Goal: Communication & Community: Participate in discussion

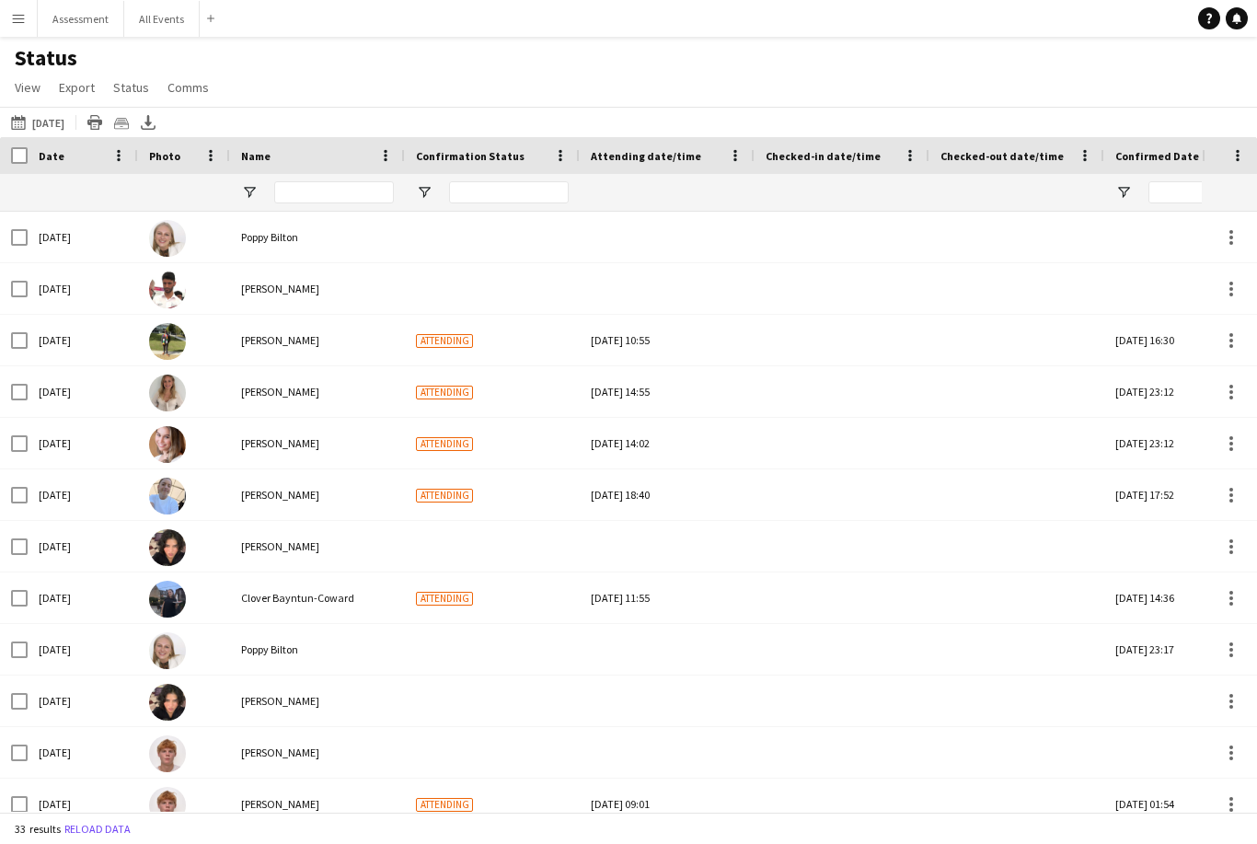
type input "**********"
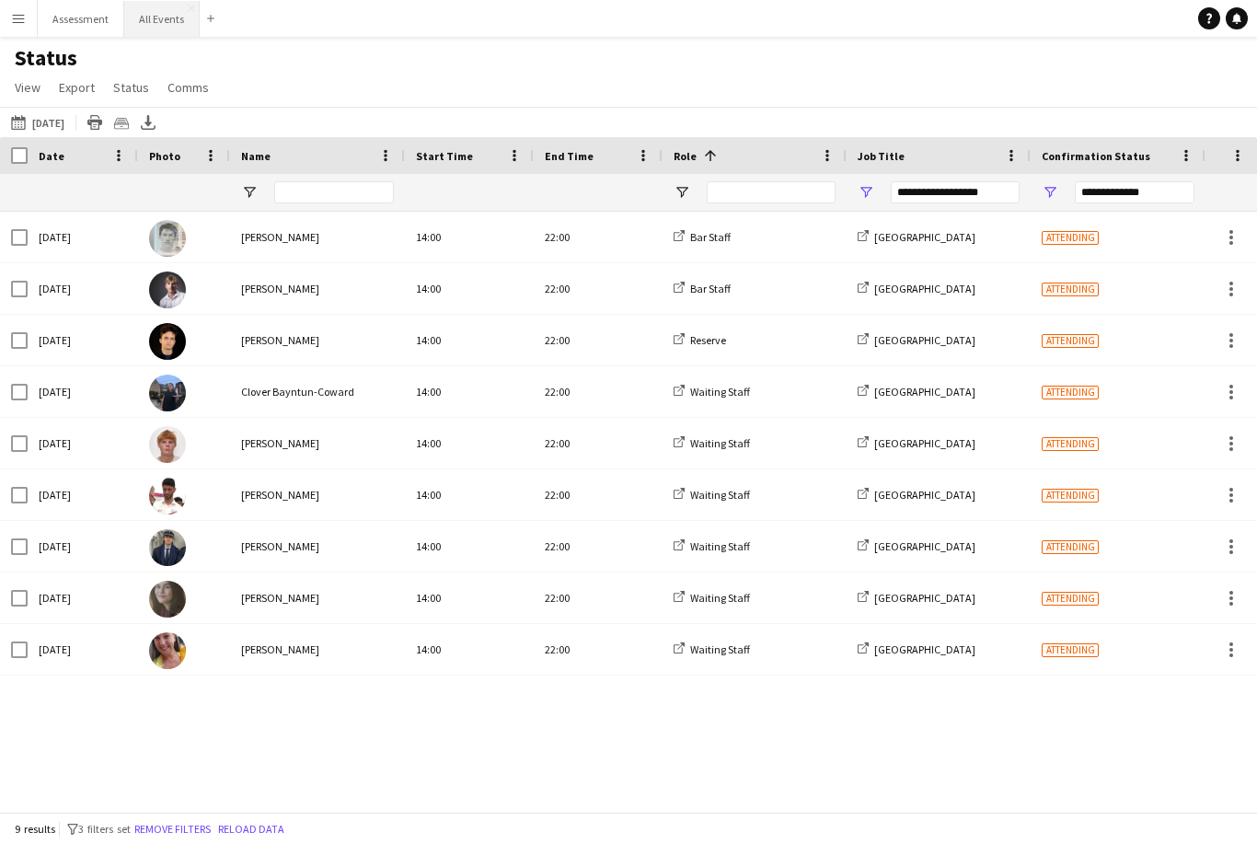
click at [145, 34] on button "All Events Close" at bounding box center [161, 19] width 75 height 36
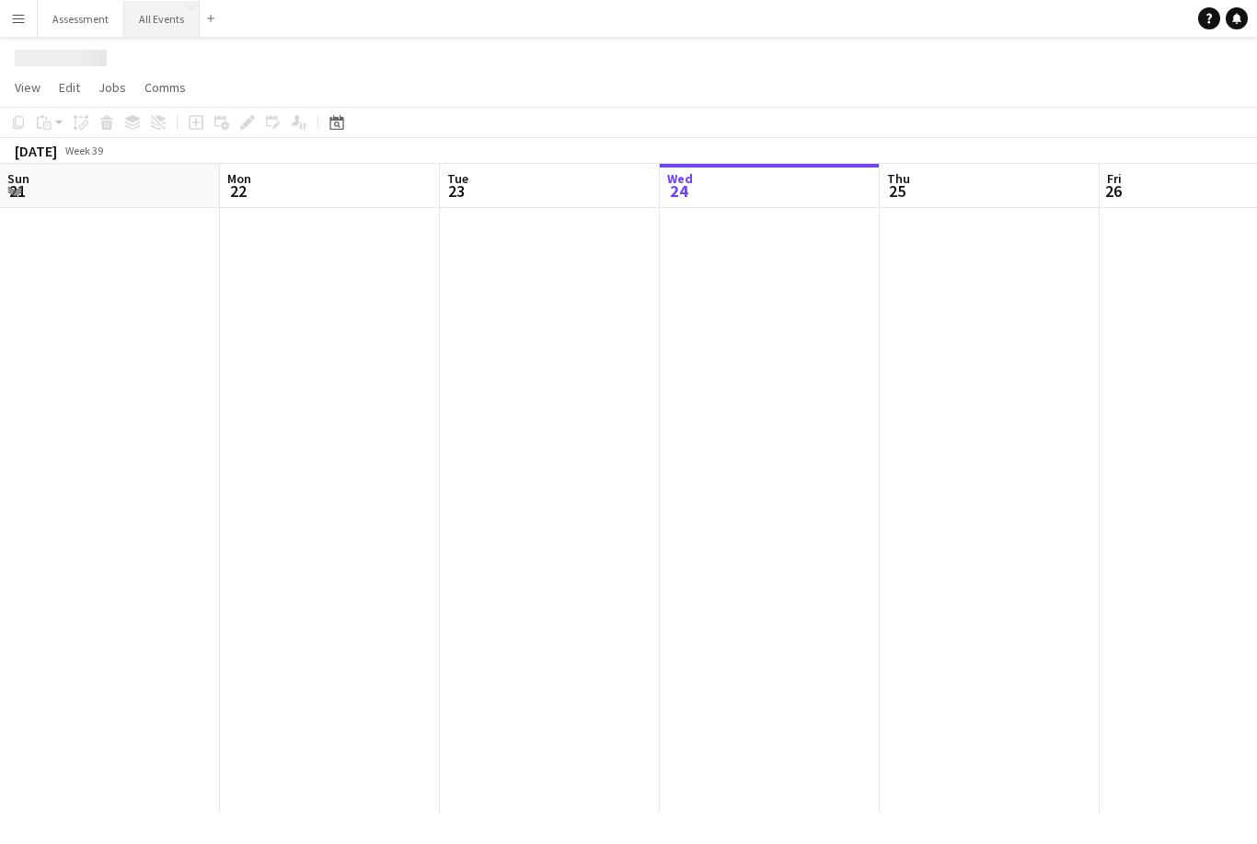
scroll to position [0, 440]
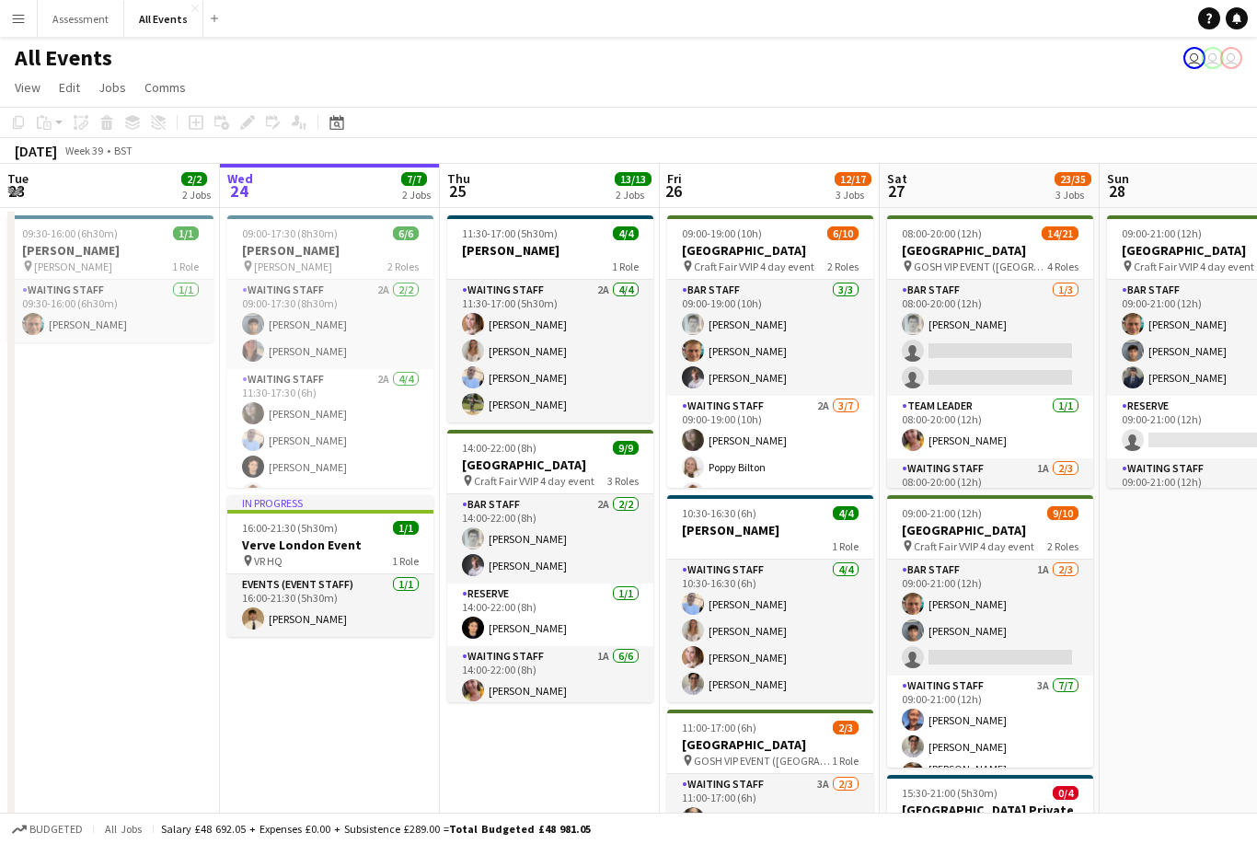
click at [499, 830] on span "Total Budgeted £48 981.05" at bounding box center [520, 829] width 142 height 14
click at [1244, 103] on app-page-menu "View Day view expanded Day view collapsed Month view Date picker Jump to [DATE]…" at bounding box center [628, 89] width 1257 height 35
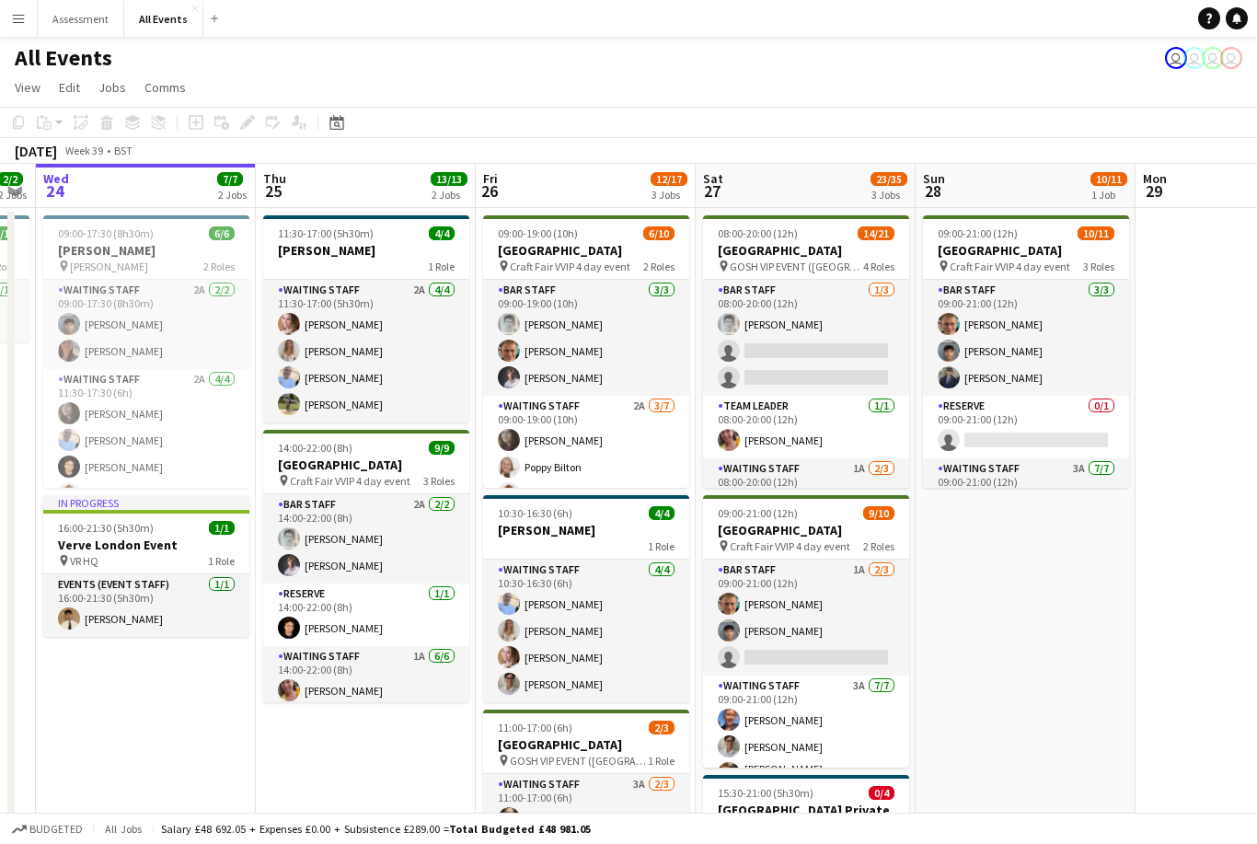
scroll to position [-2, 0]
click at [387, 232] on div "11:30-17:00 (5h30m) 4/4" at bounding box center [366, 233] width 206 height 14
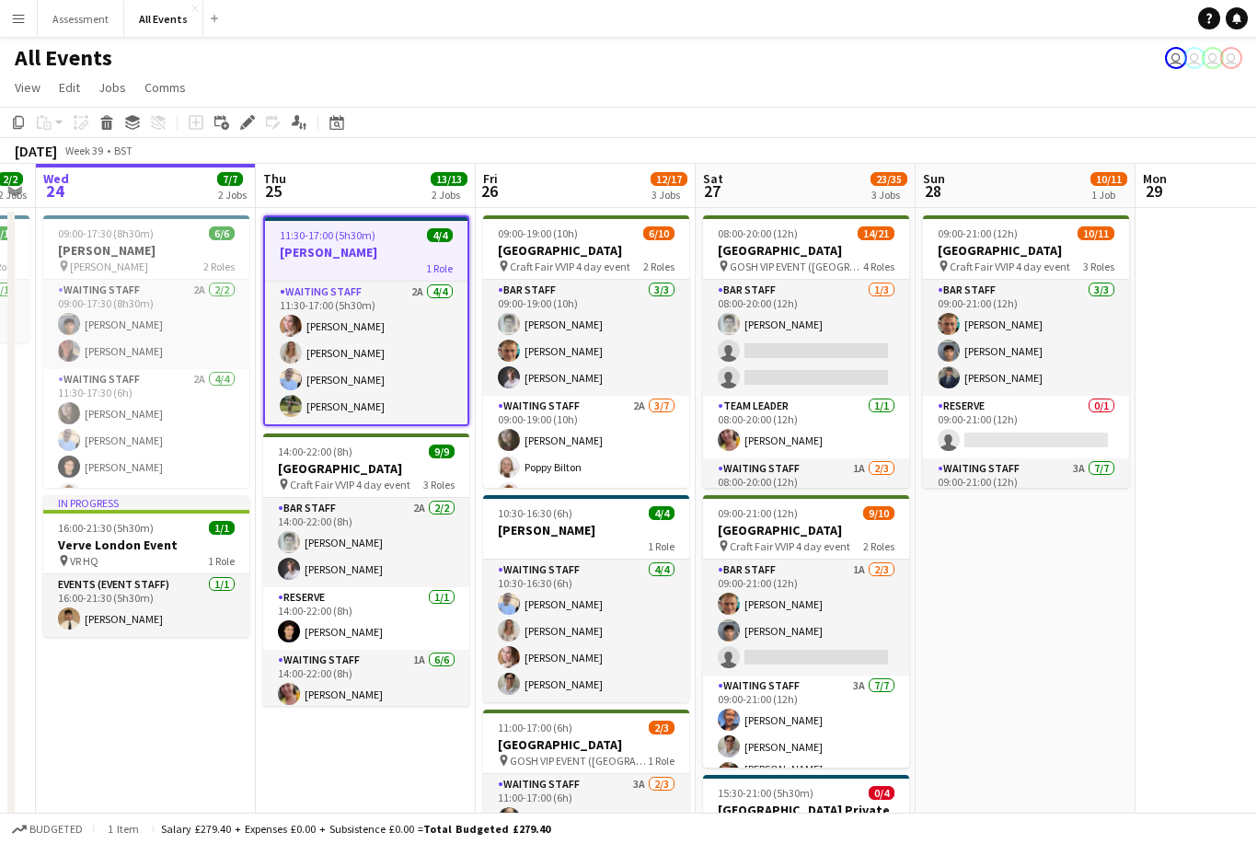
click at [407, 247] on h3 "[PERSON_NAME]" at bounding box center [366, 252] width 202 height 17
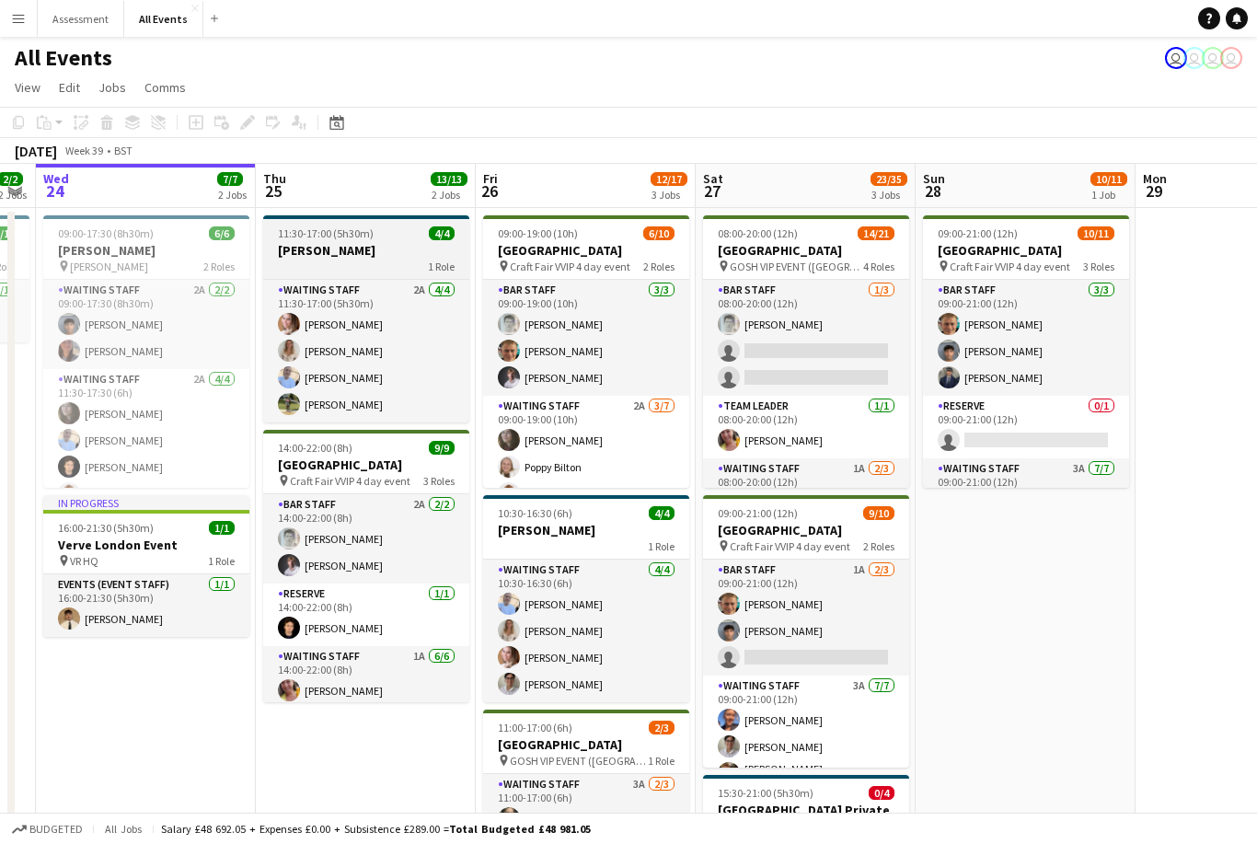
click at [398, 239] on div "11:30-17:00 (5h30m) 4/4" at bounding box center [366, 233] width 206 height 14
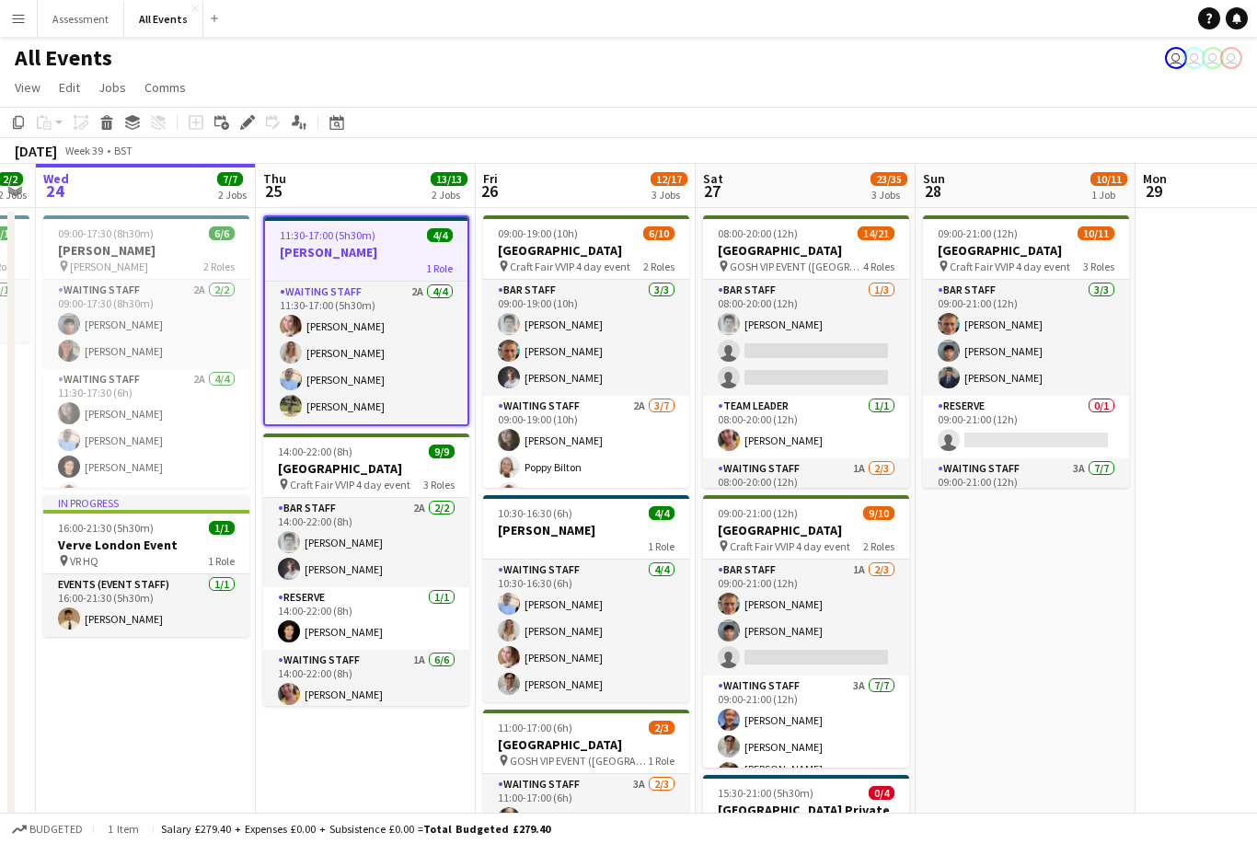
click at [21, 25] on app-icon "Menu" at bounding box center [18, 18] width 15 height 15
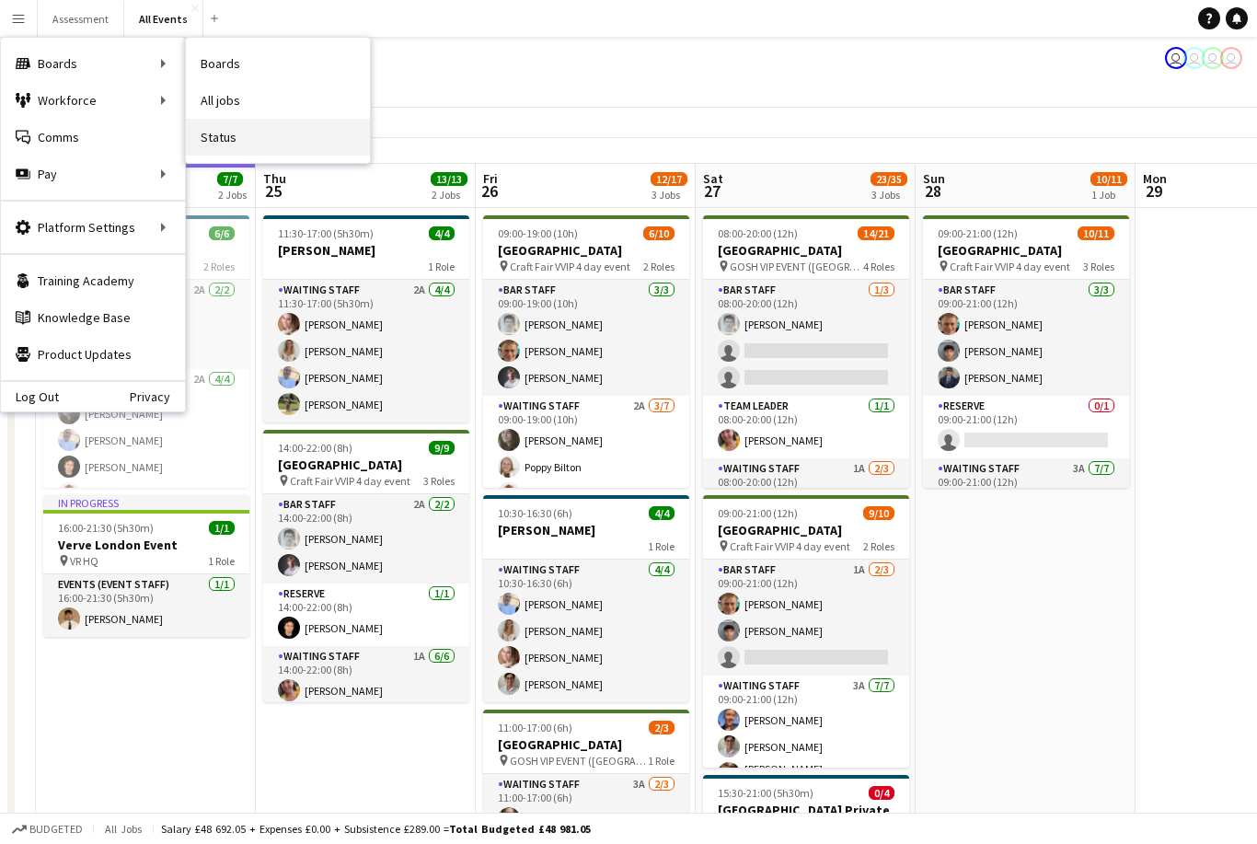
click at [251, 146] on link "Status" at bounding box center [278, 137] width 184 height 37
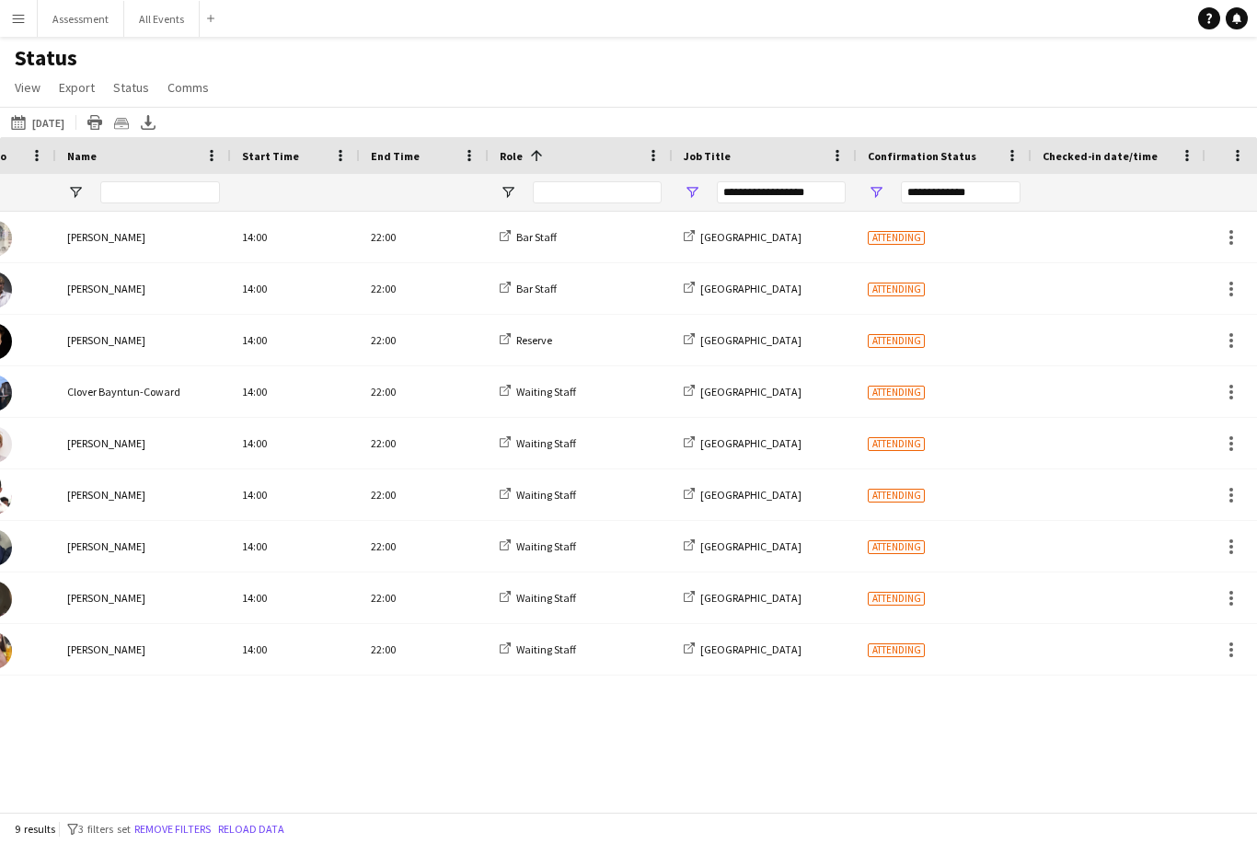
click at [747, 196] on div "**********" at bounding box center [781, 192] width 129 height 22
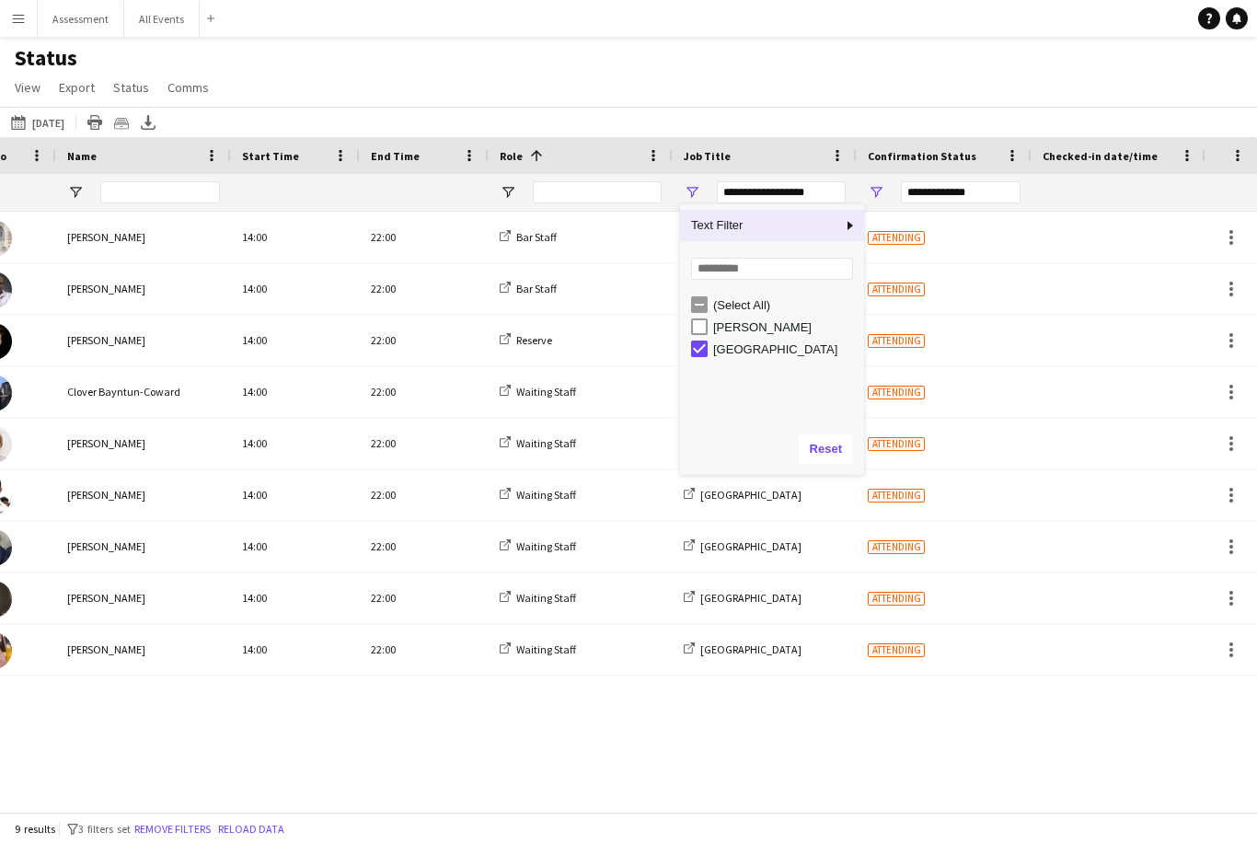
click at [755, 342] on div "[GEOGRAPHIC_DATA]" at bounding box center [785, 349] width 145 height 14
type input "***"
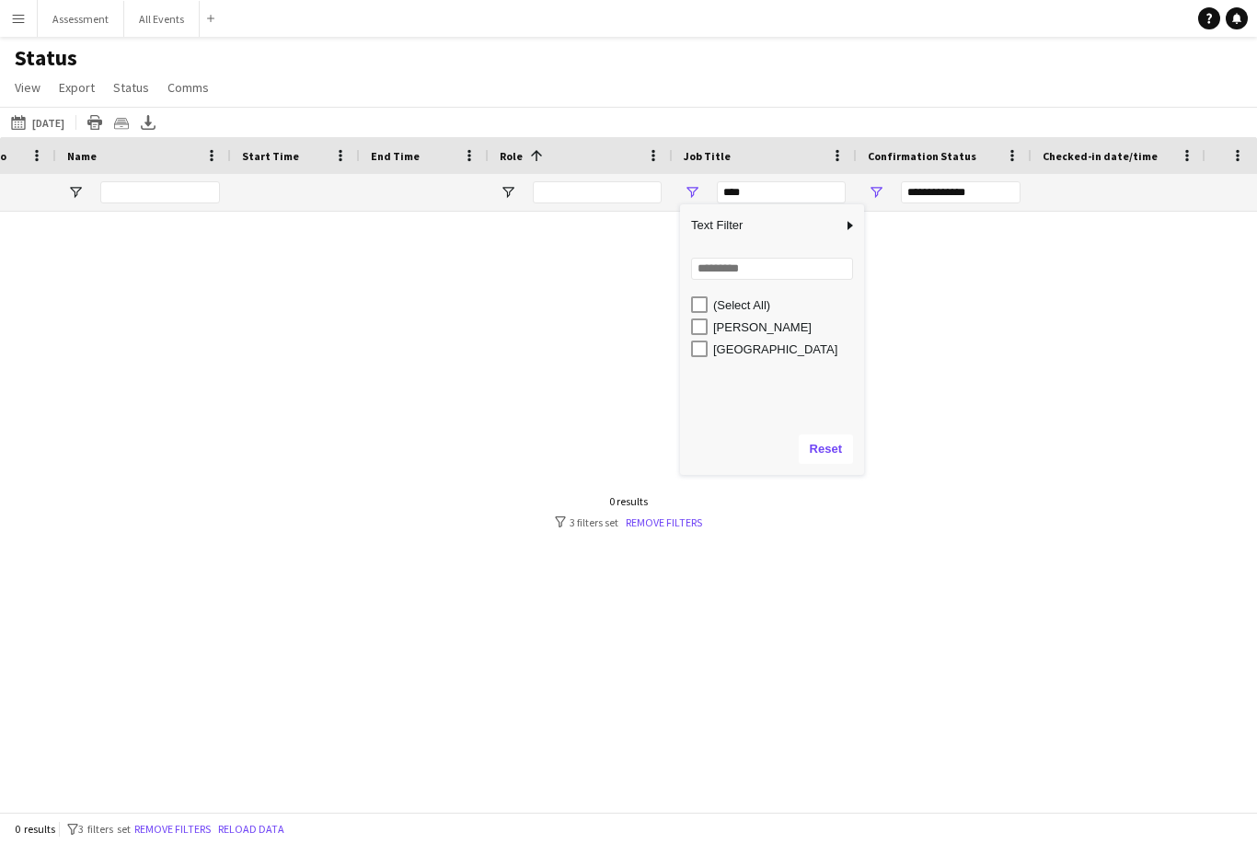
type input "***"
click at [760, 356] on div "[GEOGRAPHIC_DATA]" at bounding box center [785, 349] width 145 height 14
type input "**********"
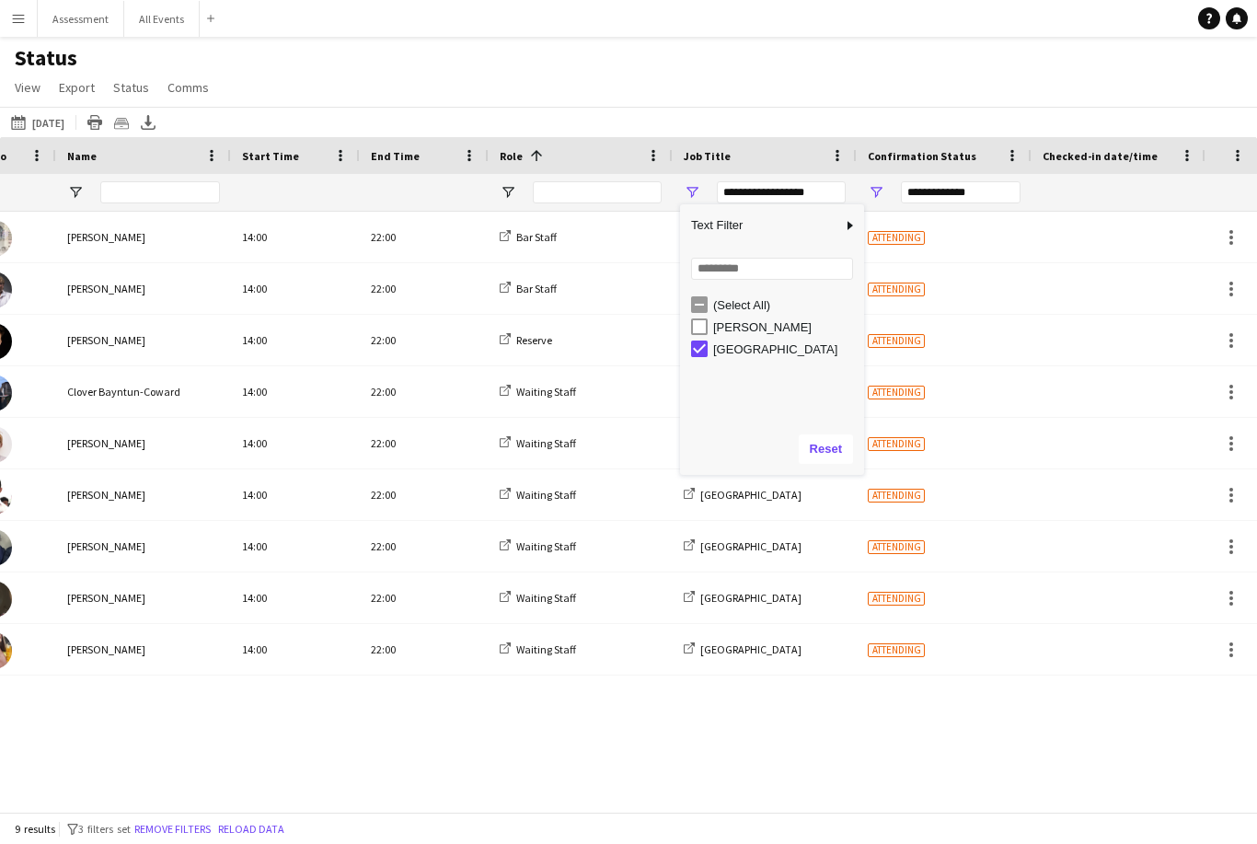
click at [776, 332] on div "[PERSON_NAME]" at bounding box center [785, 327] width 145 height 14
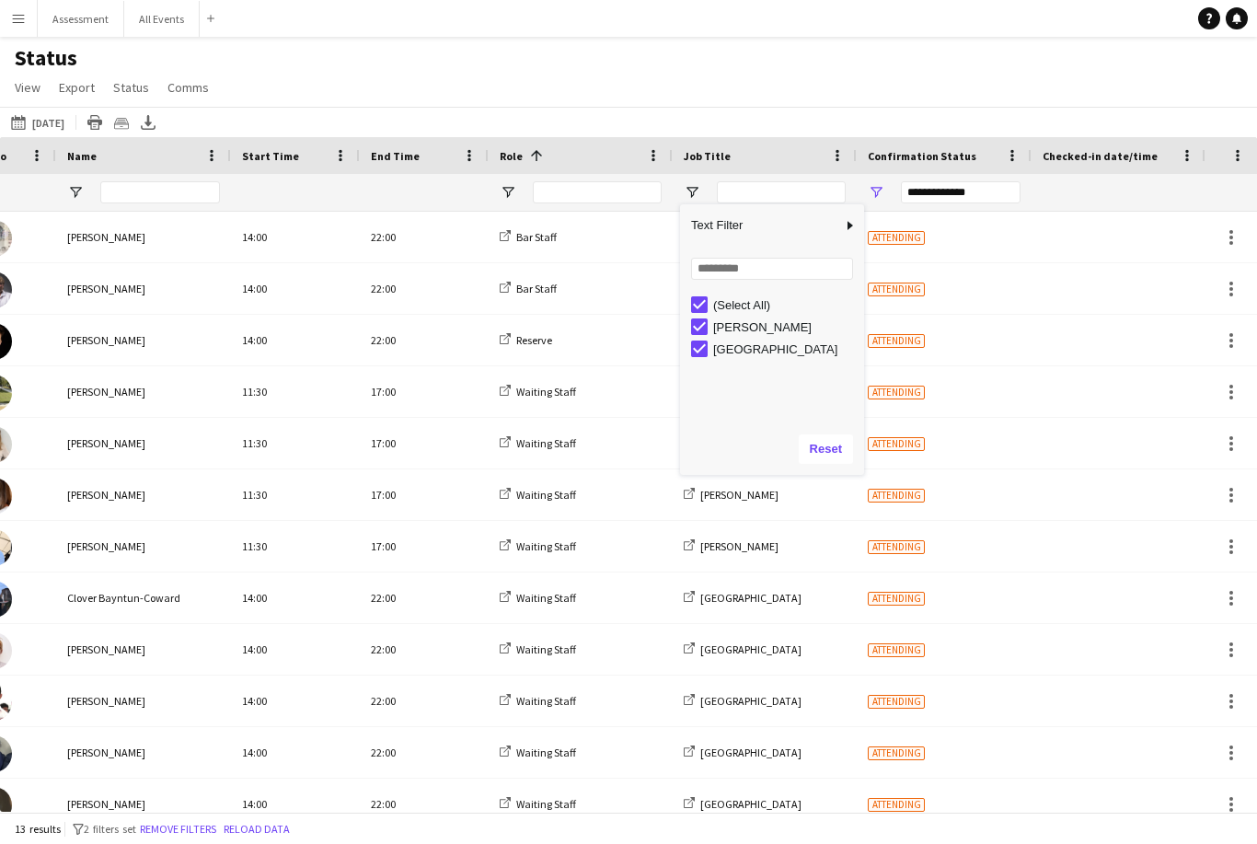
click at [760, 356] on div "[GEOGRAPHIC_DATA]" at bounding box center [785, 349] width 145 height 14
type input "**********"
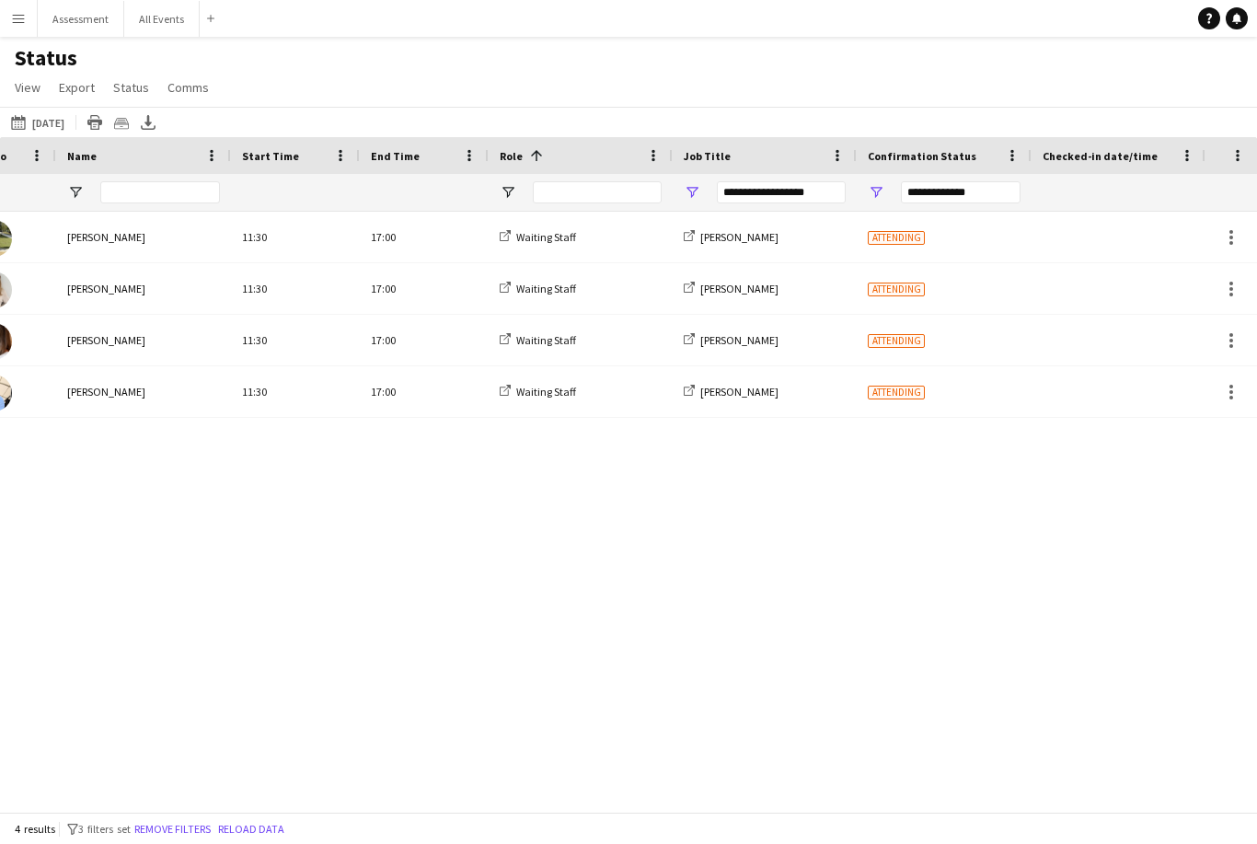
click at [887, 43] on main "Status View Views Default view New view Update view Delete view Edit name Custo…" at bounding box center [628, 428] width 1257 height 782
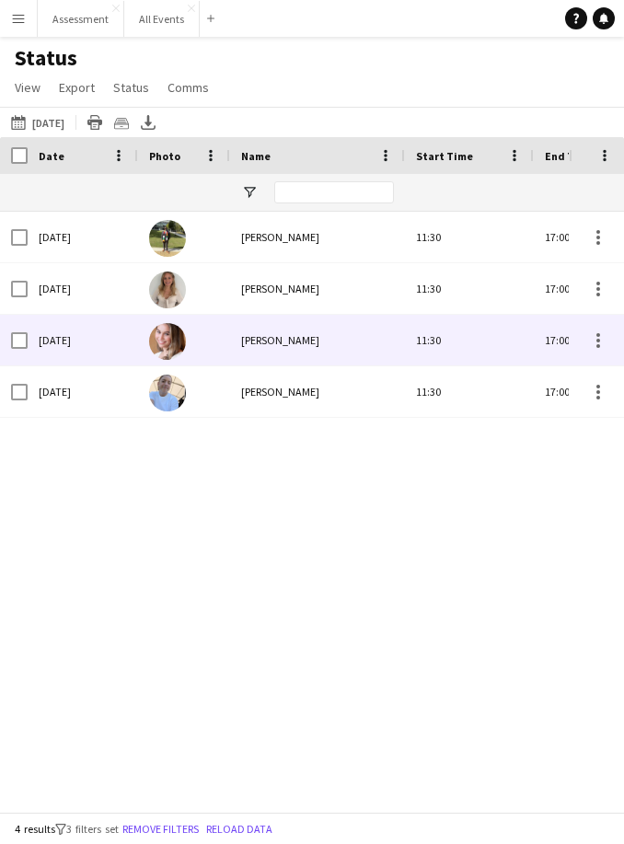
click at [244, 340] on span "[PERSON_NAME]" at bounding box center [280, 340] width 78 height 14
click at [166, 350] on img at bounding box center [167, 341] width 37 height 37
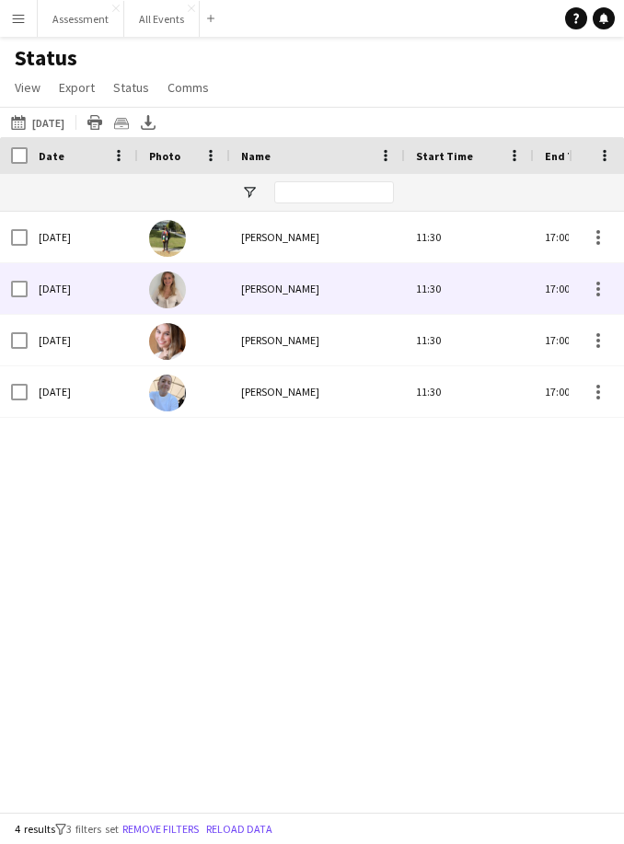
click at [166, 291] on img at bounding box center [167, 289] width 37 height 37
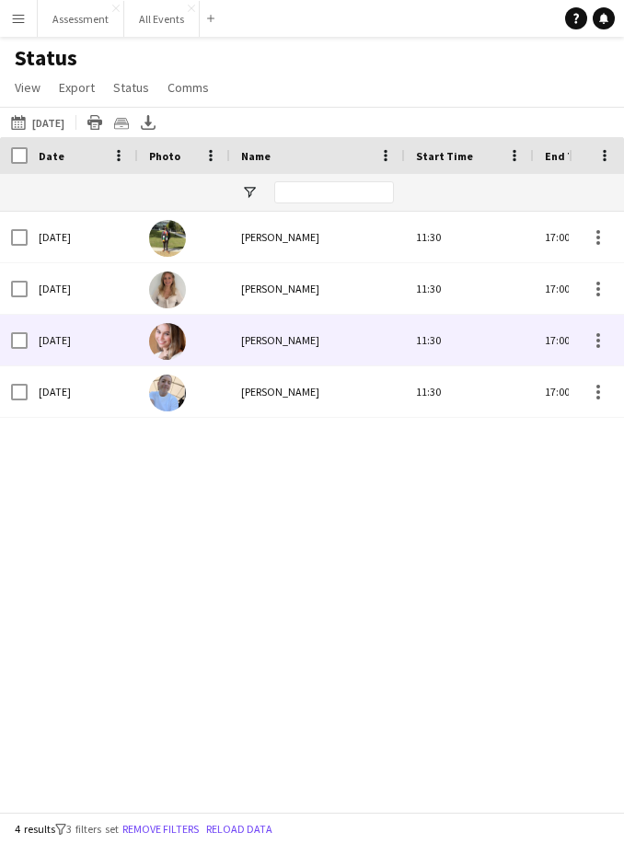
click at [167, 355] on img at bounding box center [167, 341] width 37 height 37
click at [159, 21] on button "All Events Close" at bounding box center [161, 19] width 75 height 36
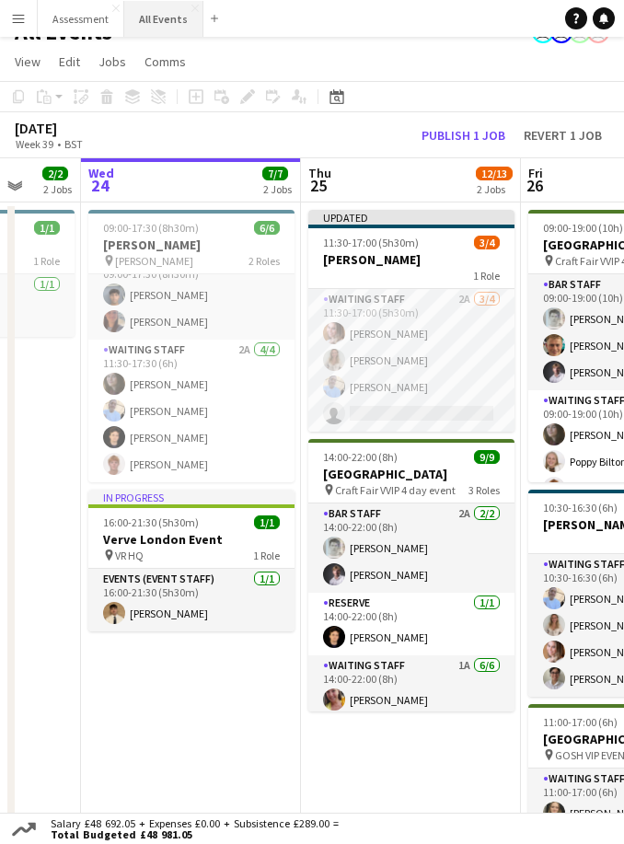
scroll to position [7, 0]
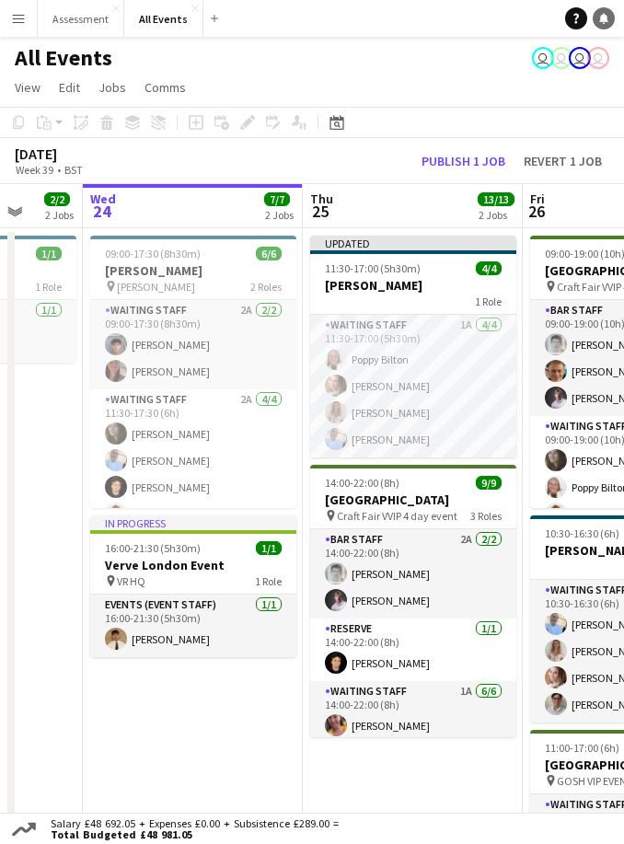
click at [613, 16] on link "Notifications" at bounding box center [604, 18] width 22 height 22
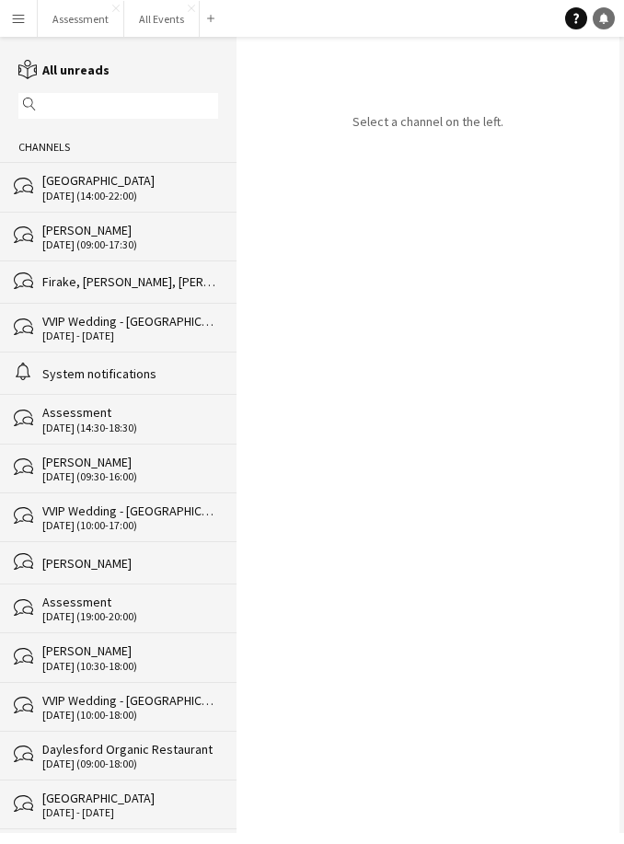
click at [612, 15] on link "Notifications" at bounding box center [604, 18] width 22 height 22
click at [152, 14] on button "All Events Close" at bounding box center [161, 19] width 75 height 36
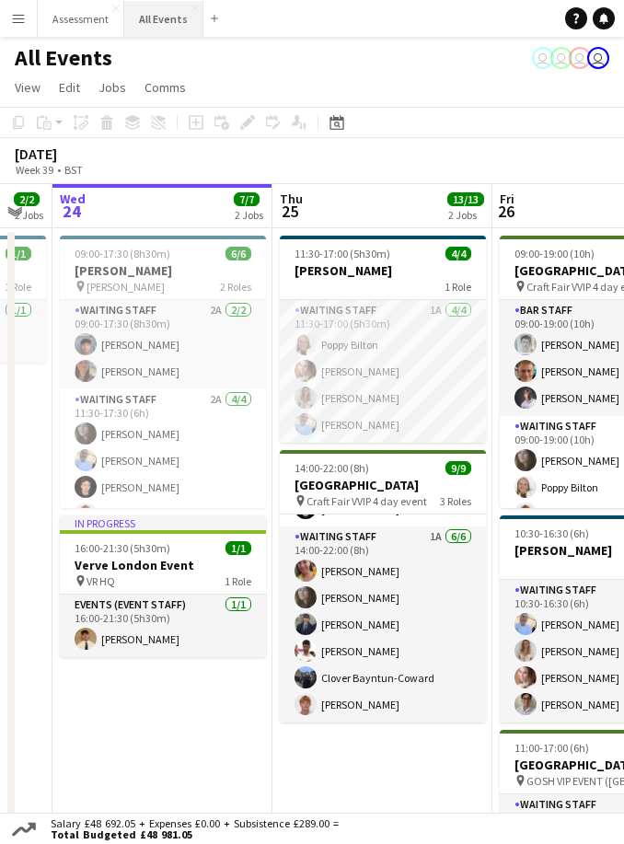
scroll to position [140, 0]
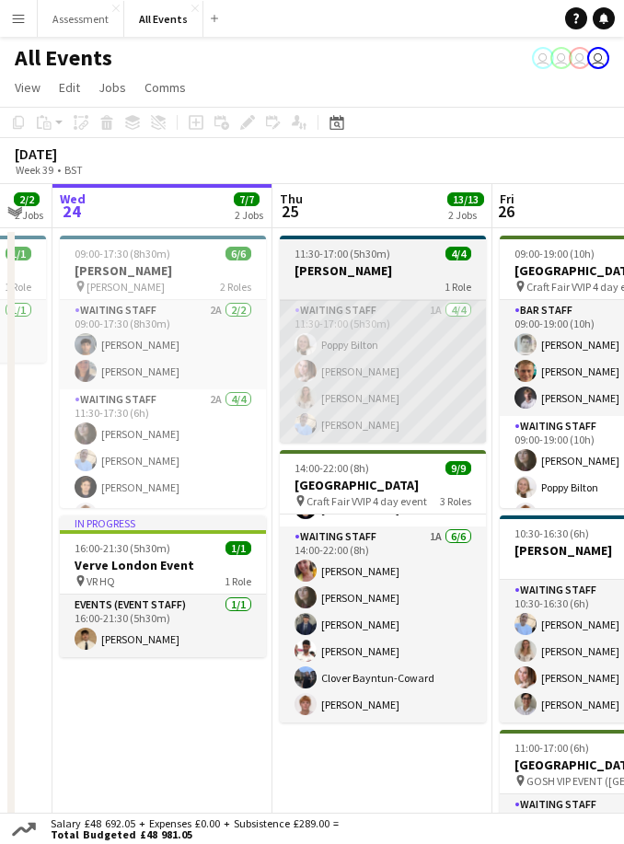
click at [360, 374] on app-card-role "Waiting Staff 1A [DATE] 11:30-17:00 (5h30m) Poppy [PERSON_NAME] [PERSON_NAME] […" at bounding box center [383, 371] width 206 height 143
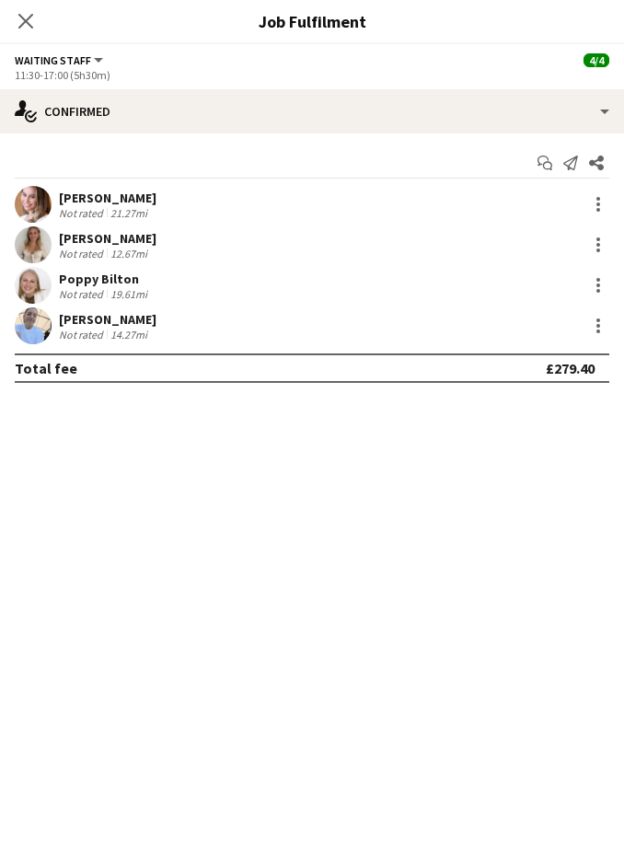
click at [113, 287] on div "19.61mi" at bounding box center [129, 294] width 44 height 14
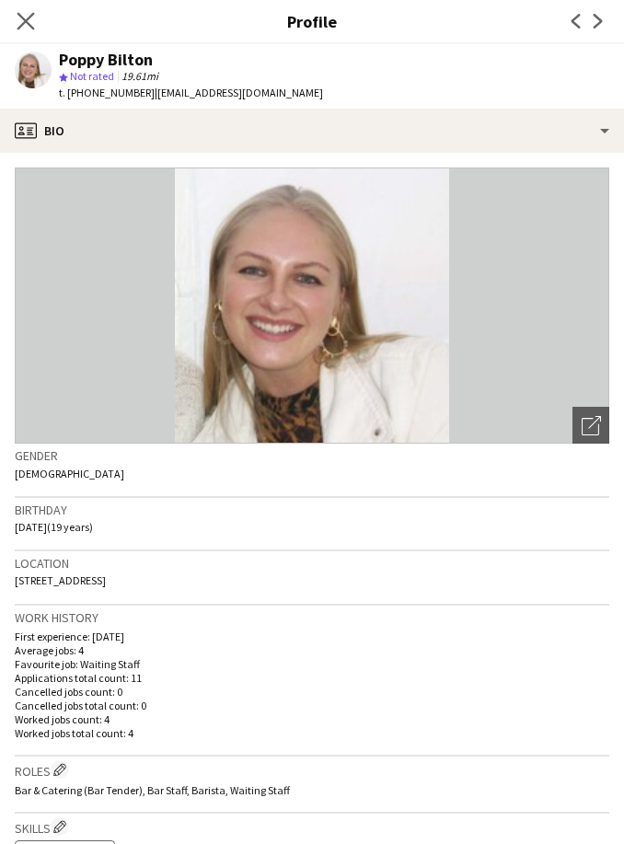
click at [30, 10] on app-icon "Close pop-in" at bounding box center [26, 21] width 27 height 27
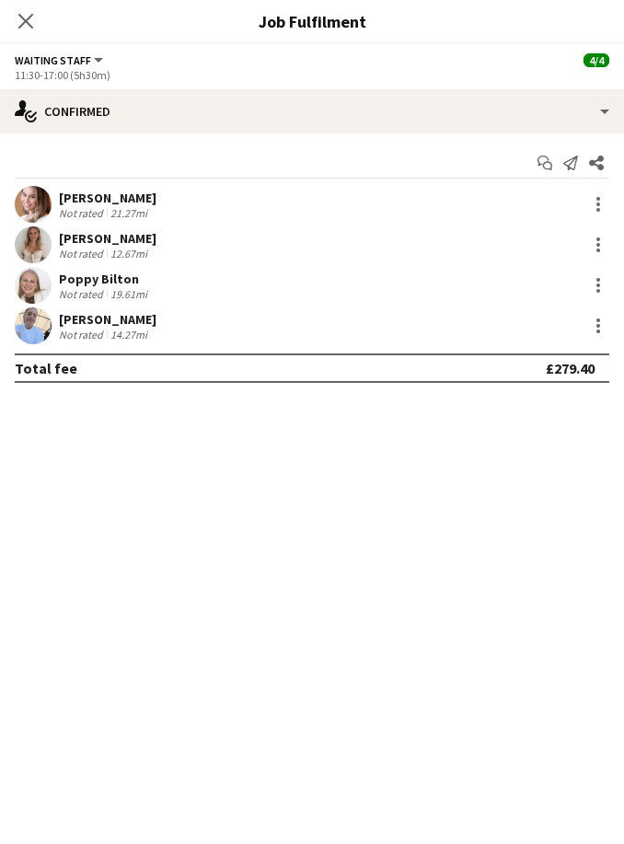
click at [120, 193] on div "[PERSON_NAME]" at bounding box center [108, 198] width 98 height 17
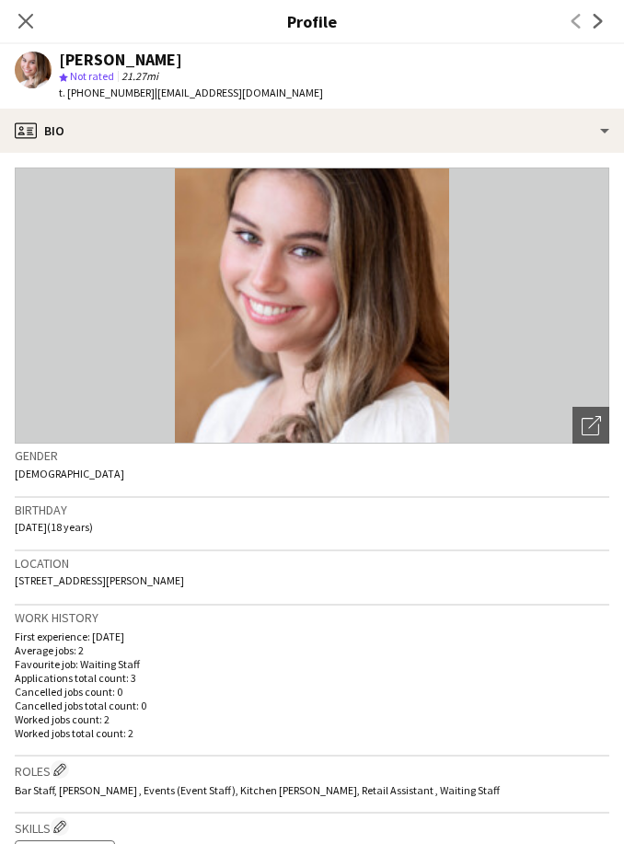
scroll to position [0, 0]
click at [20, 25] on icon "Close pop-in" at bounding box center [25, 20] width 17 height 17
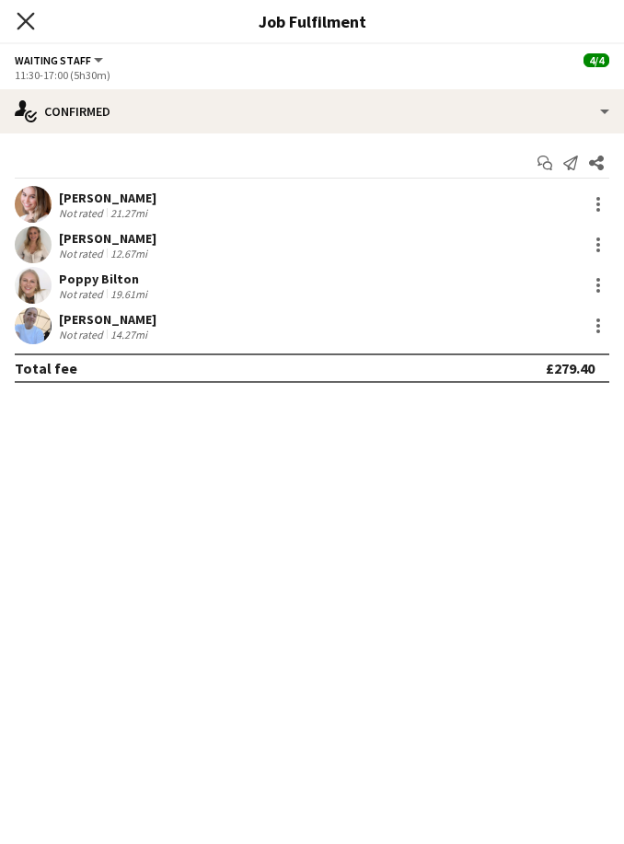
click at [32, 22] on icon "Close pop-in" at bounding box center [25, 20] width 17 height 17
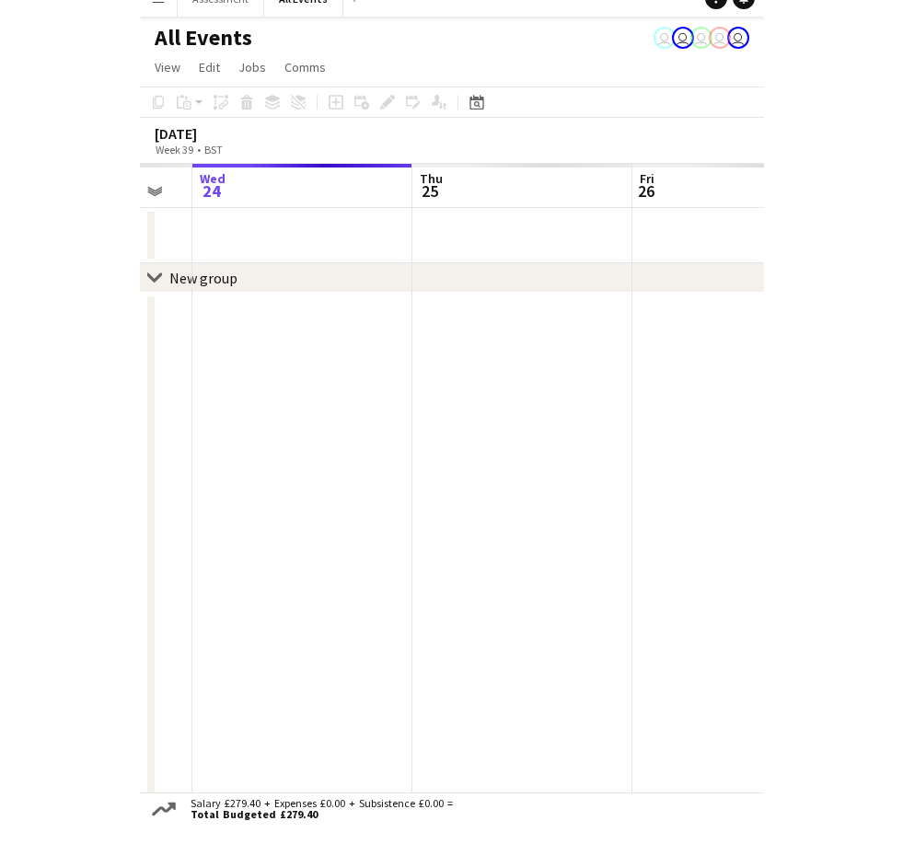
scroll to position [20, 0]
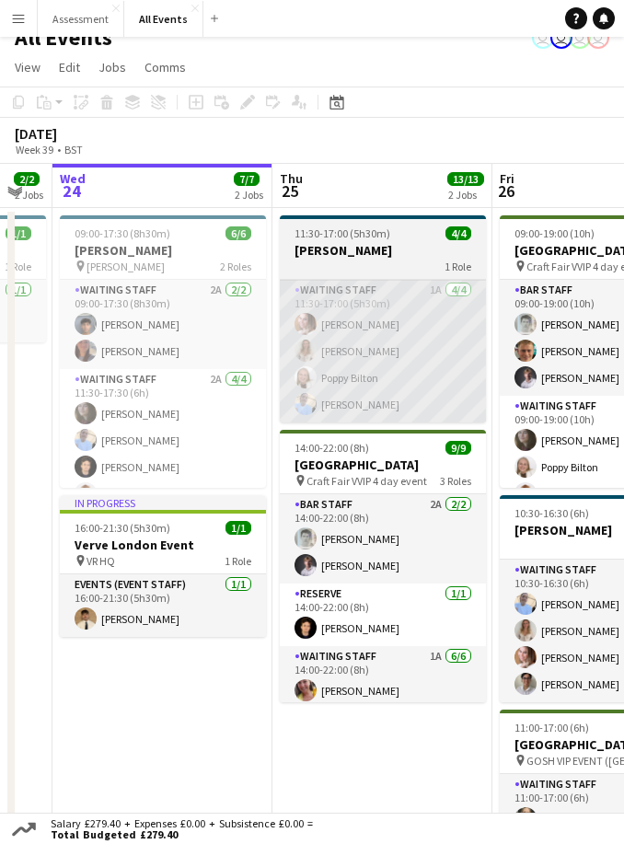
click at [399, 324] on app-card-role "Waiting Staff 1A [DATE] 11:30-17:00 (5h30m) [PERSON_NAME] [PERSON_NAME] [PERSON…" at bounding box center [383, 351] width 206 height 143
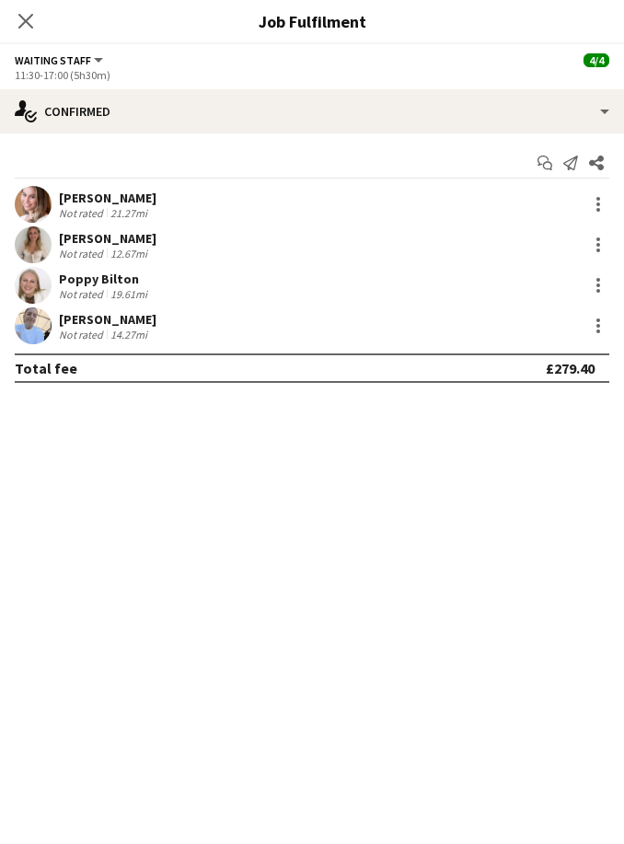
click at [105, 194] on div "[PERSON_NAME]" at bounding box center [108, 198] width 98 height 17
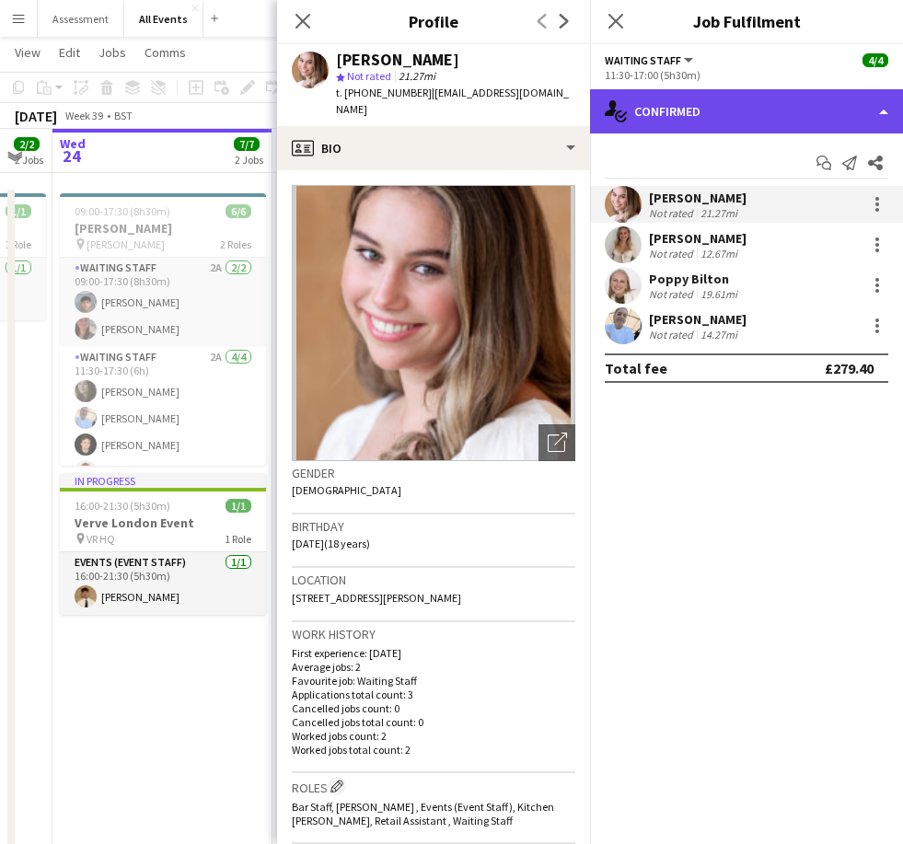
click at [623, 111] on div "single-neutral-actions-check-2 Confirmed" at bounding box center [746, 111] width 313 height 44
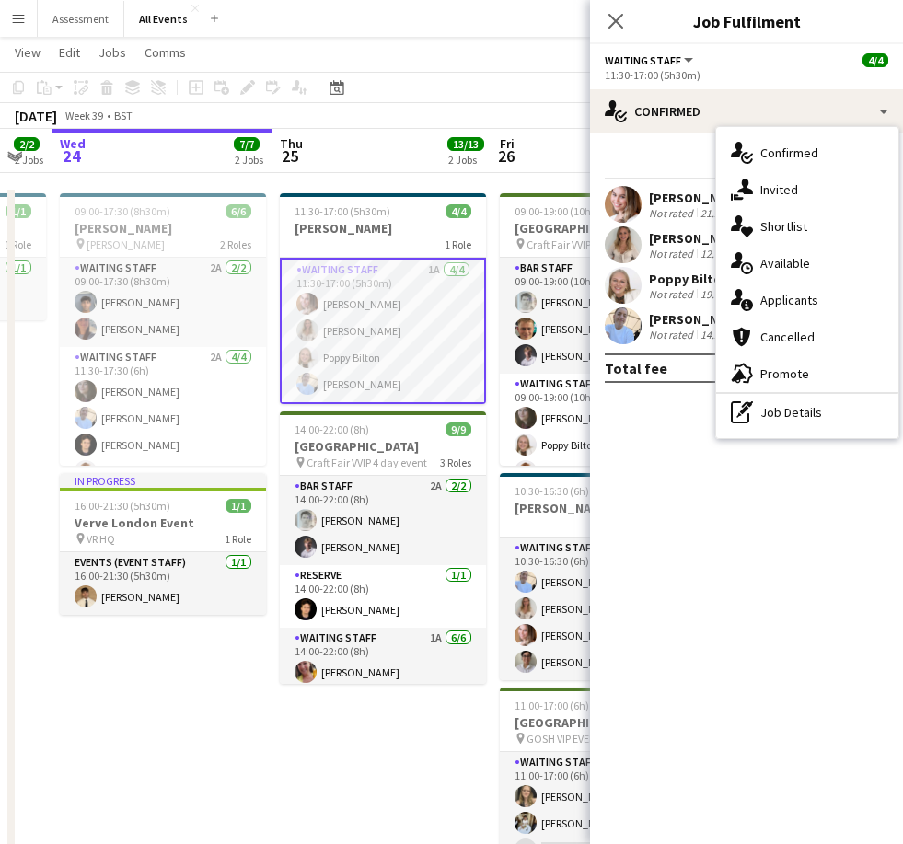
click at [623, 206] on div "Not rated" at bounding box center [673, 213] width 48 height 14
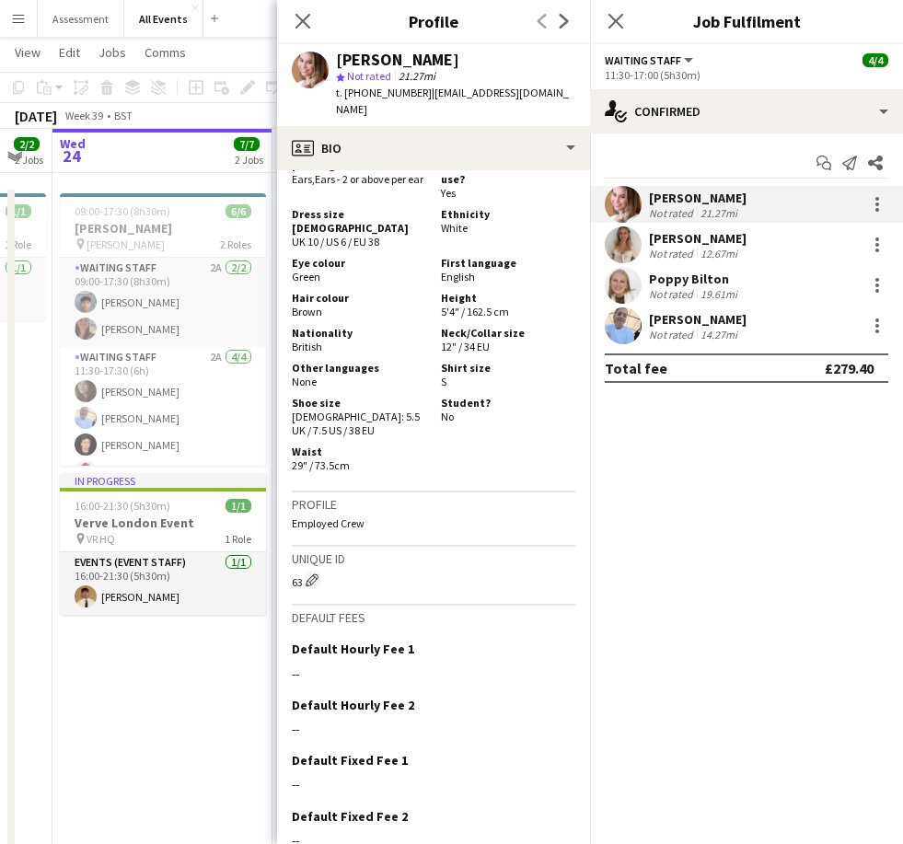
scroll to position [1033, 0]
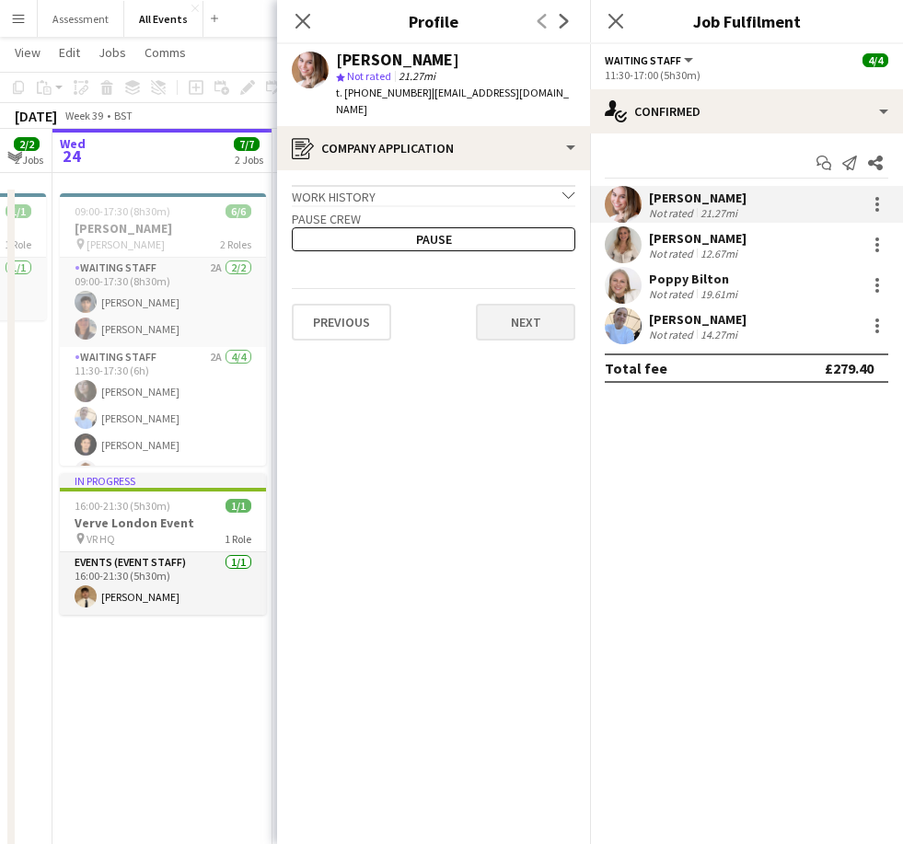
click at [539, 316] on button "Next" at bounding box center [525, 322] width 99 height 37
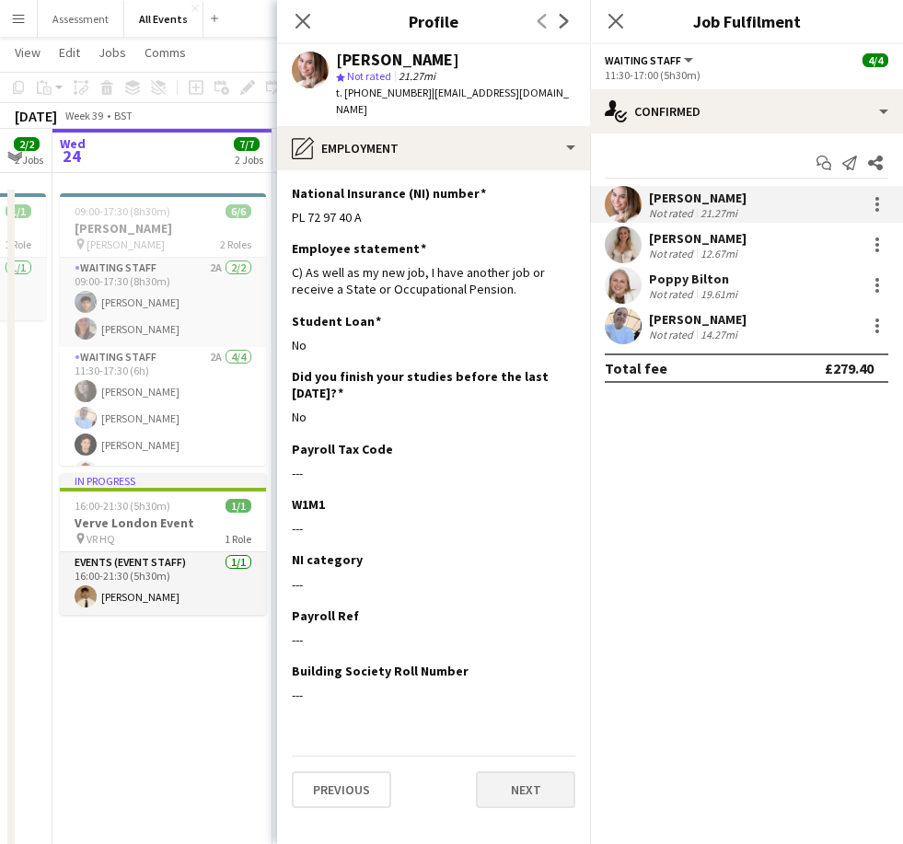
click at [538, 771] on button "Next" at bounding box center [525, 789] width 99 height 37
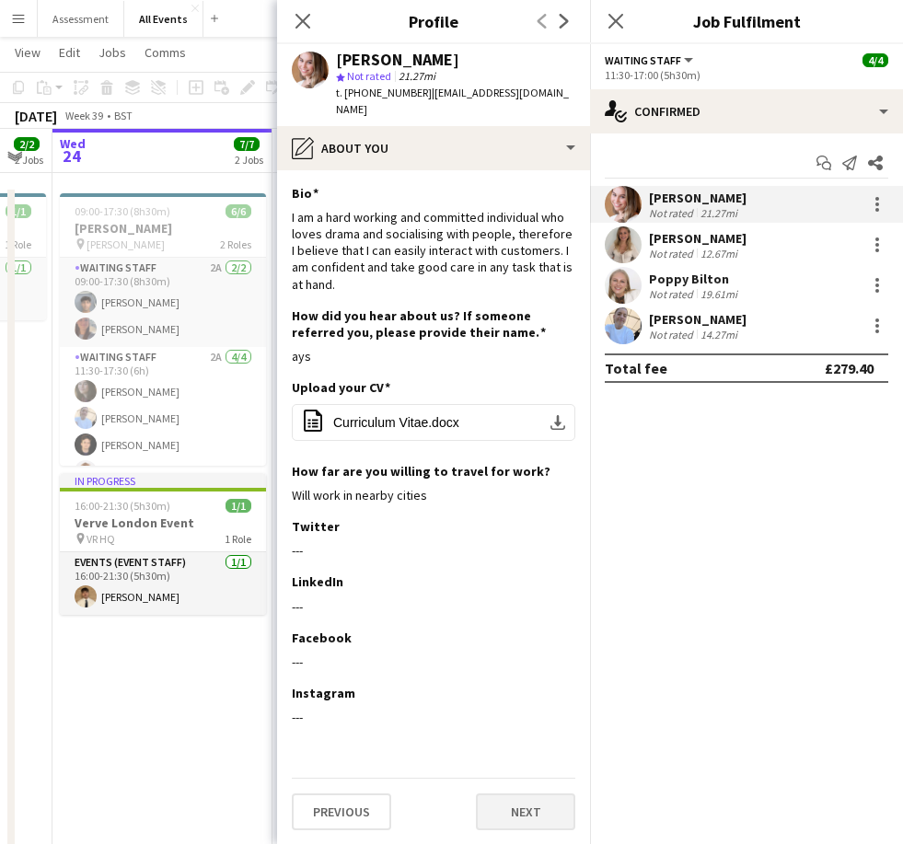
click at [534, 805] on button "Next" at bounding box center [525, 811] width 99 height 37
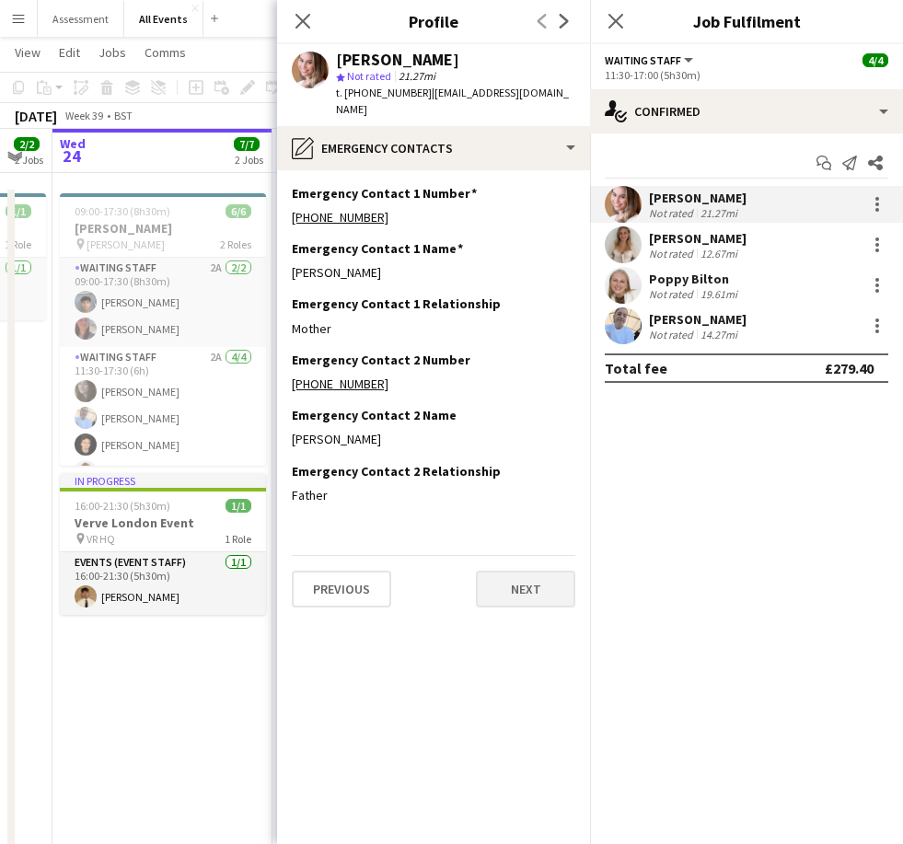
click at [538, 572] on button "Next" at bounding box center [525, 588] width 99 height 37
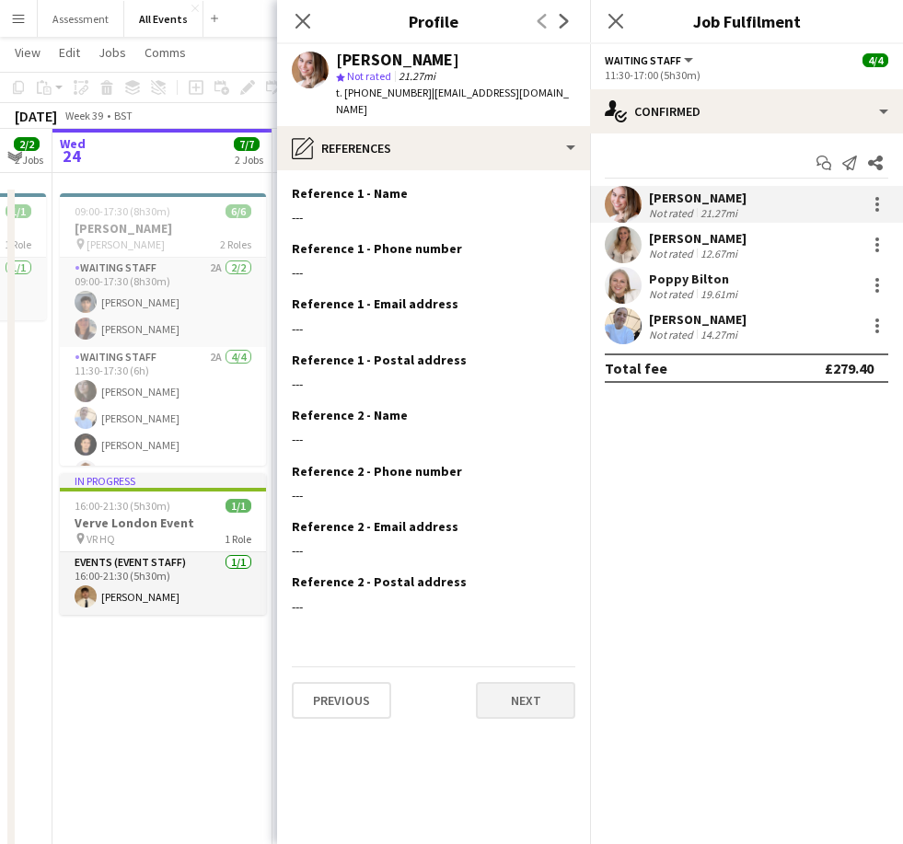
click at [535, 684] on button "Next" at bounding box center [525, 700] width 99 height 37
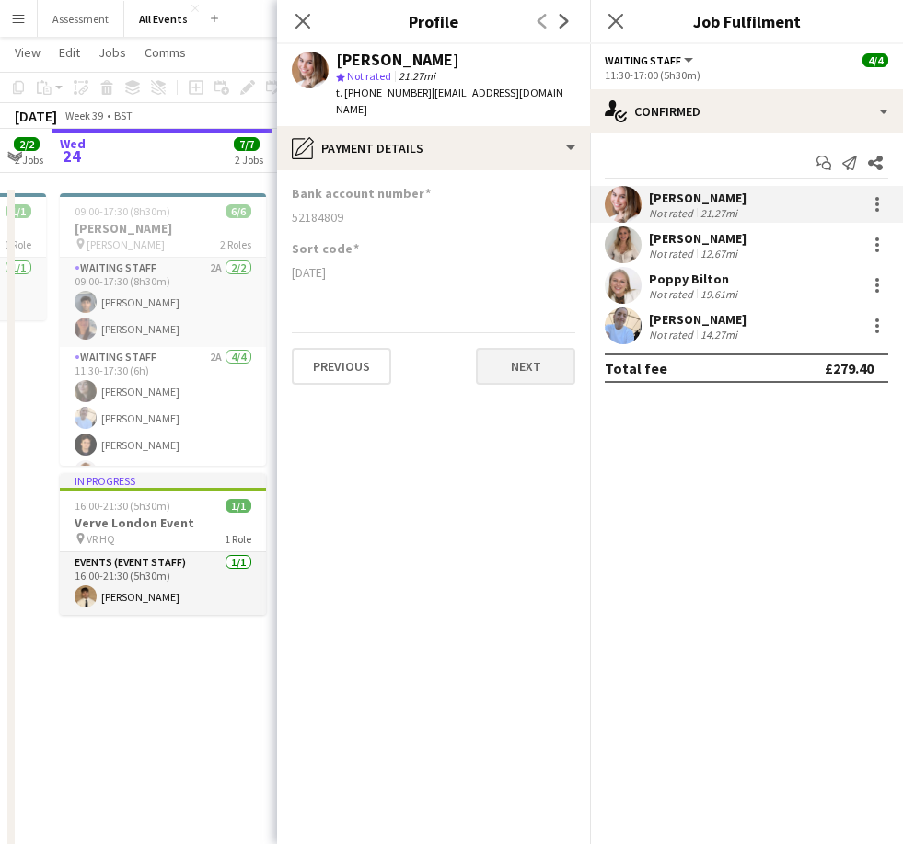
click at [537, 353] on button "Next" at bounding box center [525, 366] width 99 height 37
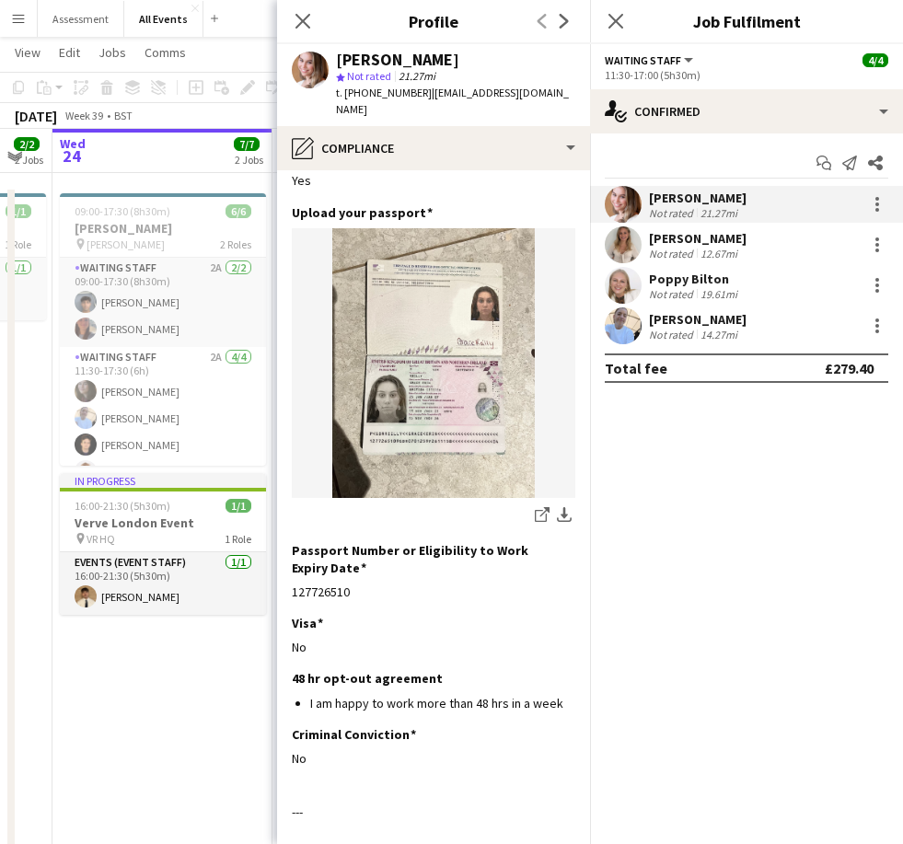
scroll to position [108, 0]
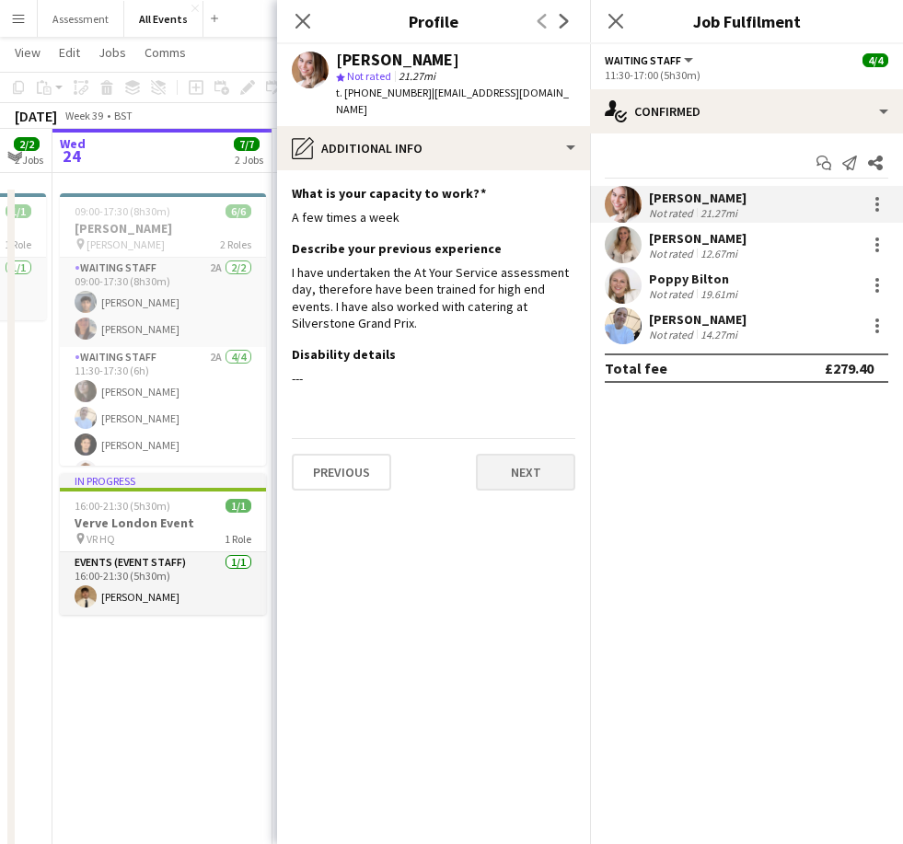
click at [531, 454] on button "Next" at bounding box center [525, 472] width 99 height 37
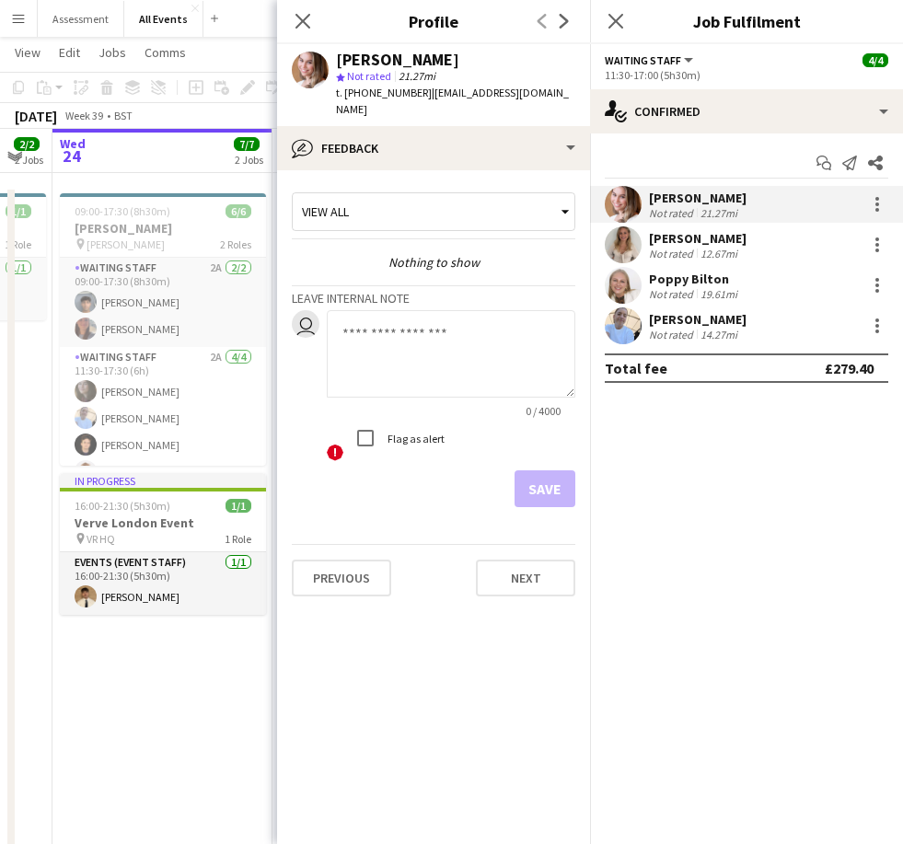
click at [539, 593] on app-crew-profile-feedback-tab "View all Nothing to show Leave internal note user 0 / 4000 ! Flag as alert Save…" at bounding box center [433, 506] width 313 height 673
click at [549, 559] on button "Next" at bounding box center [525, 577] width 99 height 37
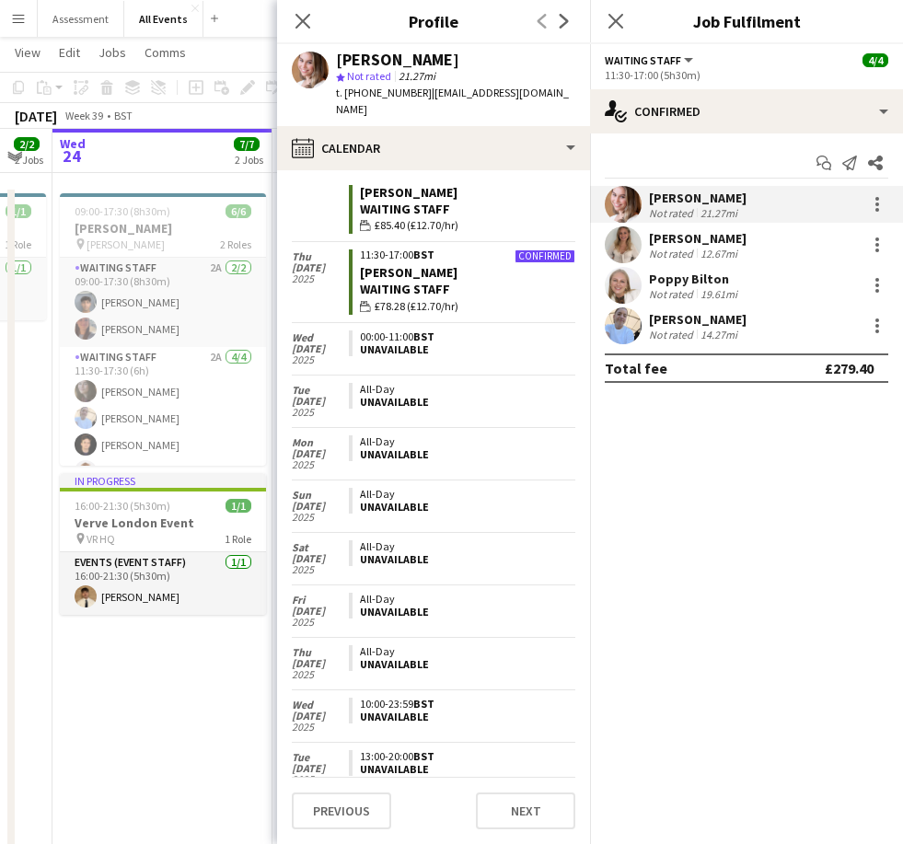
scroll to position [899, 0]
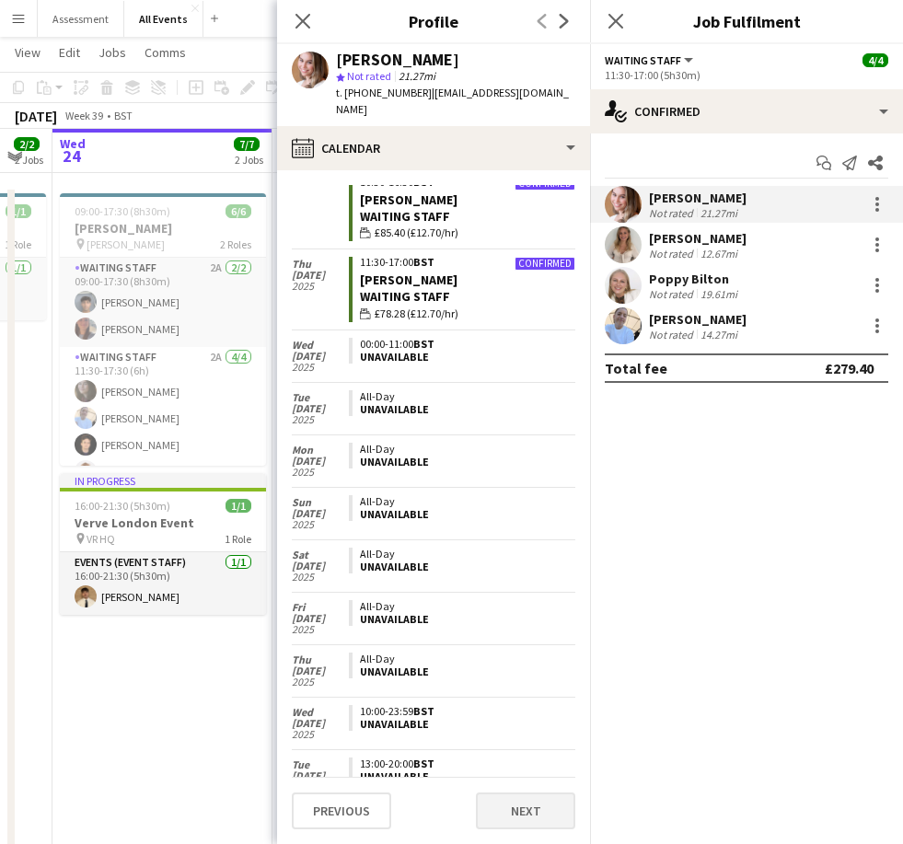
click at [538, 829] on button "Next" at bounding box center [525, 810] width 99 height 37
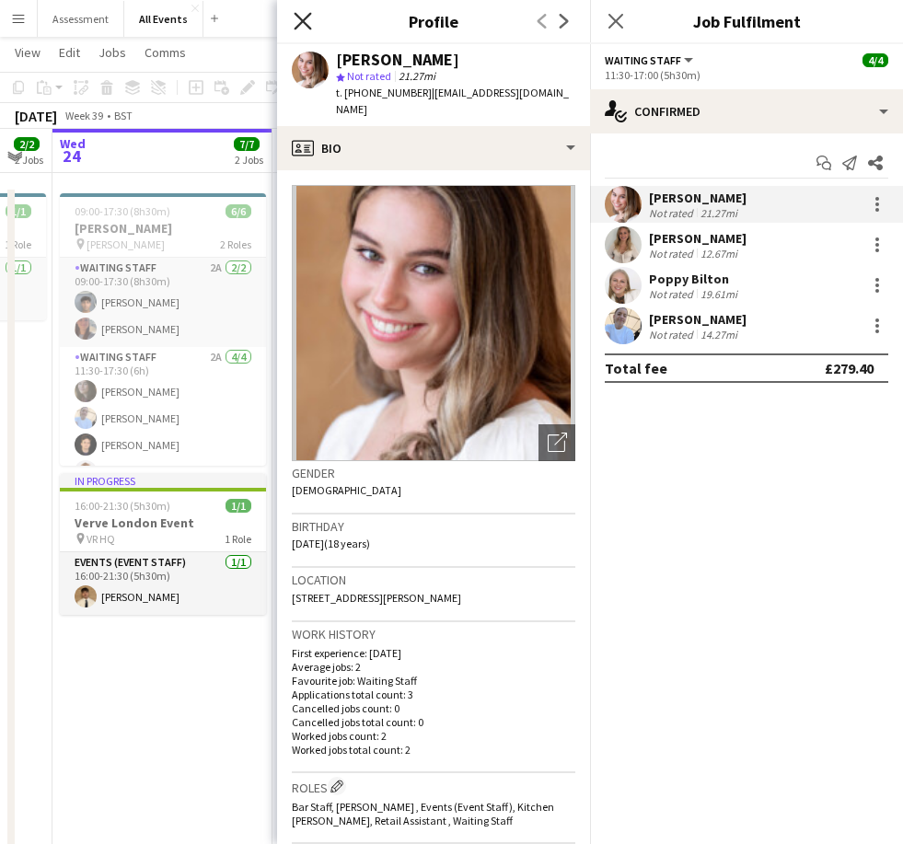
click at [309, 18] on icon "Close pop-in" at bounding box center [302, 20] width 17 height 17
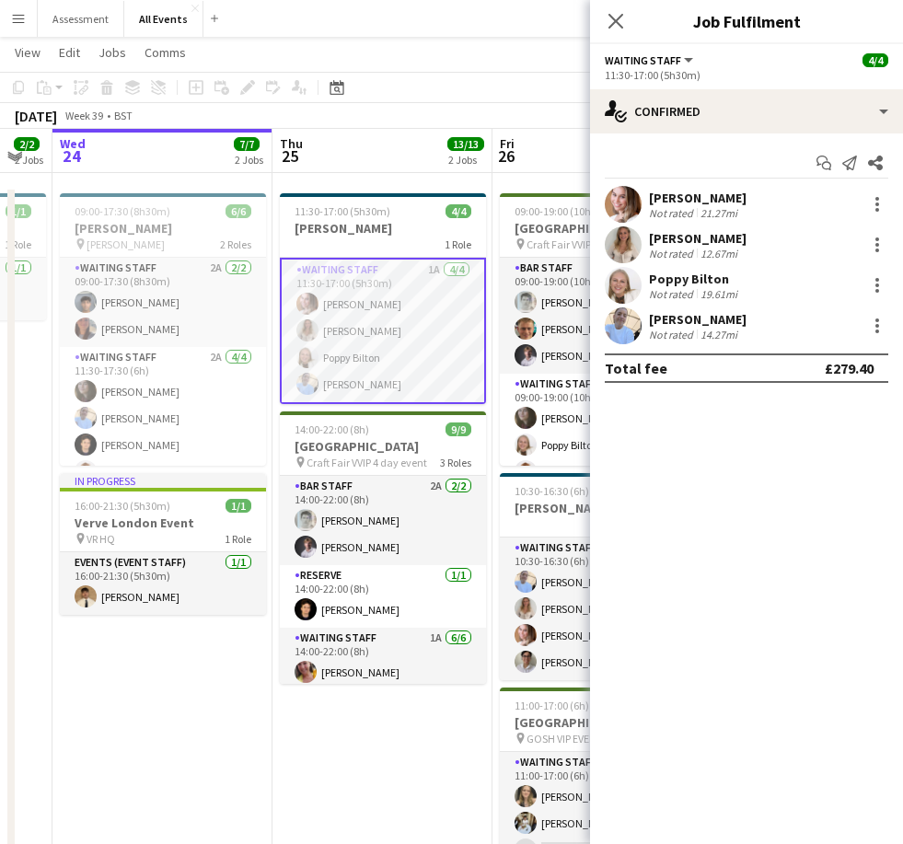
scroll to position [0, 0]
click at [623, 250] on div "12.67mi" at bounding box center [719, 254] width 44 height 14
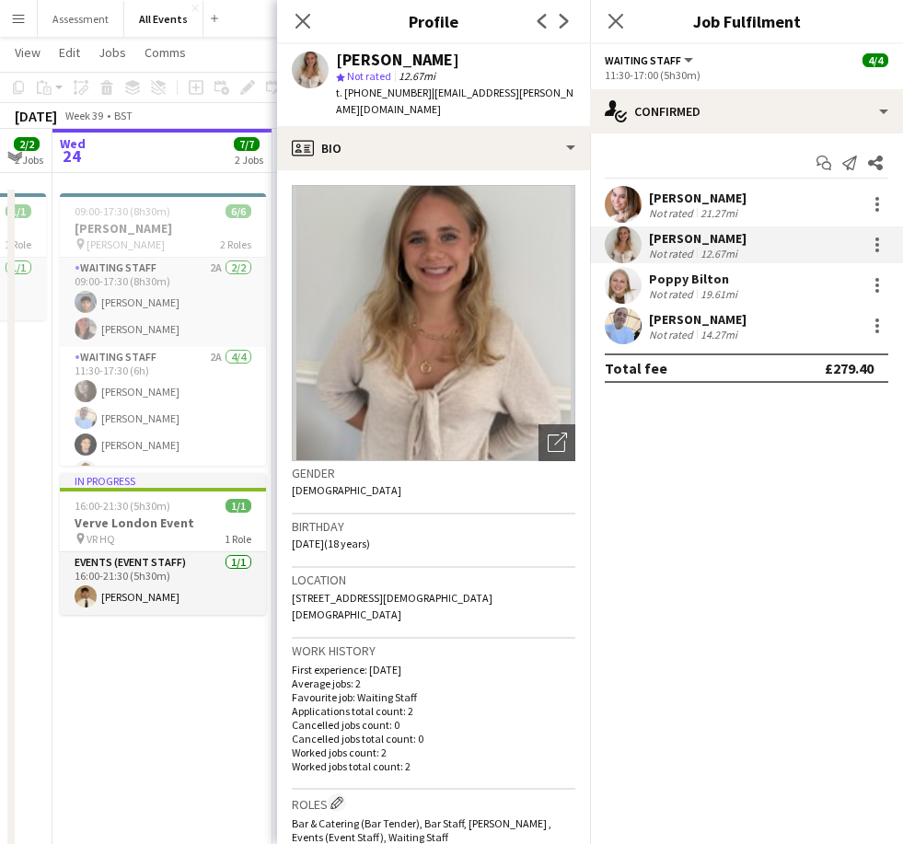
click at [208, 735] on app-date-cell "09:00-17:30 (8h30m) 6/6 [PERSON_NAME] pin [PERSON_NAME] 2 Roles Waiting Staff 2…" at bounding box center [162, 618] width 220 height 865
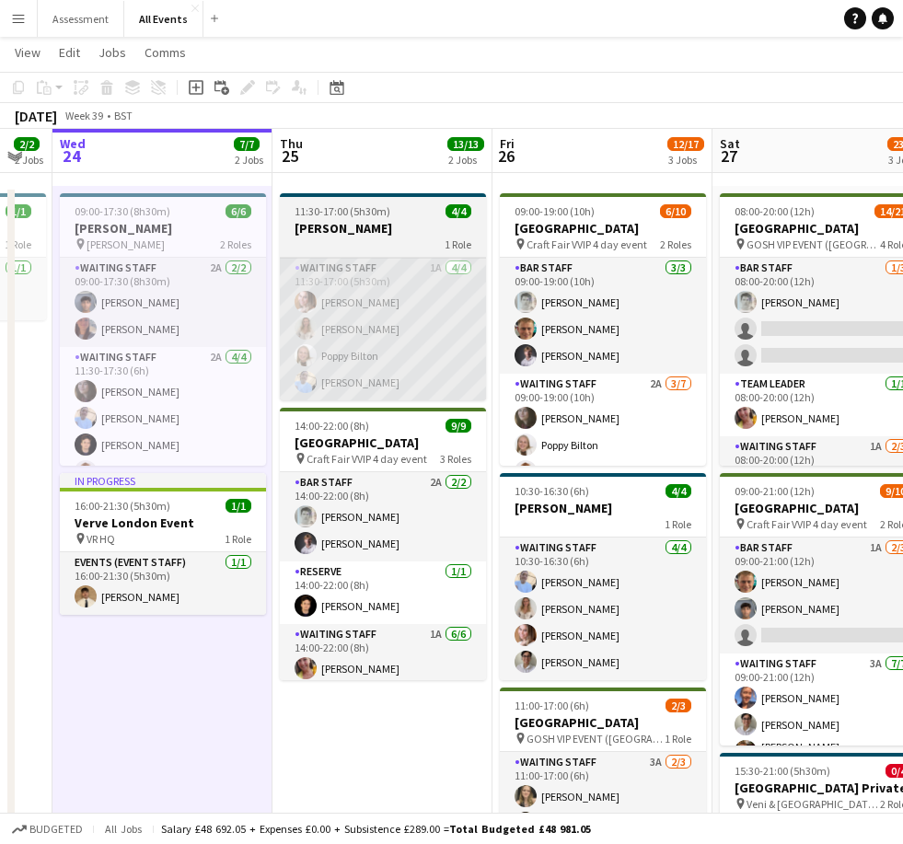
click at [397, 305] on app-card-role "Waiting Staff 1A [DATE] 11:30-17:00 (5h30m) [PERSON_NAME] [PERSON_NAME] [PERSON…" at bounding box center [383, 329] width 206 height 143
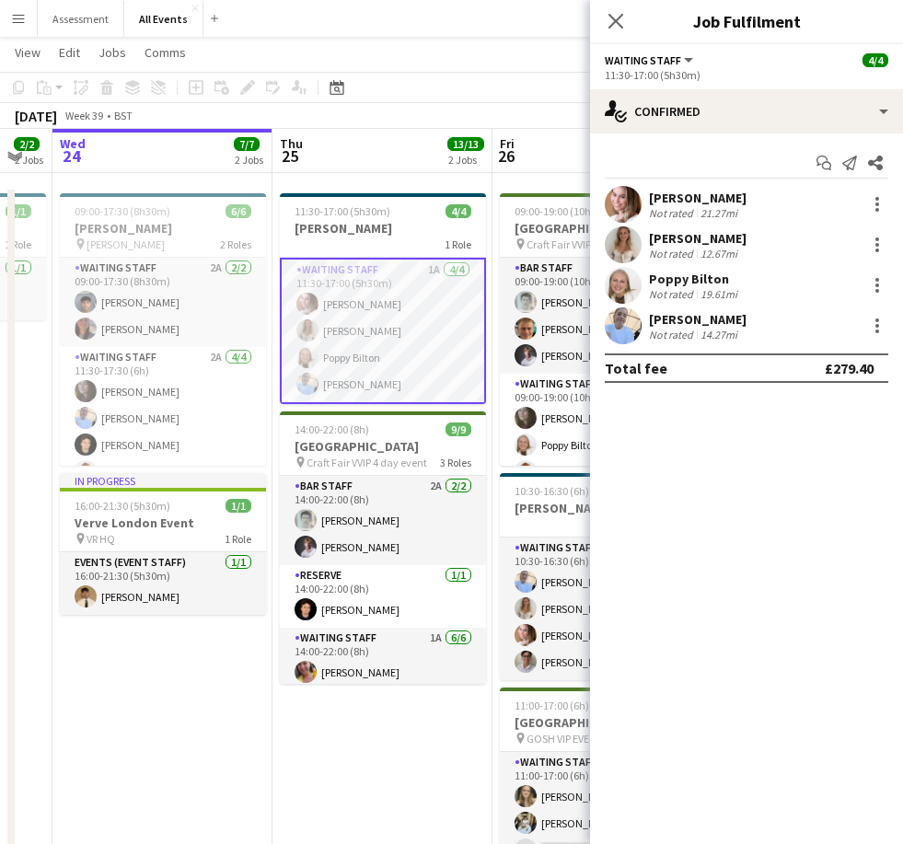
click at [623, 194] on div "[PERSON_NAME]" at bounding box center [698, 198] width 98 height 17
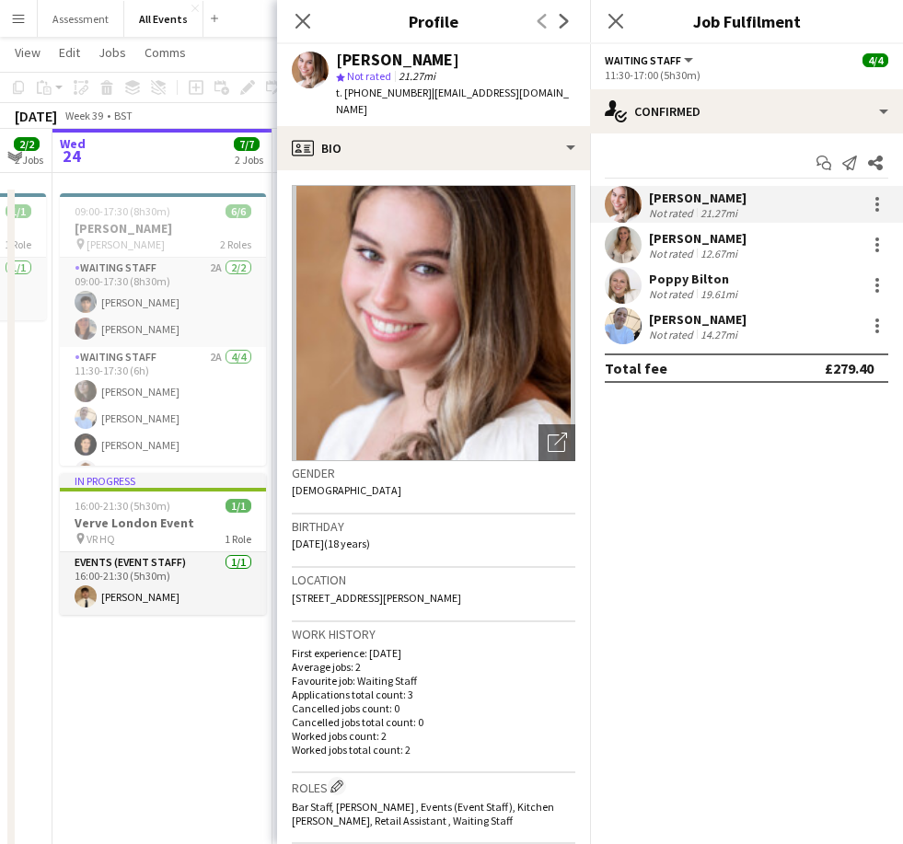
click at [225, 789] on app-date-cell "09:00-17:30 (8h30m) 6/6 [PERSON_NAME] pin [PERSON_NAME] 2 Roles Waiting Staff 2…" at bounding box center [162, 618] width 220 height 865
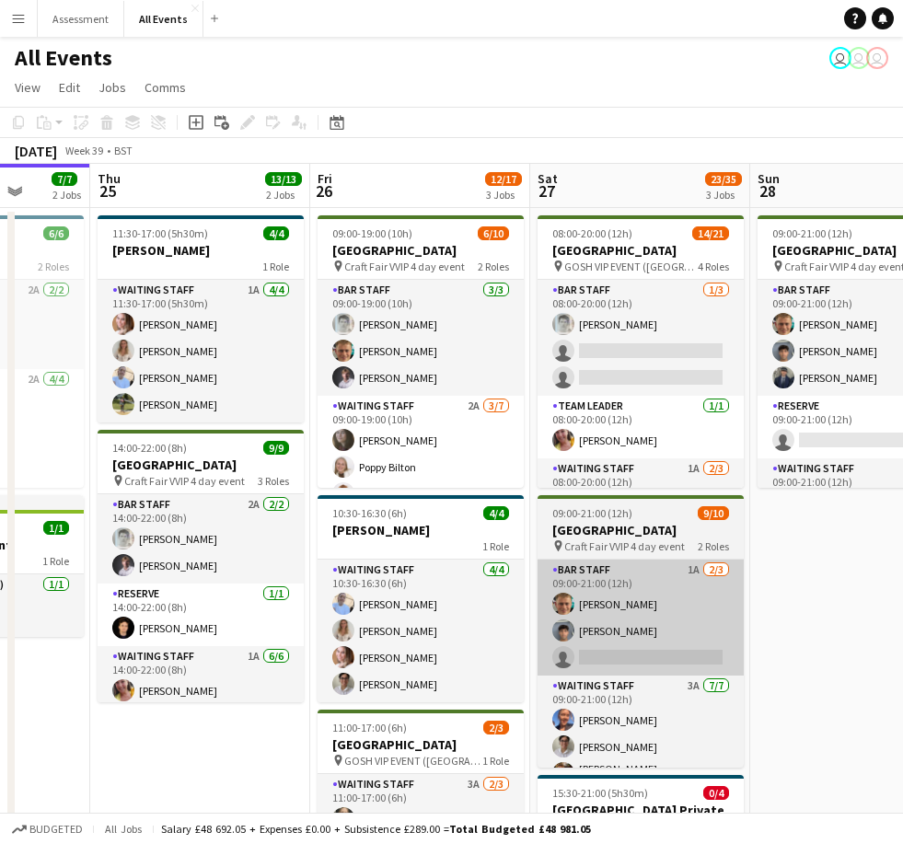
click at [623, 588] on app-card-role "Bar Staff 1A [DATE] 09:00-21:00 (12h) [PERSON_NAME] Arya [PERSON_NAME] single-n…" at bounding box center [640, 617] width 206 height 116
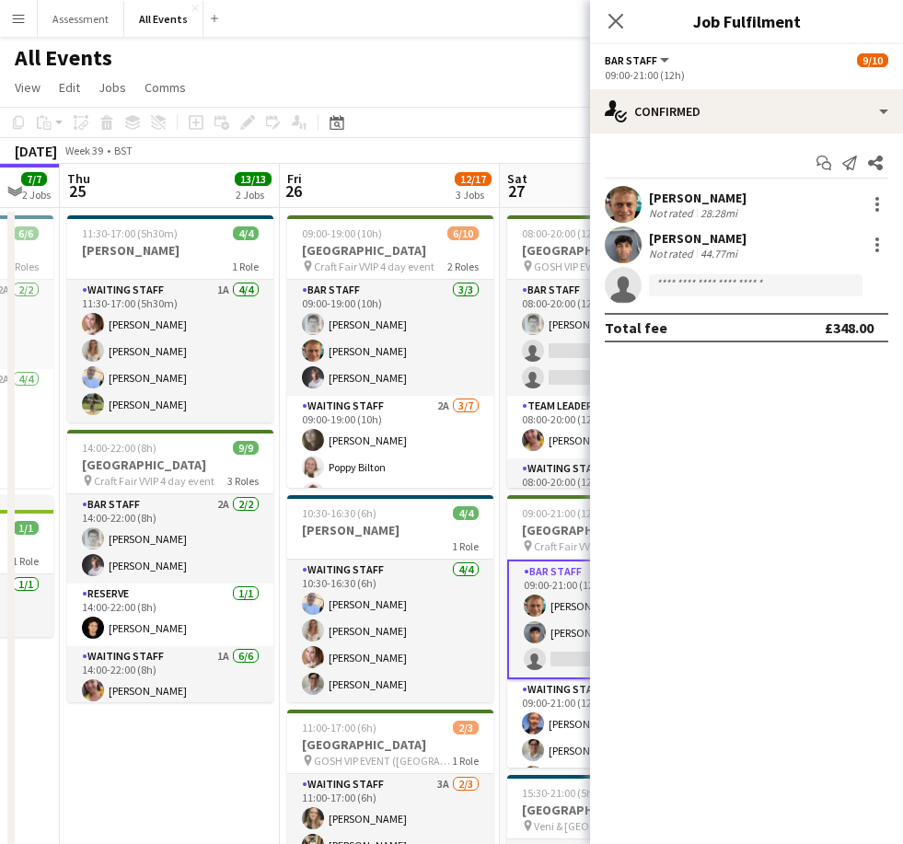
click at [613, 40] on div "Close pop-in" at bounding box center [616, 21] width 52 height 42
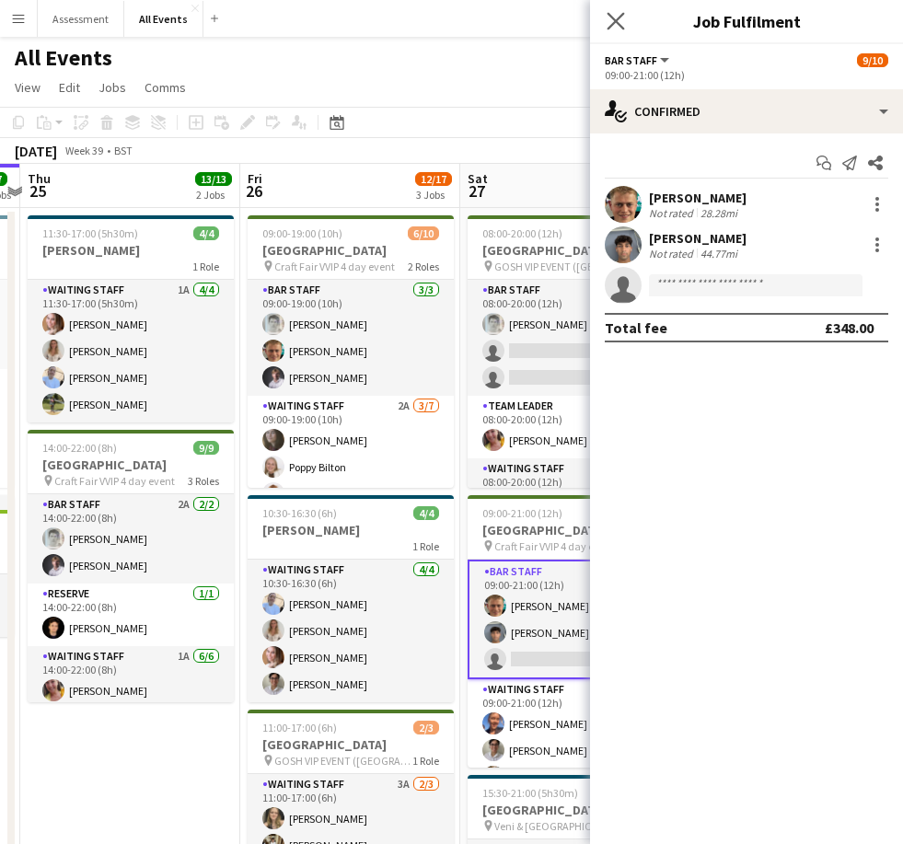
click at [623, 10] on app-icon "Close pop-in" at bounding box center [616, 21] width 27 height 27
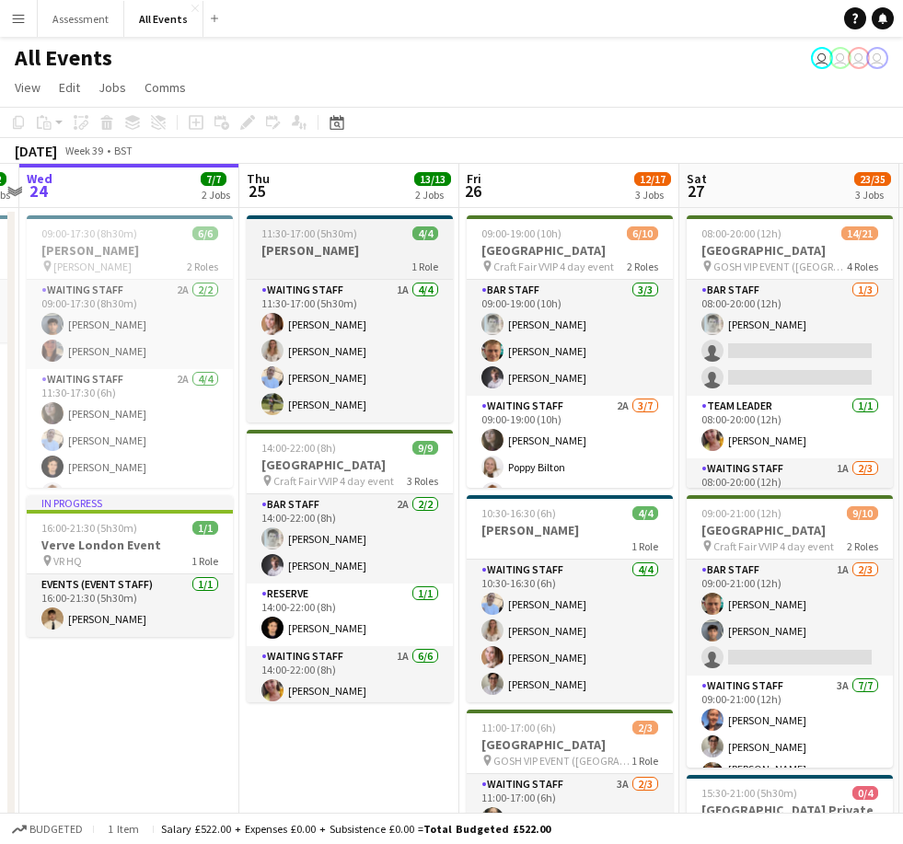
click at [383, 236] on div "11:30-17:00 (5h30m) 4/4" at bounding box center [350, 233] width 206 height 14
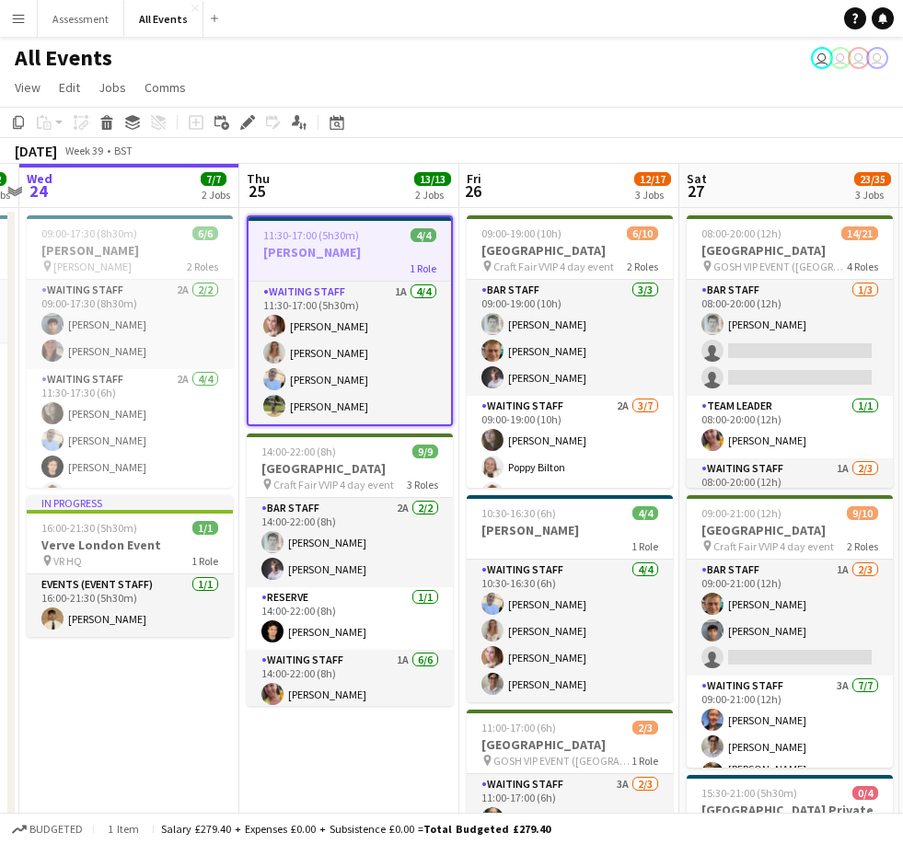
click at [370, 248] on h3 "[PERSON_NAME]" at bounding box center [349, 252] width 202 height 17
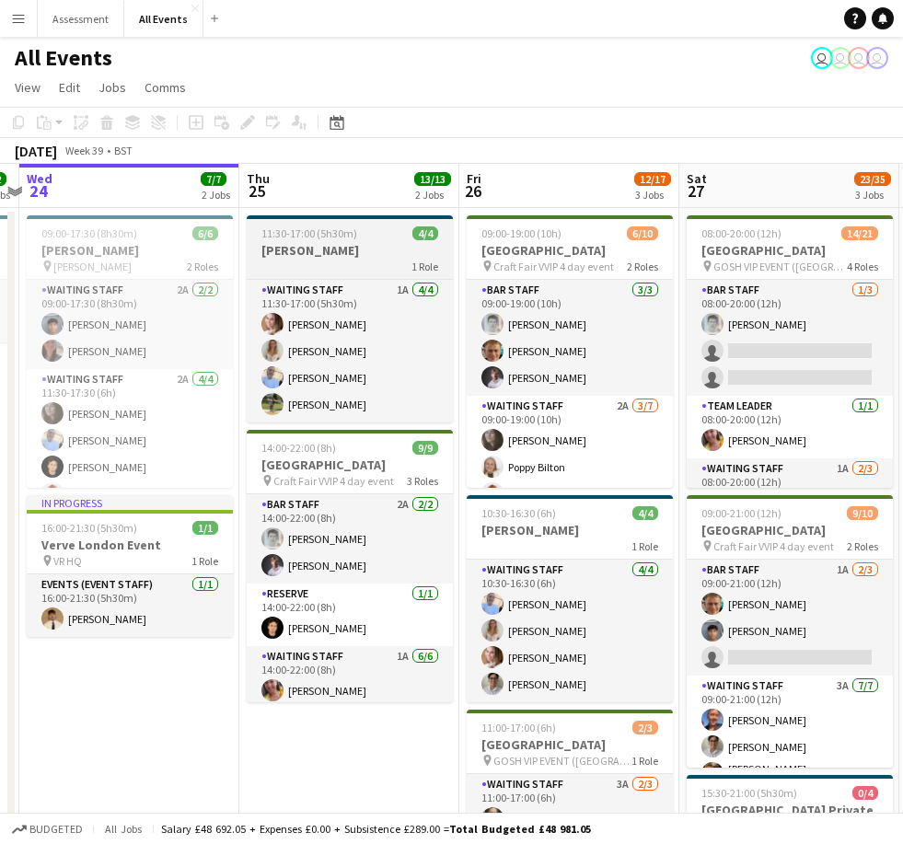
click at [383, 253] on h3 "[PERSON_NAME]" at bounding box center [350, 250] width 206 height 17
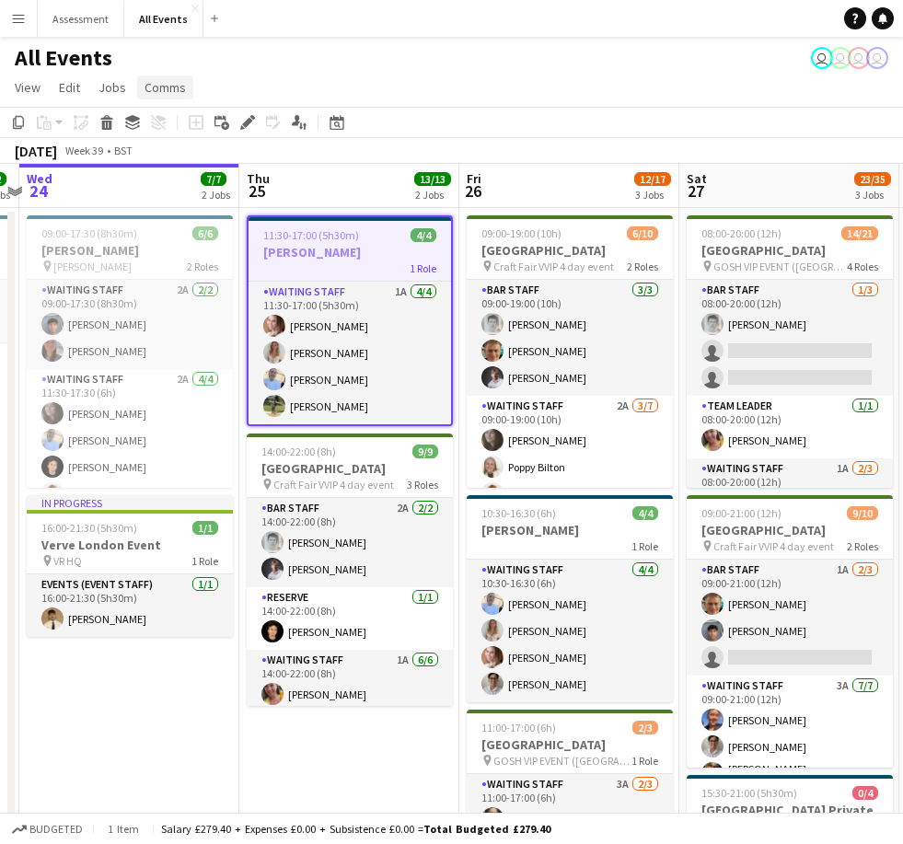
click at [180, 88] on span "Comms" at bounding box center [164, 87] width 41 height 17
click at [218, 164] on link "Create chat" at bounding box center [212, 165] width 153 height 39
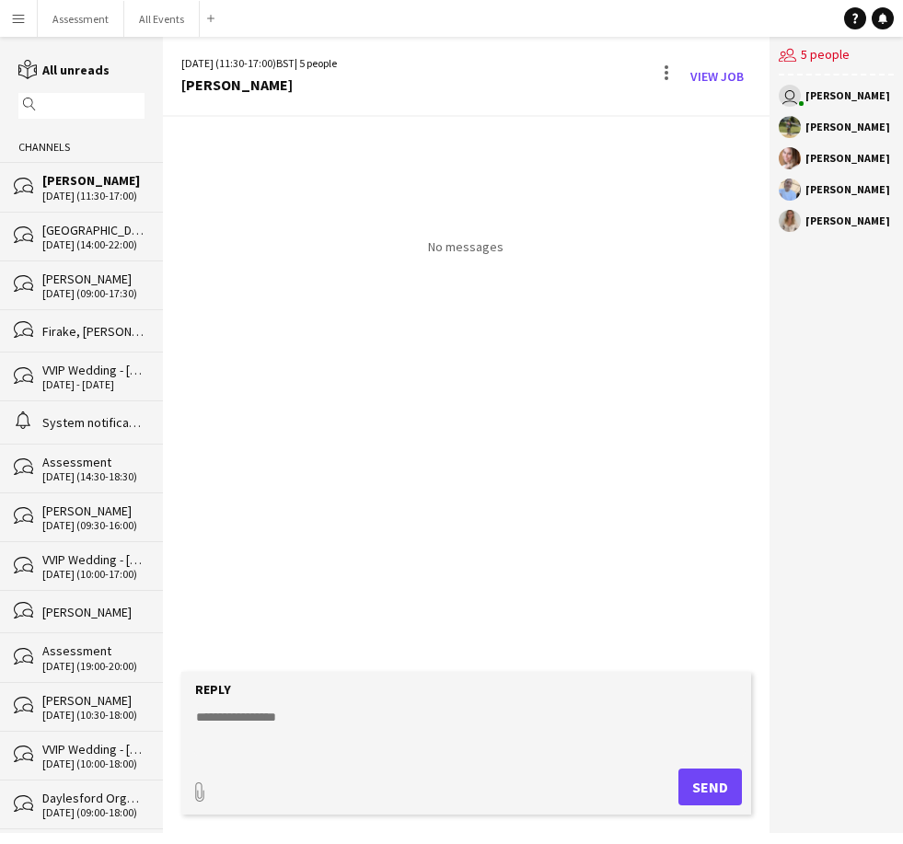
click at [363, 697] on div "Reply" at bounding box center [466, 689] width 552 height 17
click at [268, 718] on textarea at bounding box center [470, 732] width 552 height 48
paste textarea "**********"
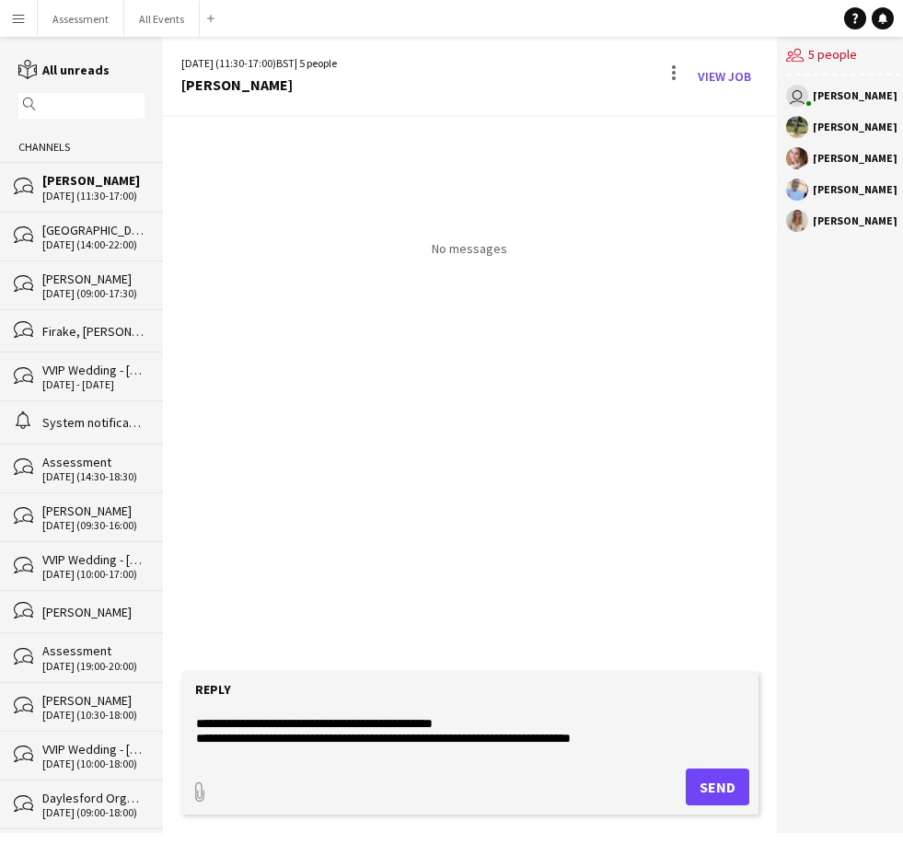
scroll to position [22, 0]
click at [349, 746] on textarea "**********" at bounding box center [470, 732] width 552 height 48
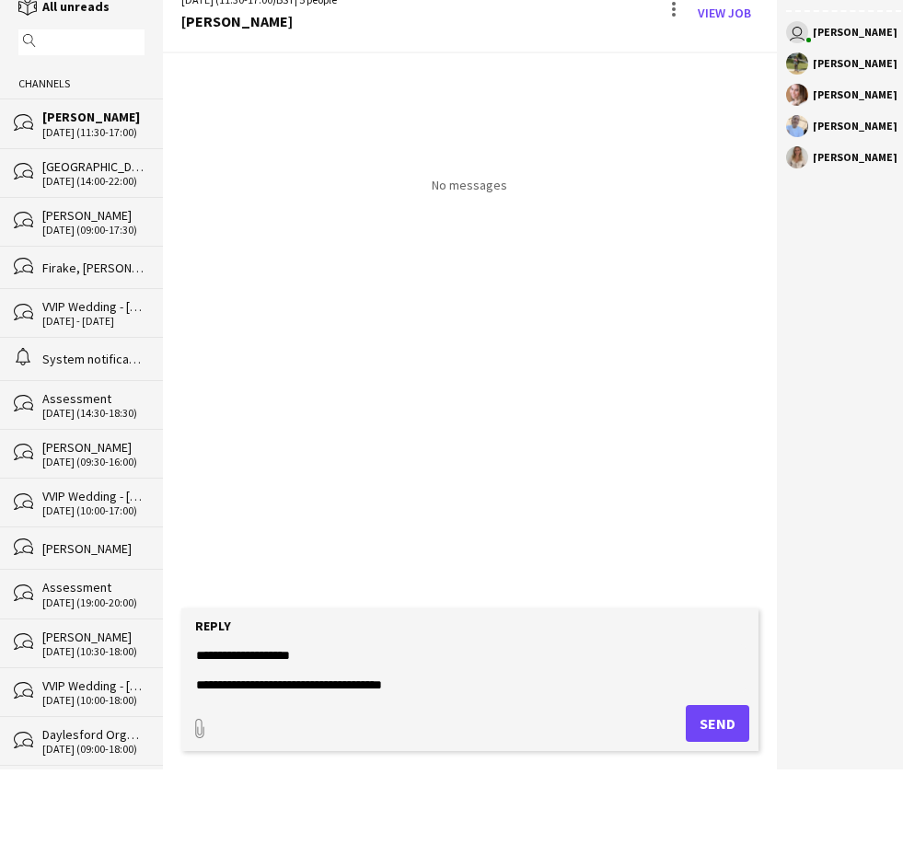
scroll to position [59, 0]
type textarea "**********"
click at [623, 768] on button "Send" at bounding box center [716, 786] width 63 height 37
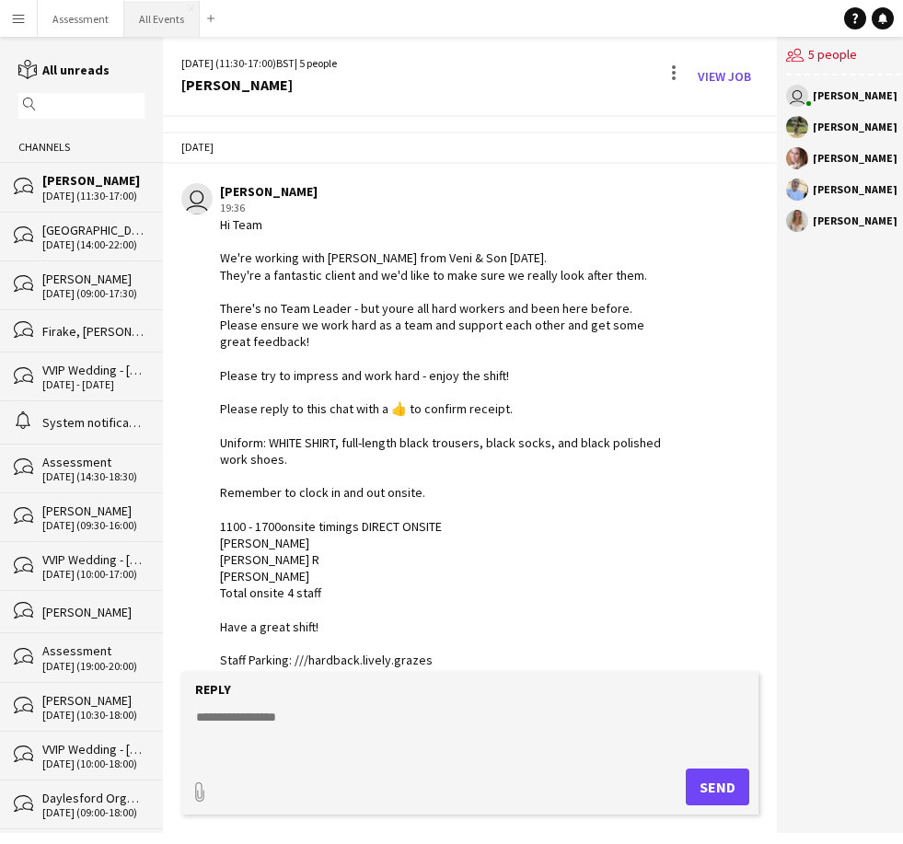
click at [158, 20] on button "All Events Close" at bounding box center [161, 19] width 75 height 36
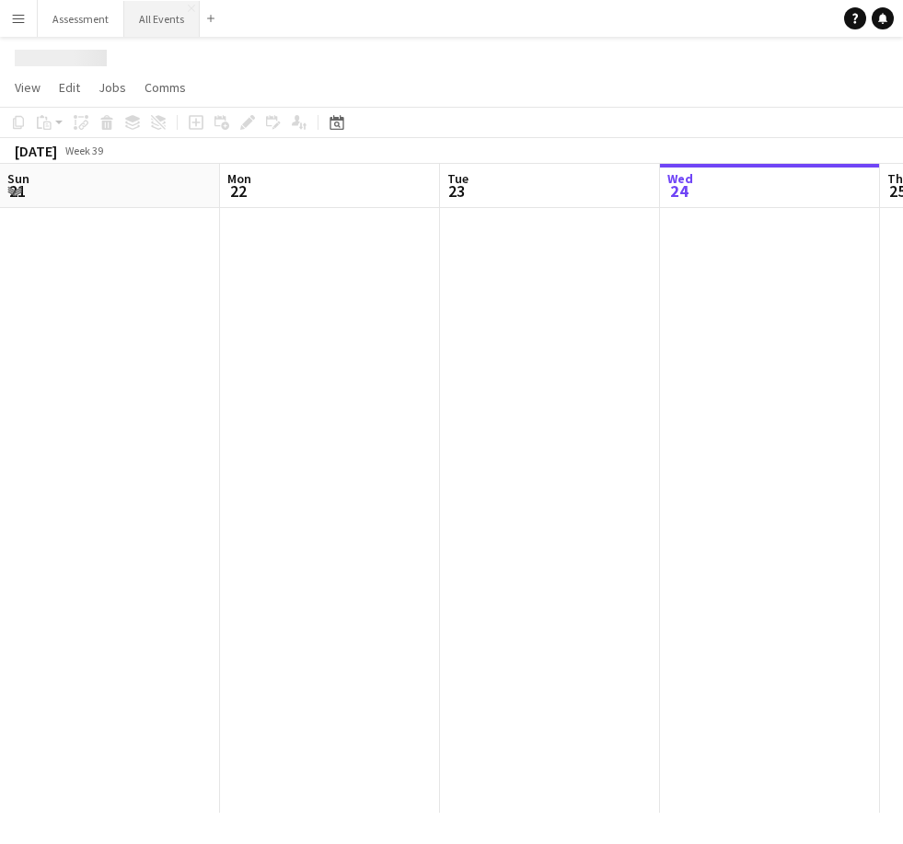
scroll to position [0, 440]
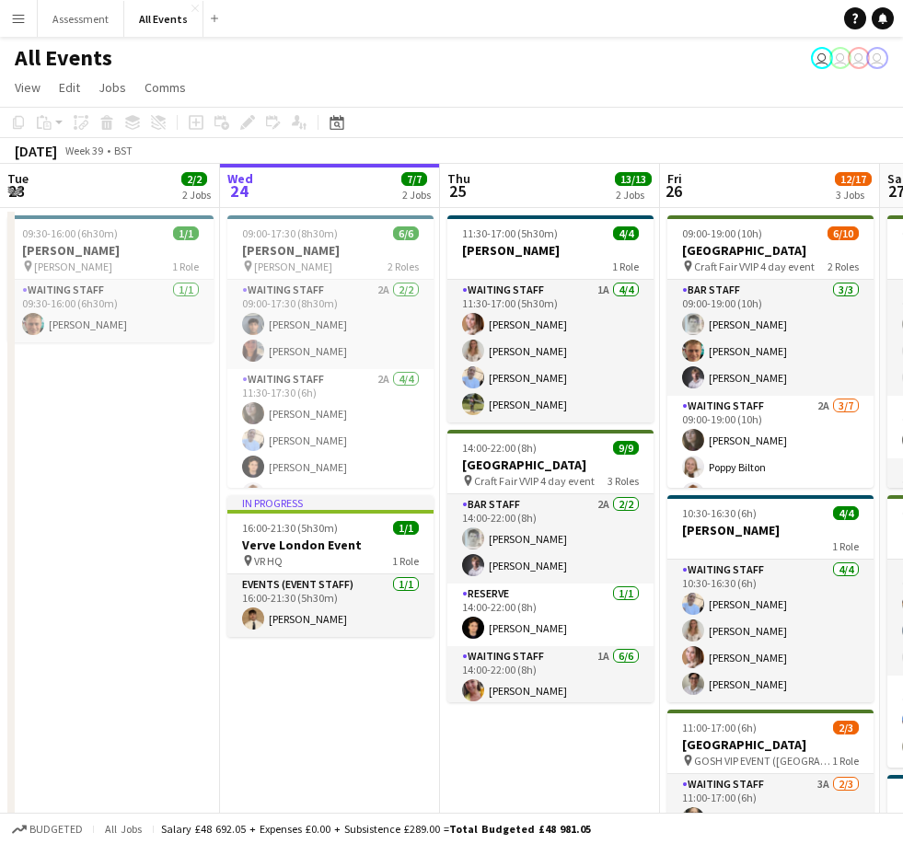
click at [623, 78] on app-page-menu "View Day view expanded Day view collapsed Month view Date picker Jump to [DATE]…" at bounding box center [451, 89] width 903 height 35
click at [623, 82] on app-page-menu "View Day view expanded Day view collapsed Month view Date picker Jump to [DATE]…" at bounding box center [451, 89] width 903 height 35
click at [623, 75] on app-page-menu "View Day view expanded Day view collapsed Month view Date picker Jump to [DATE]…" at bounding box center [451, 89] width 903 height 35
click at [623, 89] on app-page-menu "View Day view expanded Day view collapsed Month view Date picker Jump to [DATE]…" at bounding box center [451, 89] width 903 height 35
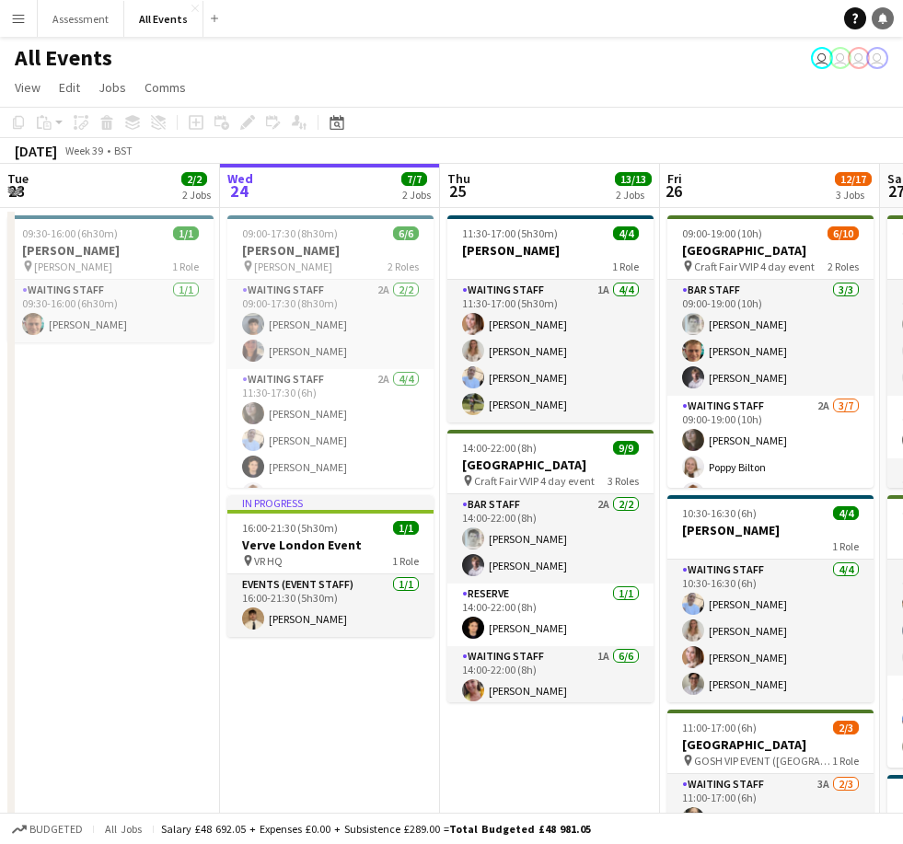
click at [880, 17] on icon at bounding box center [882, 17] width 9 height 9
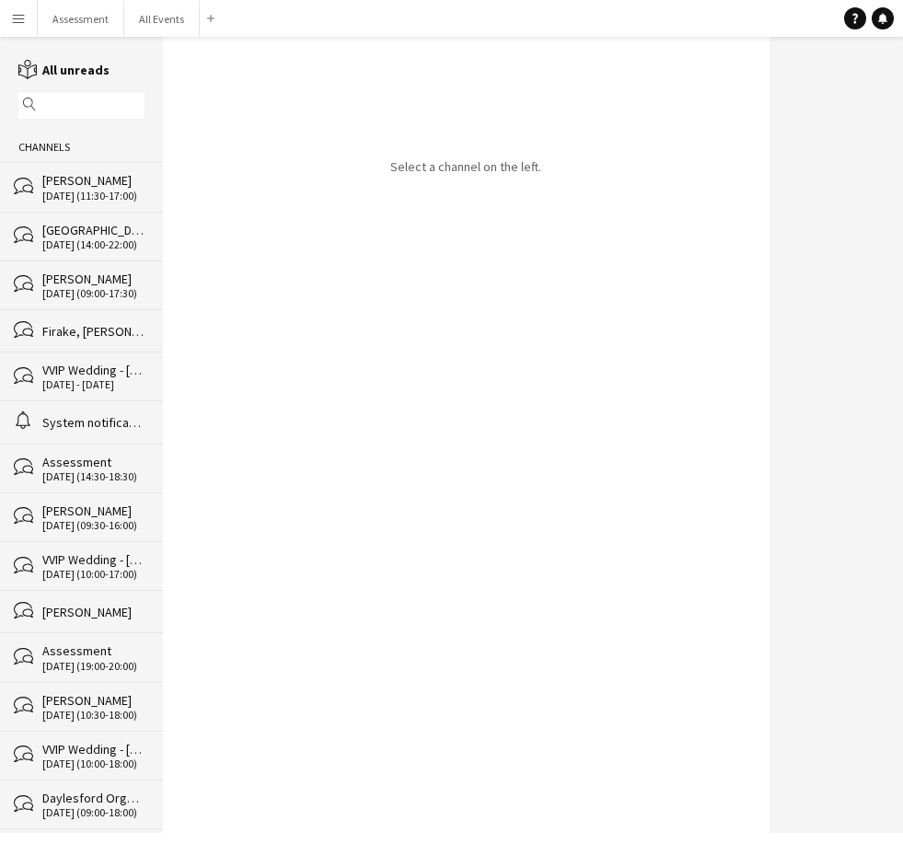
click at [98, 199] on div "[DATE] (11:30-17:00)" at bounding box center [93, 196] width 102 height 13
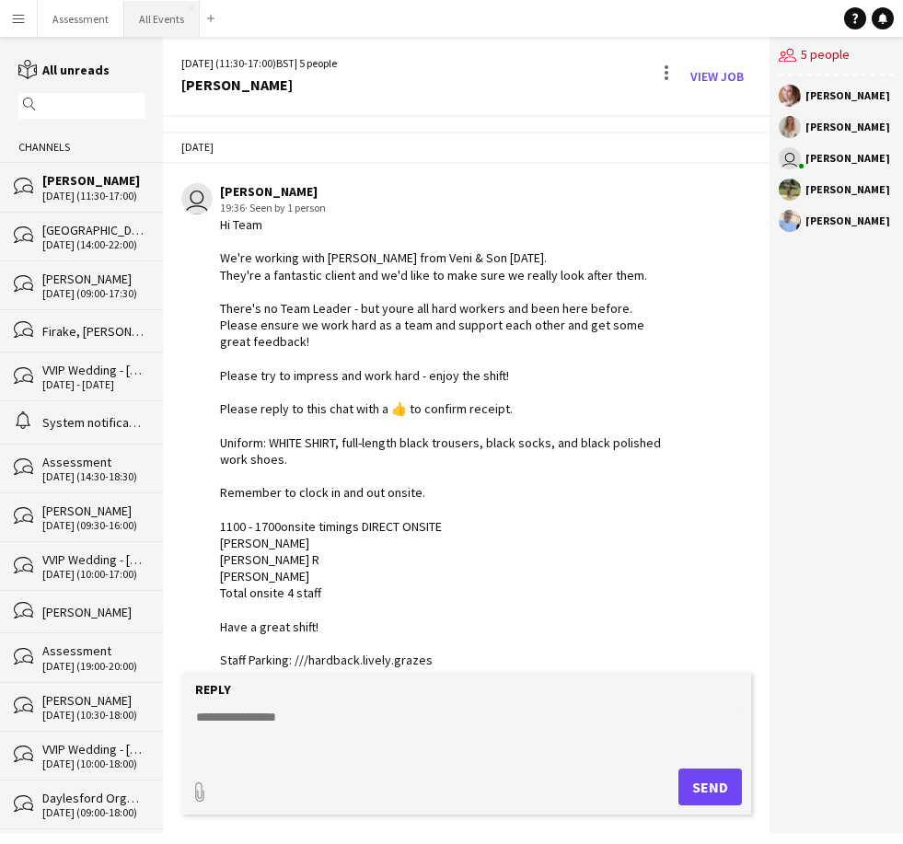
click at [158, 29] on button "All Events Close" at bounding box center [161, 19] width 75 height 36
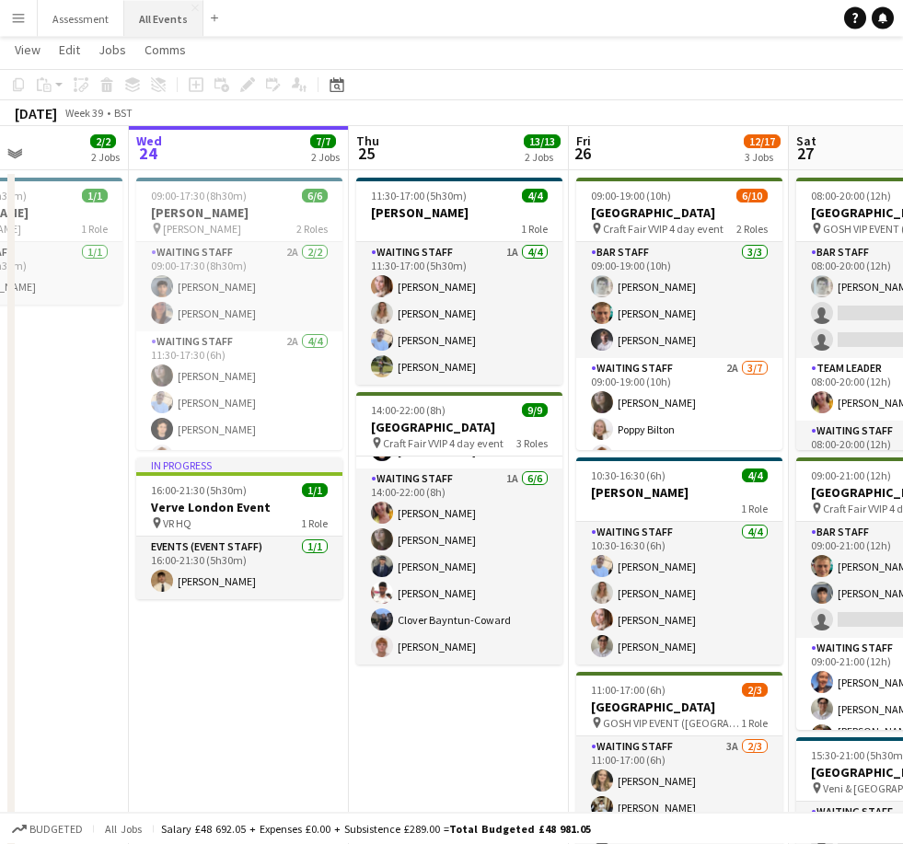
scroll to position [140, 0]
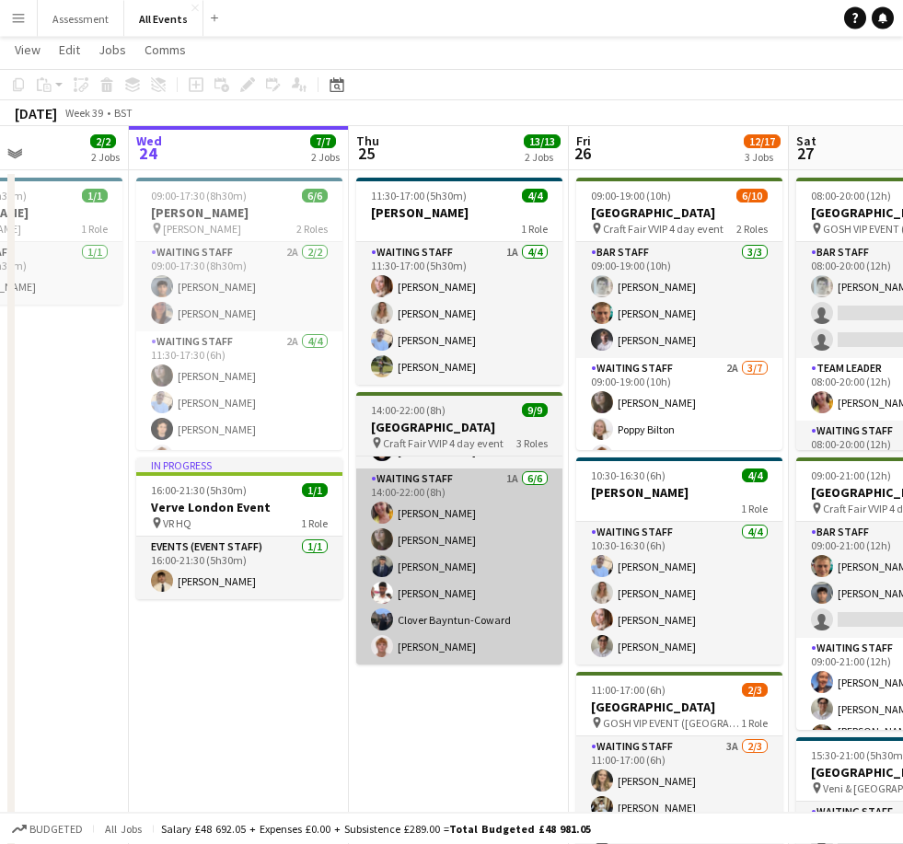
click at [481, 559] on app-card-role "Waiting Staff 1A 6/6 14:00-22:00 (8h) Ruth Danieli Flora McCullough Charlie Hil…" at bounding box center [459, 567] width 206 height 196
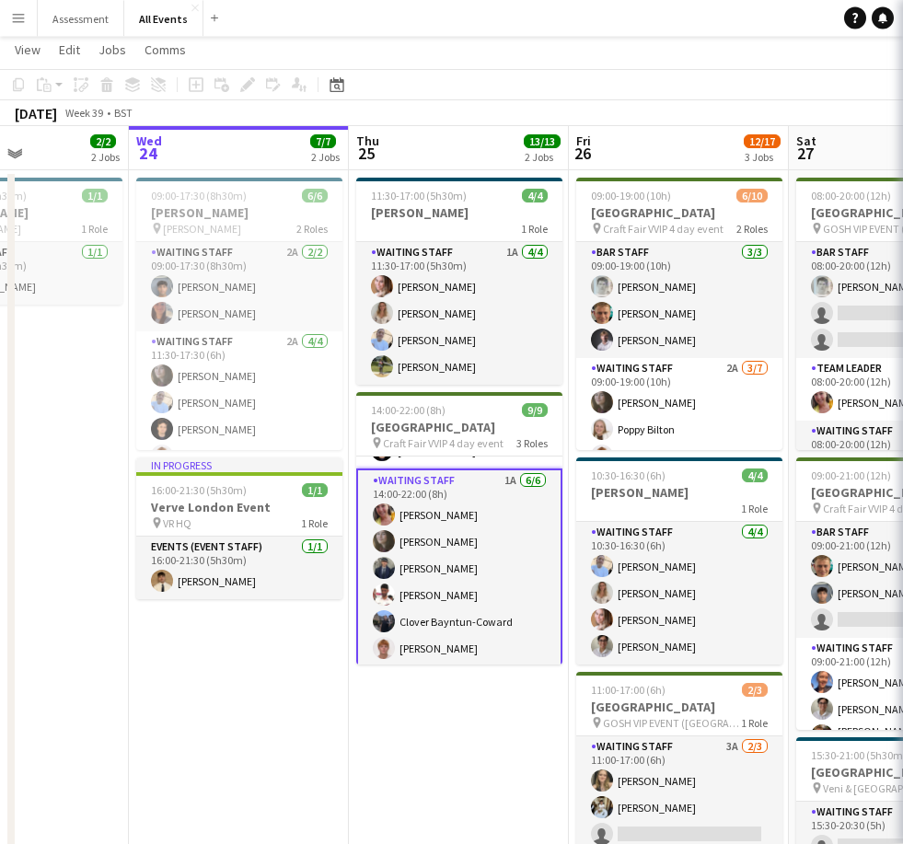
scroll to position [38, 0]
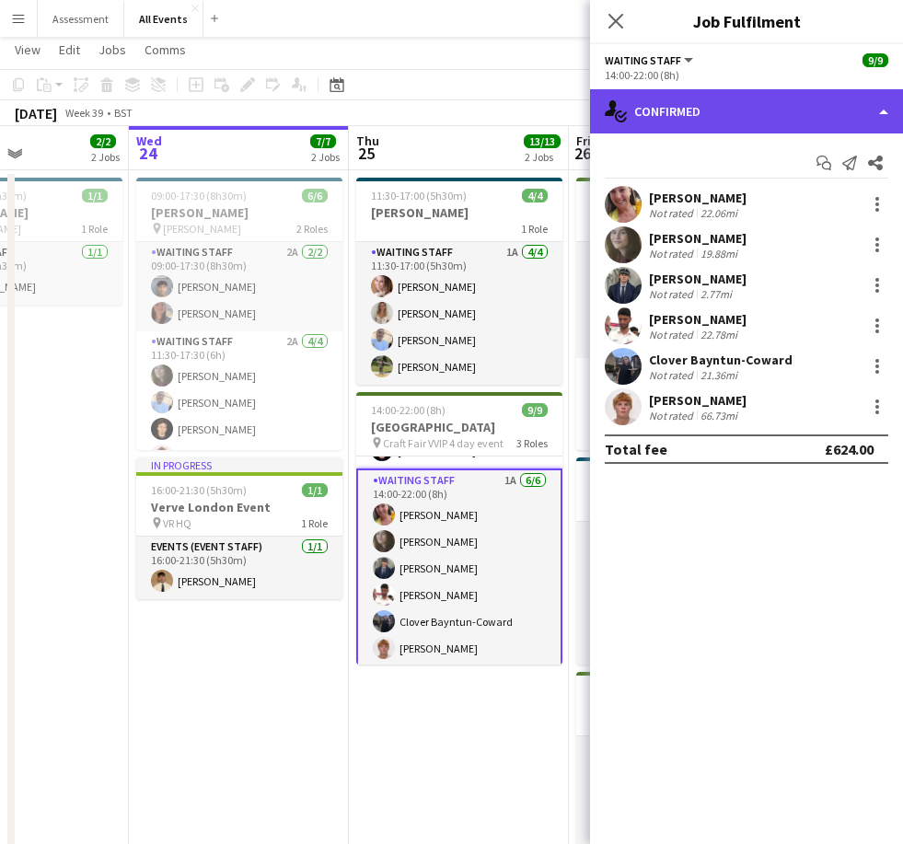
click at [833, 113] on div "single-neutral-actions-check-2 Confirmed" at bounding box center [746, 111] width 313 height 44
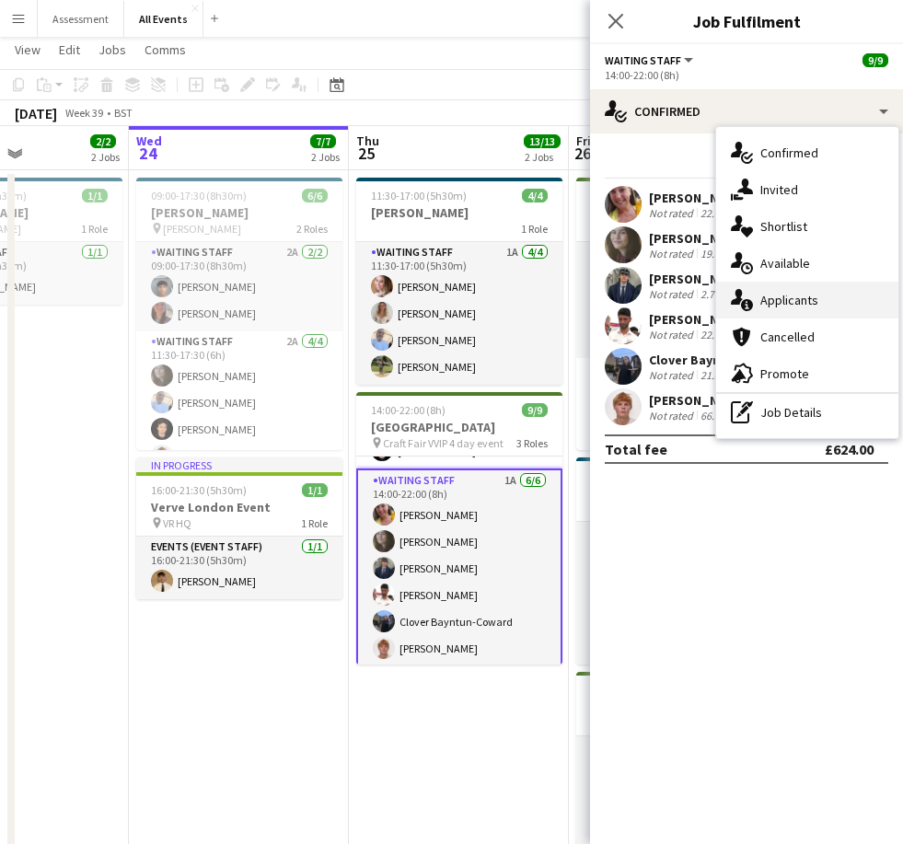
click at [846, 308] on div "single-neutral-actions-information Applicants" at bounding box center [807, 300] width 182 height 37
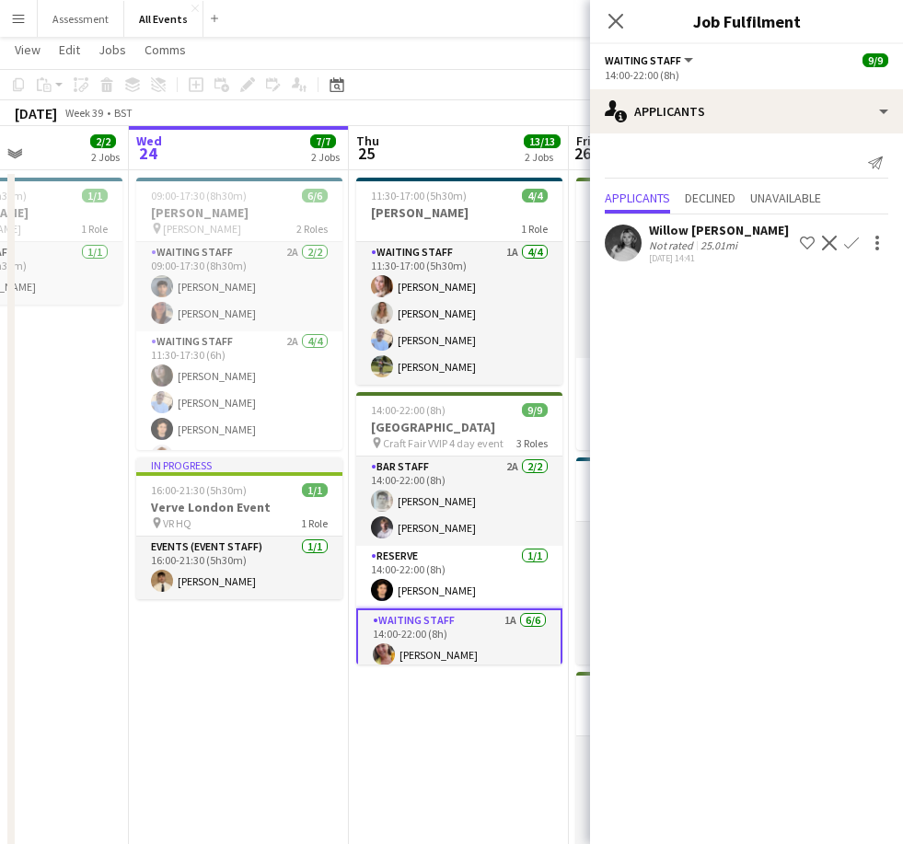
scroll to position [0, 0]
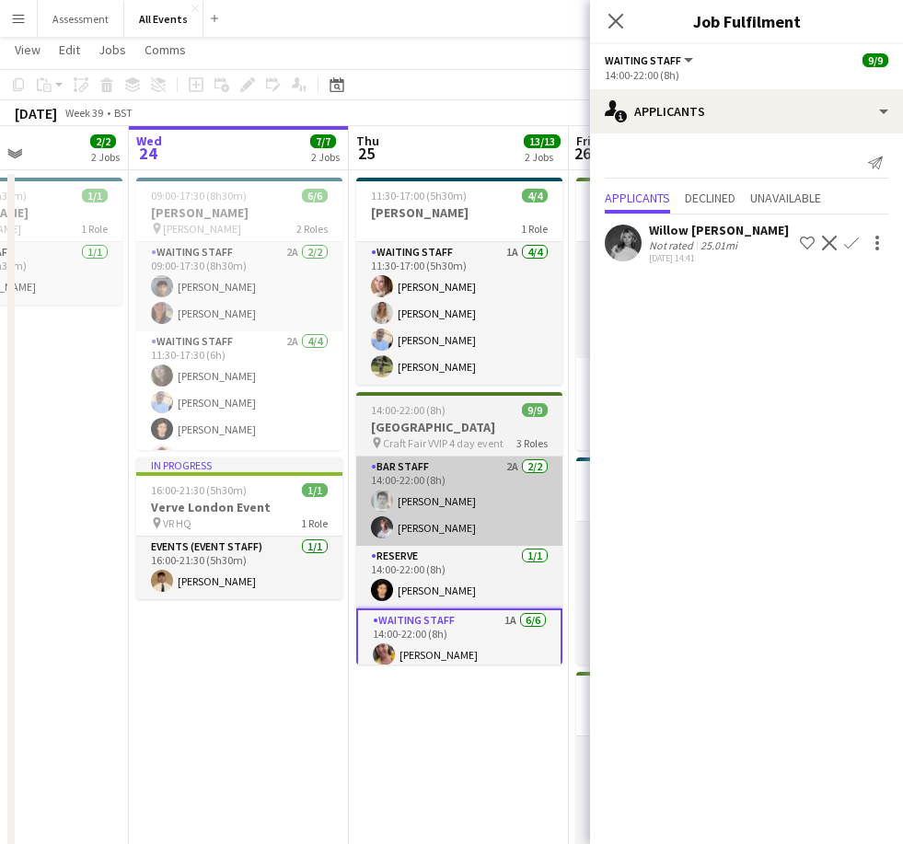
click at [486, 499] on app-card-role "Bar Staff 2A 2/2 14:00-22:00 (8h) Lorant Kiraly Robert Usher" at bounding box center [459, 500] width 206 height 89
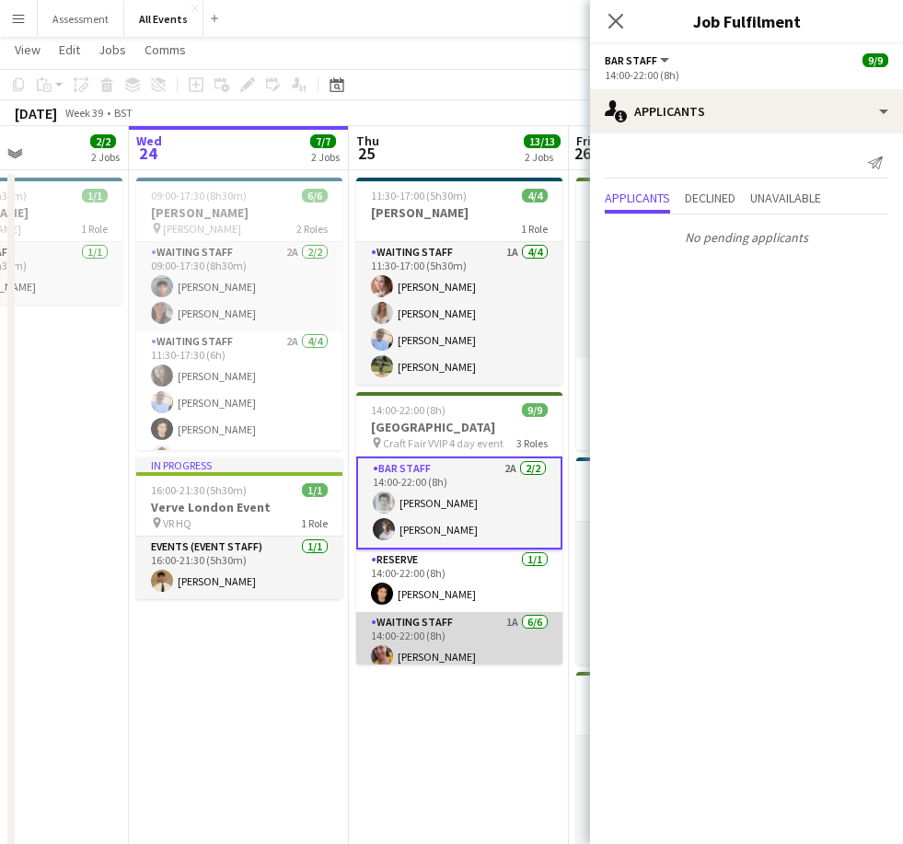
click at [495, 612] on app-card-role "Waiting Staff 1A 6/6 14:00-22:00 (8h) Ruth Danieli Flora McCullough Charlie Hil…" at bounding box center [459, 710] width 206 height 196
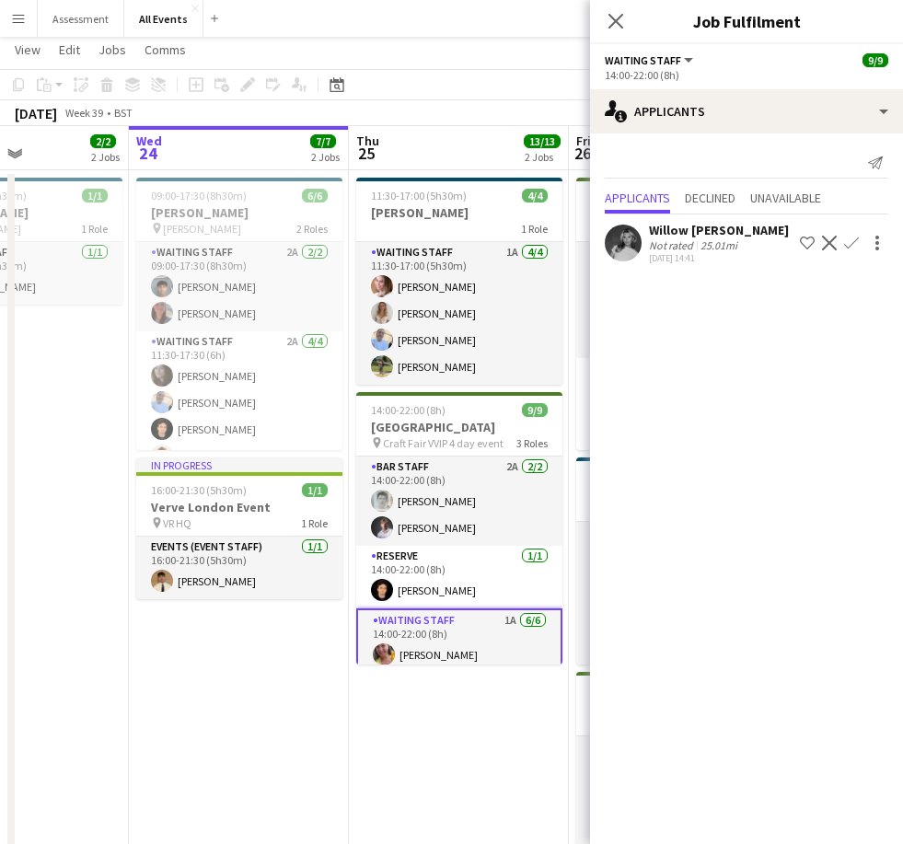
click at [738, 240] on div "25.01mi" at bounding box center [719, 245] width 44 height 14
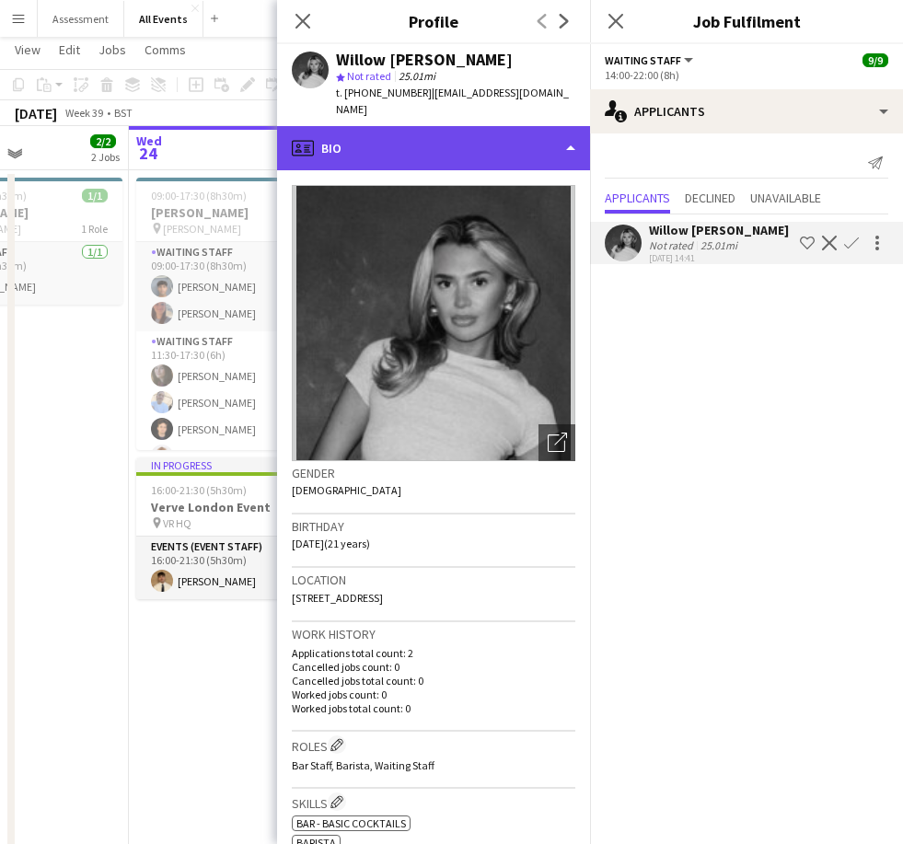
click at [517, 145] on div "profile Bio" at bounding box center [433, 148] width 313 height 44
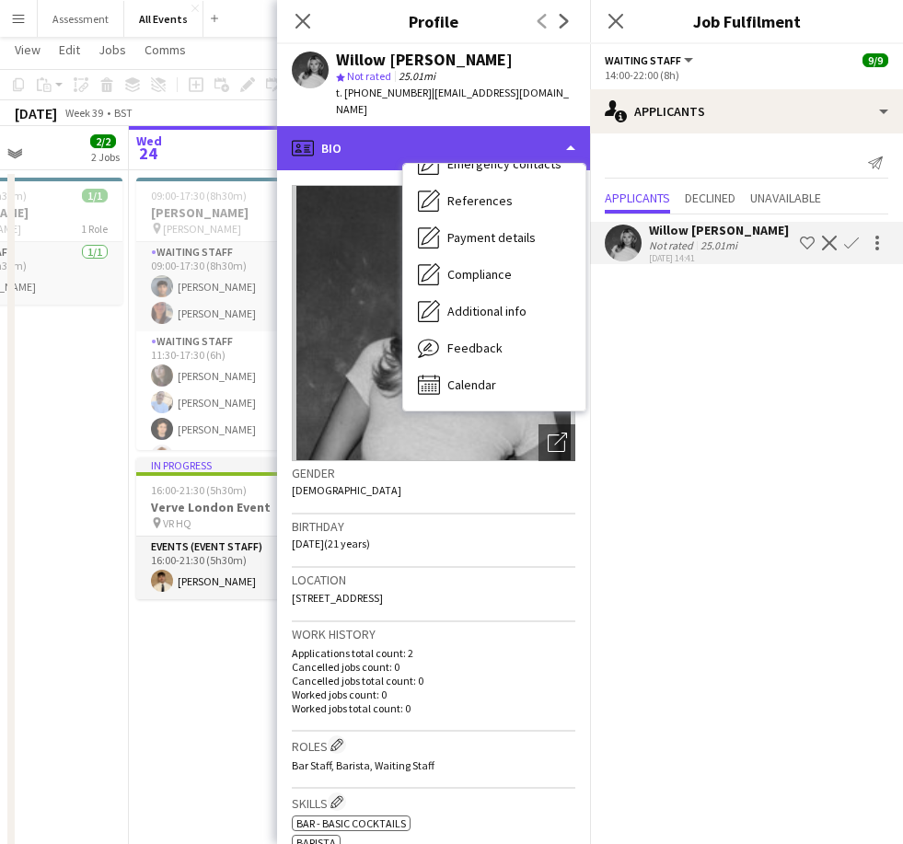
scroll to position [173, 0]
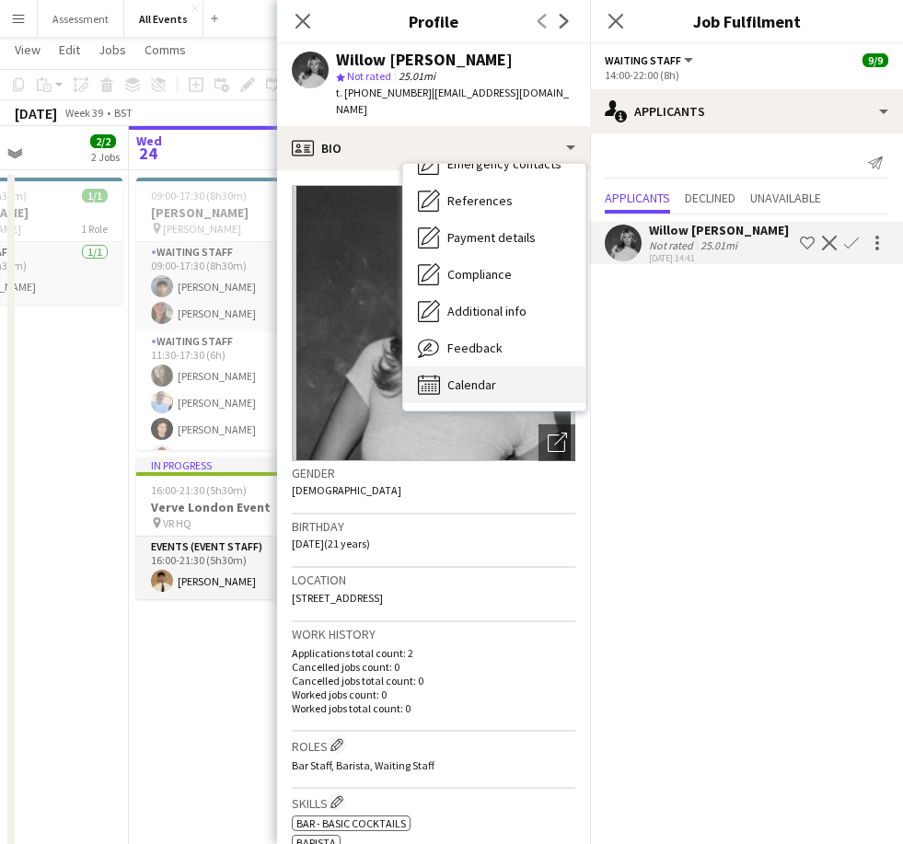
click at [506, 370] on div "Calendar Calendar" at bounding box center [494, 384] width 182 height 37
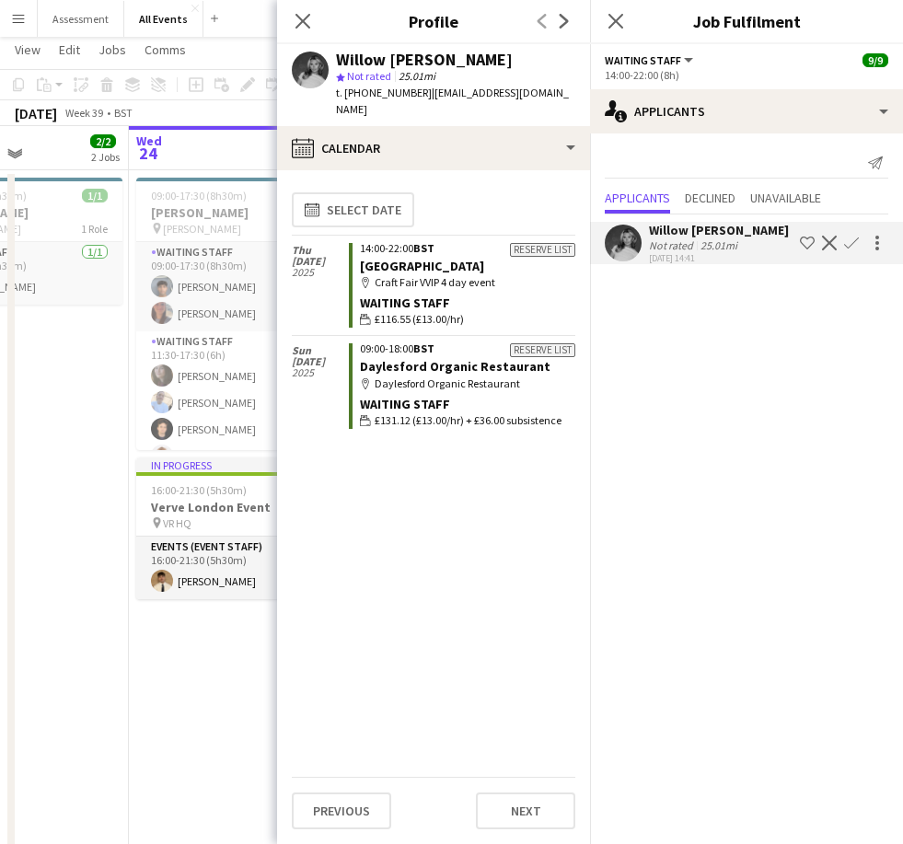
click at [832, 248] on app-icon "Decline" at bounding box center [829, 243] width 15 height 15
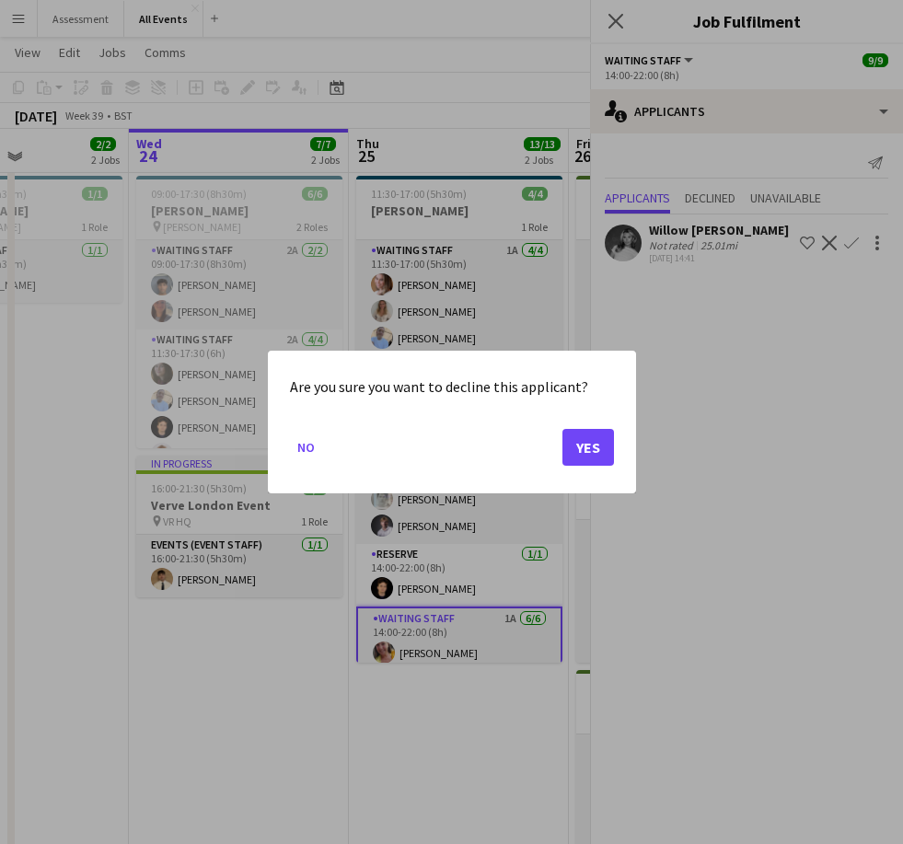
scroll to position [0, 0]
click at [593, 448] on button "Yes" at bounding box center [588, 447] width 52 height 37
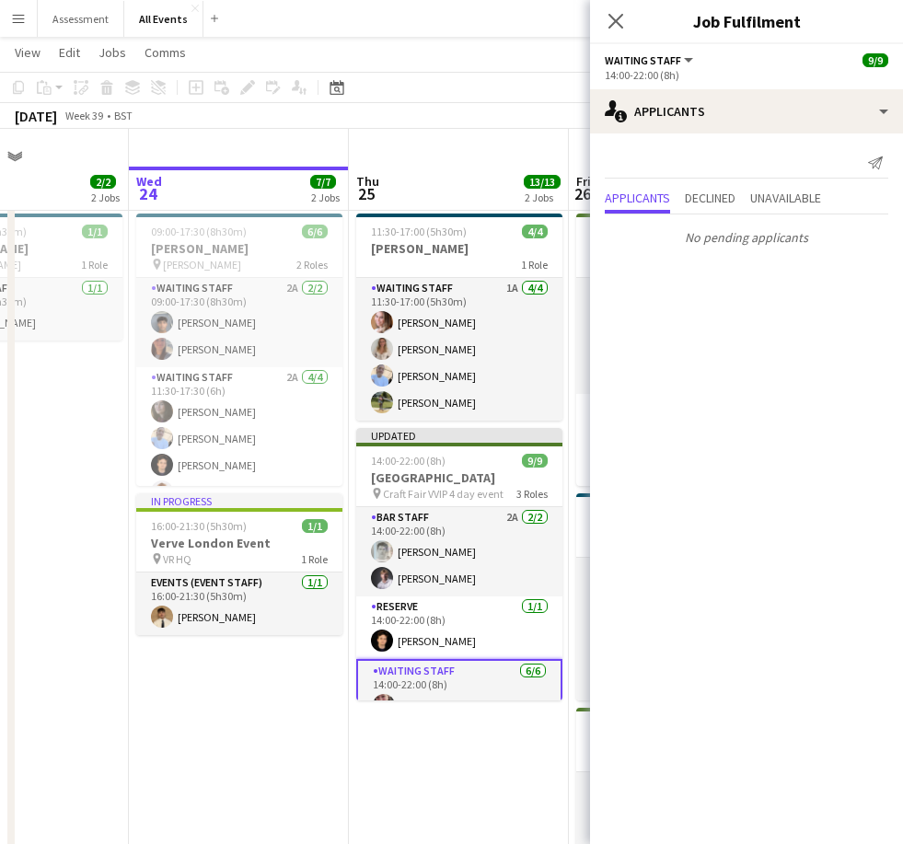
scroll to position [38, 0]
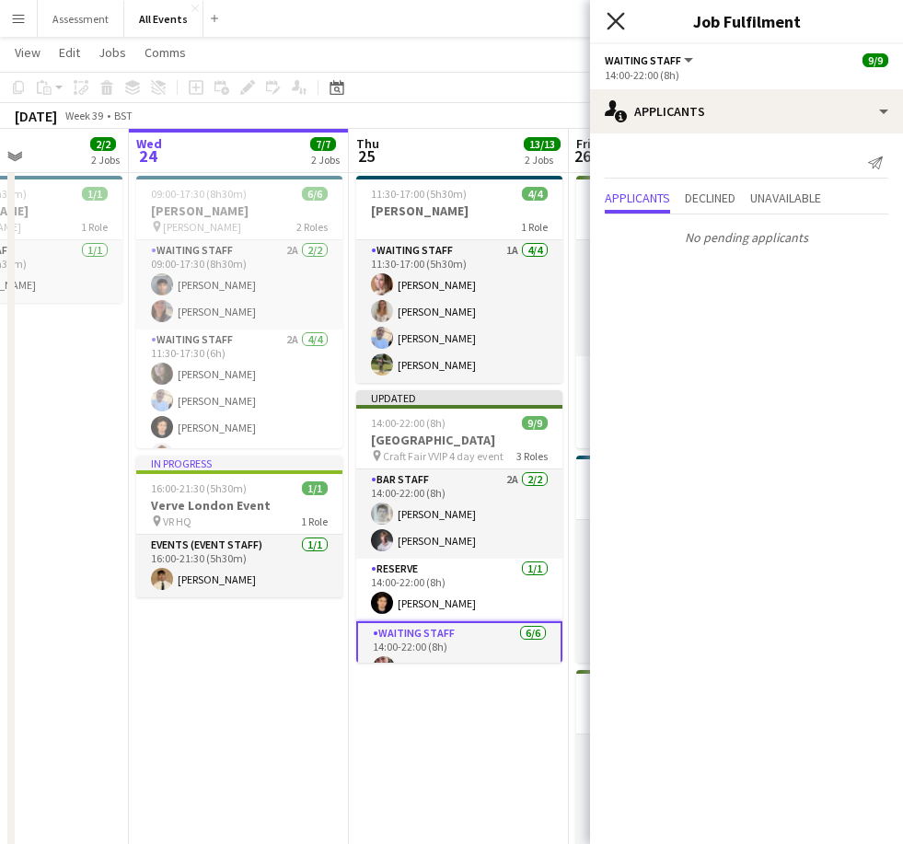
click at [622, 25] on icon "Close pop-in" at bounding box center [614, 20] width 17 height 17
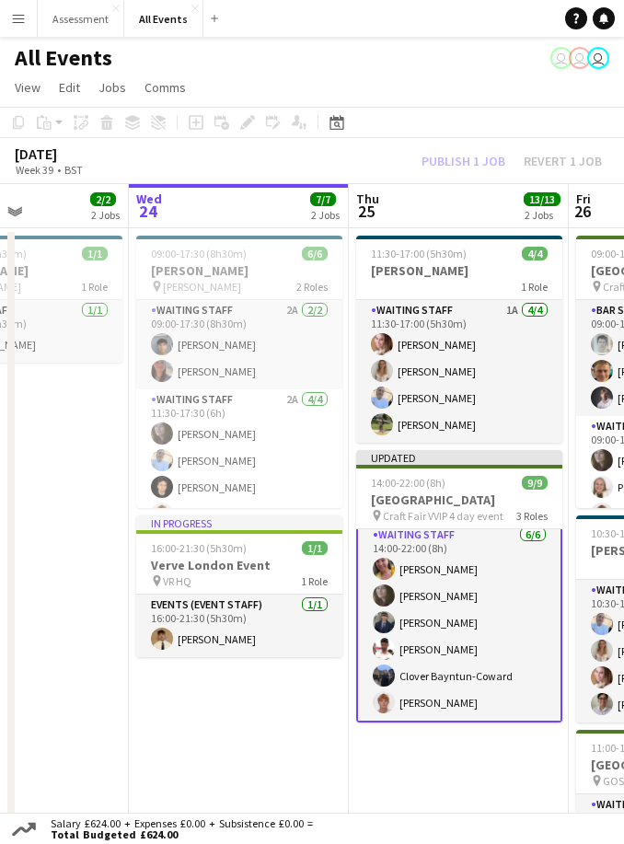
scroll to position [158, 0]
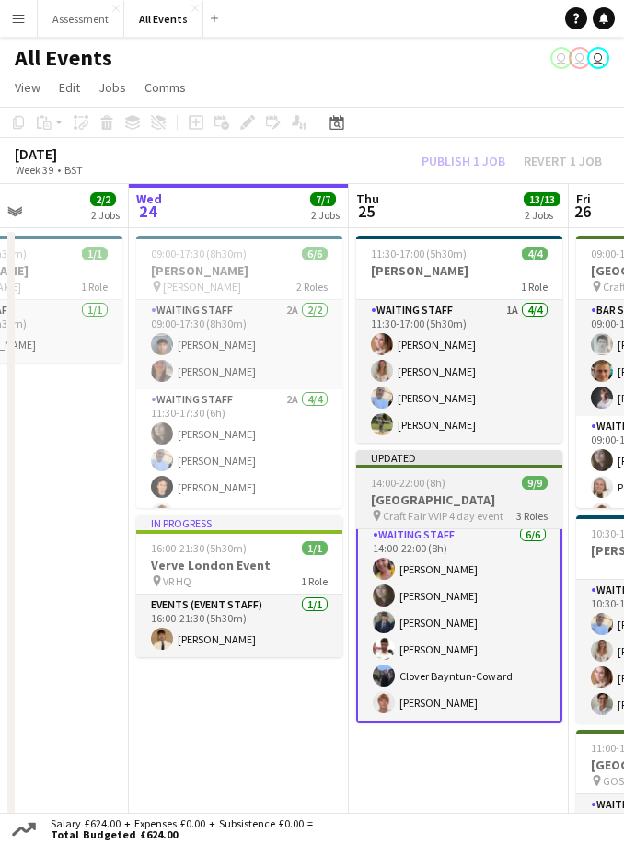
click at [489, 491] on h3 "[GEOGRAPHIC_DATA]" at bounding box center [459, 499] width 206 height 17
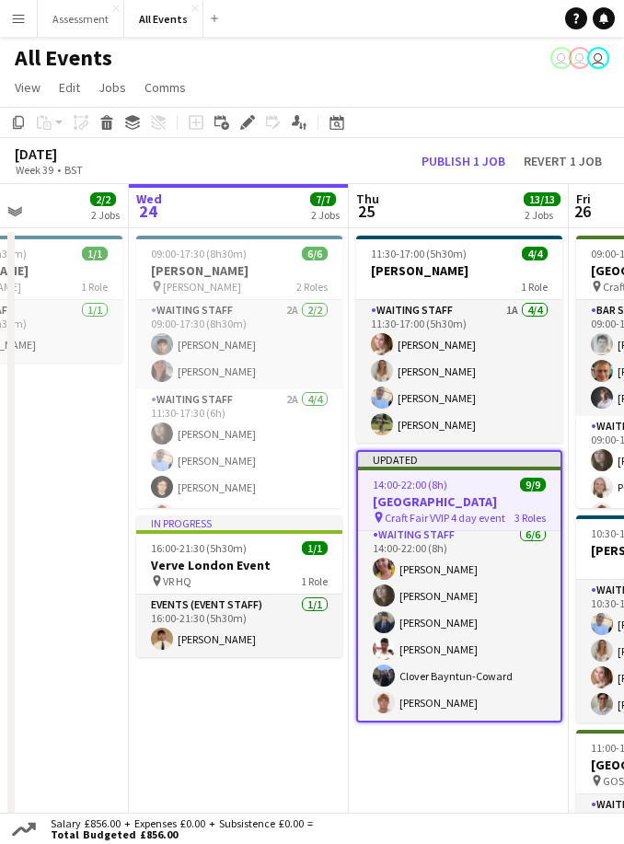
click at [534, 108] on app-toolbar "Copy Paste Paste Command V Paste with crew Command Shift V Paste linked Job Del…" at bounding box center [312, 122] width 624 height 31
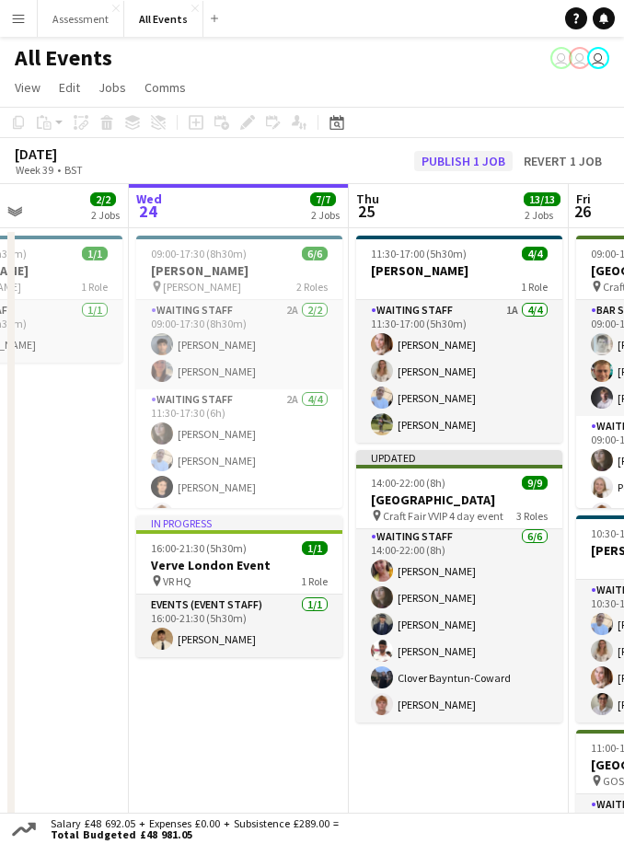
click at [488, 166] on button "Publish 1 job" at bounding box center [463, 161] width 98 height 20
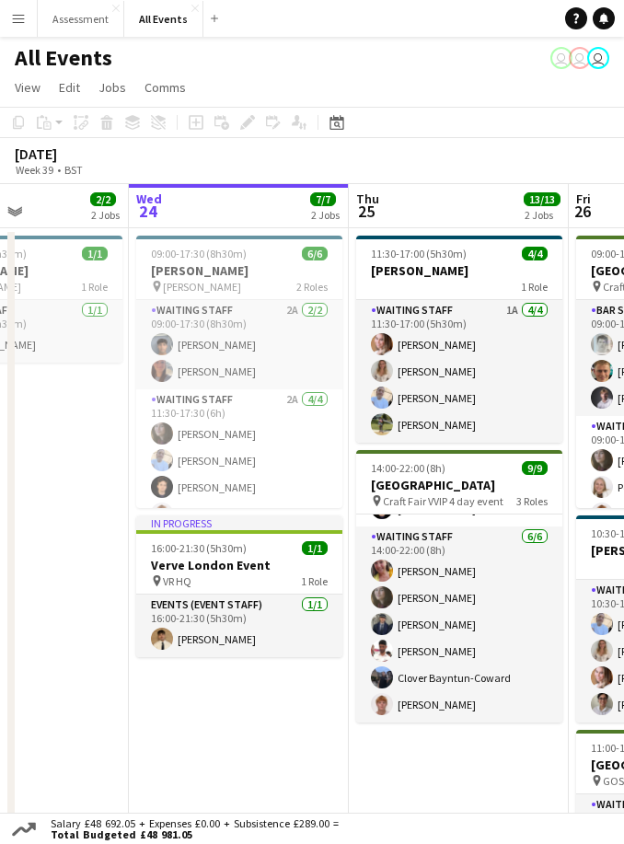
scroll to position [140, 0]
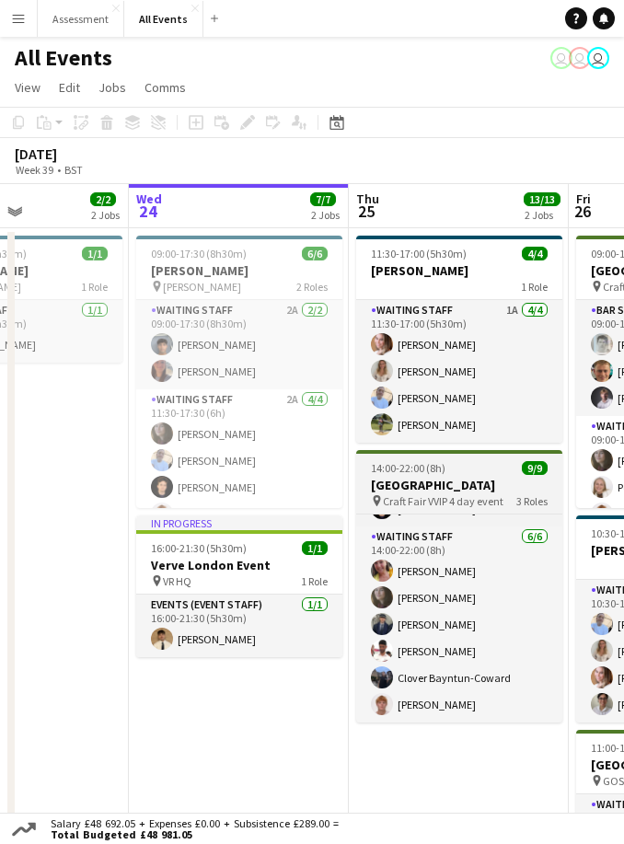
click at [483, 486] on h3 "[GEOGRAPHIC_DATA]" at bounding box center [459, 485] width 206 height 17
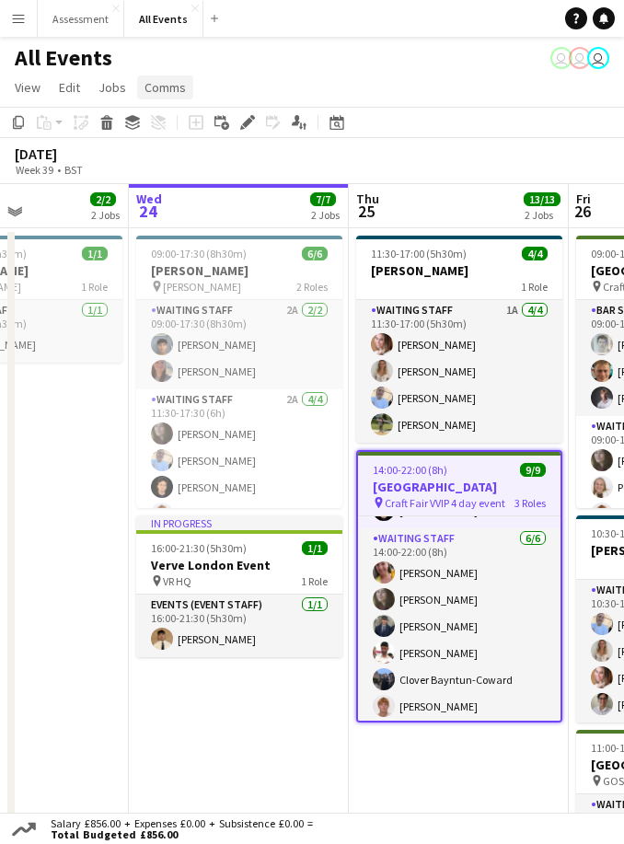
click at [172, 91] on span "Comms" at bounding box center [164, 87] width 41 height 17
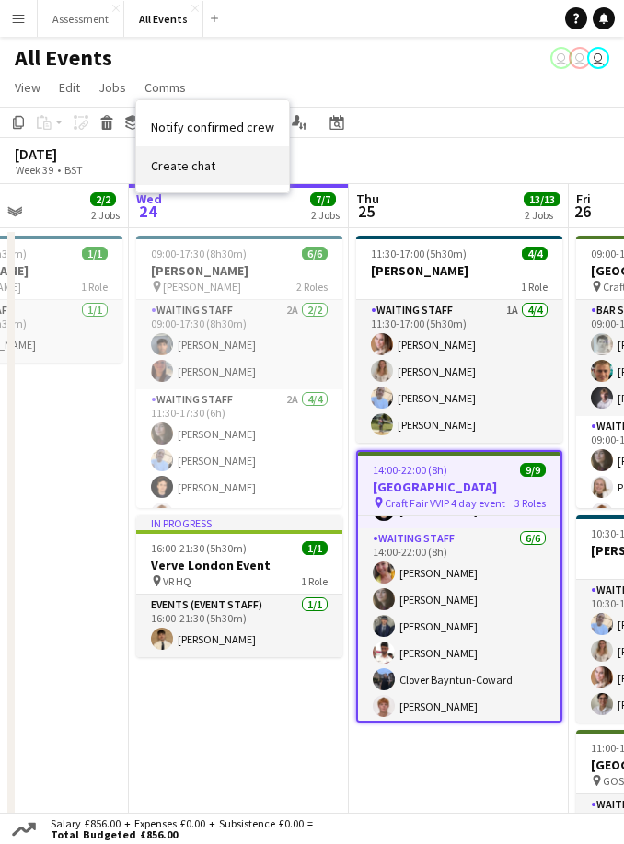
click at [214, 172] on link "Create chat" at bounding box center [212, 165] width 153 height 39
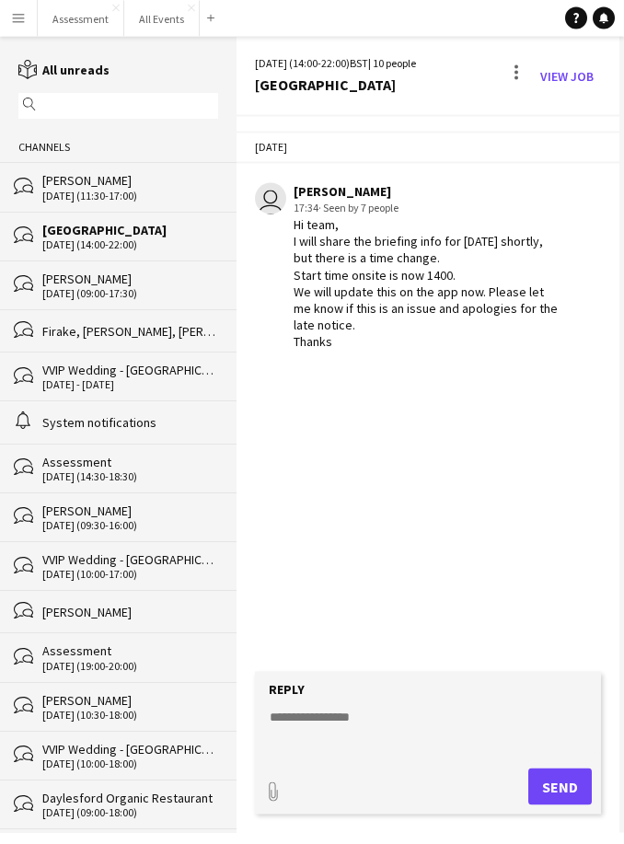
scroll to position [59, 0]
click at [394, 711] on textarea at bounding box center [432, 732] width 328 height 48
click at [340, 728] on textarea at bounding box center [432, 732] width 328 height 48
paste textarea "**********"
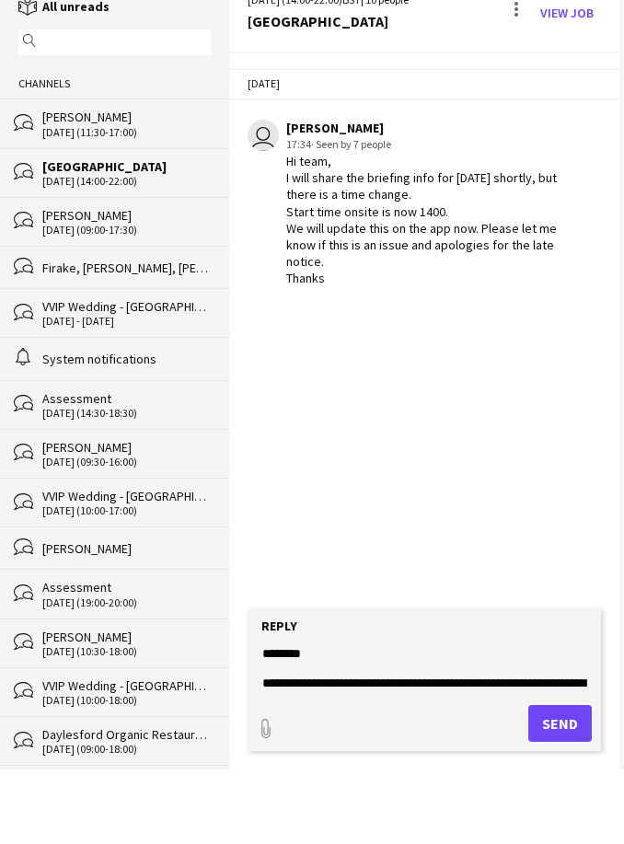
scroll to position [0, 0]
type textarea "**********"
click at [567, 768] on button "Send" at bounding box center [559, 786] width 63 height 37
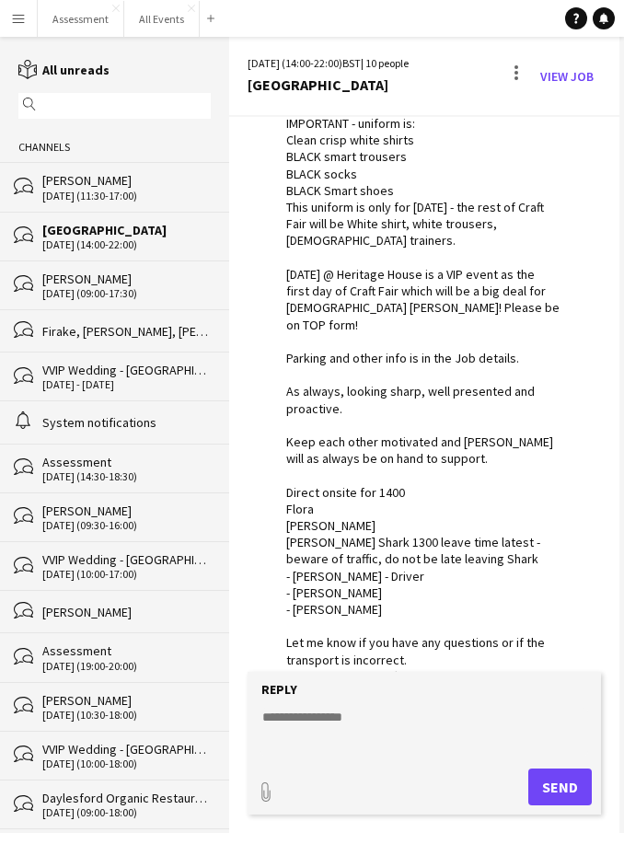
scroll to position [379, 0]
click at [158, 27] on button "All Events Close" at bounding box center [161, 19] width 75 height 36
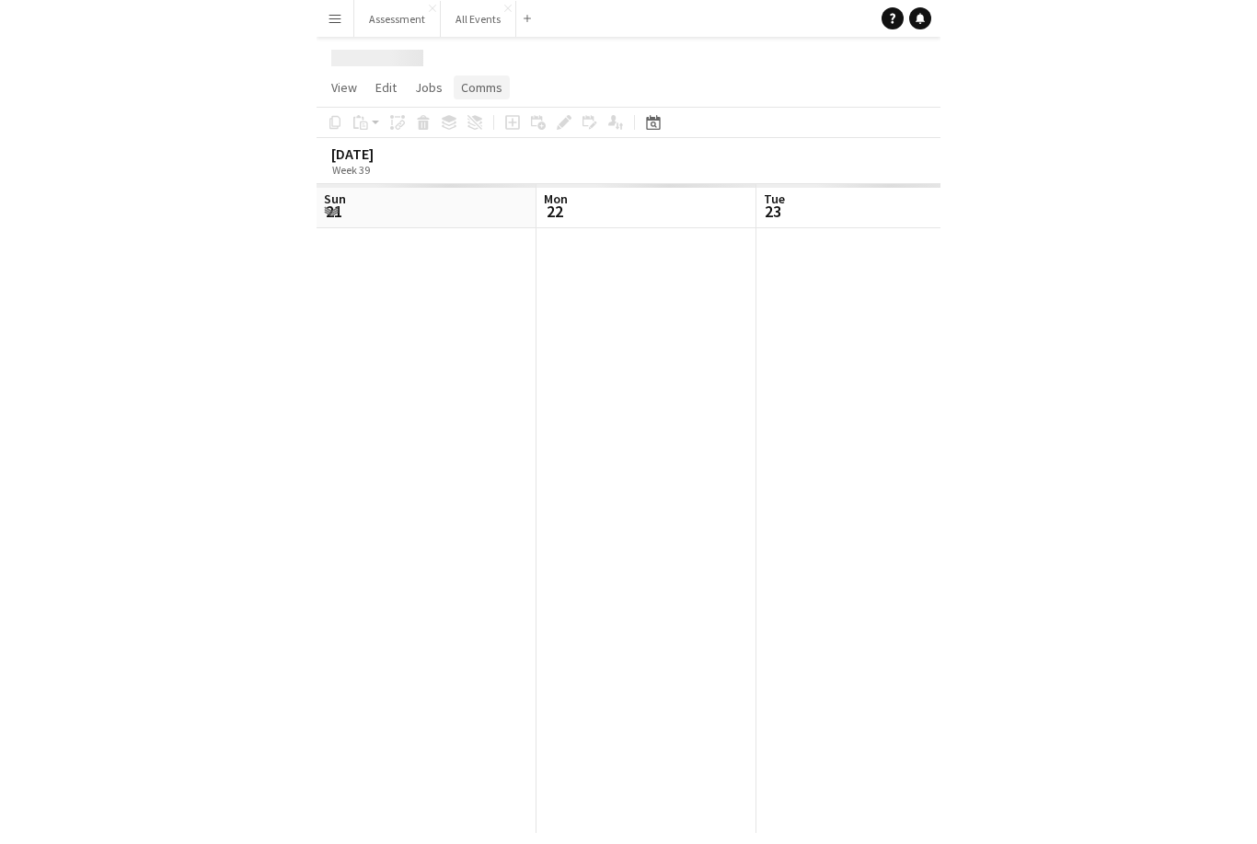
scroll to position [0, 440]
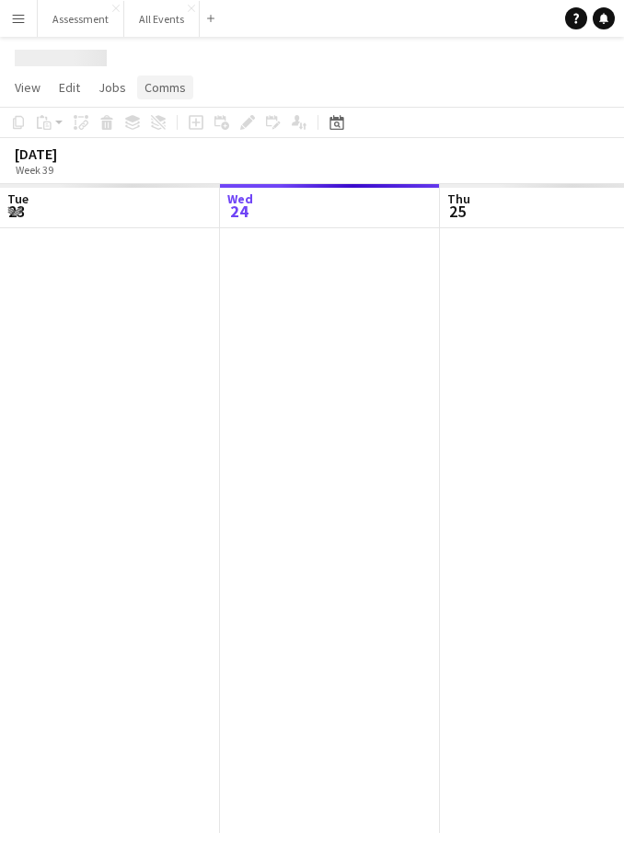
click at [161, 87] on span "Comms" at bounding box center [164, 87] width 41 height 17
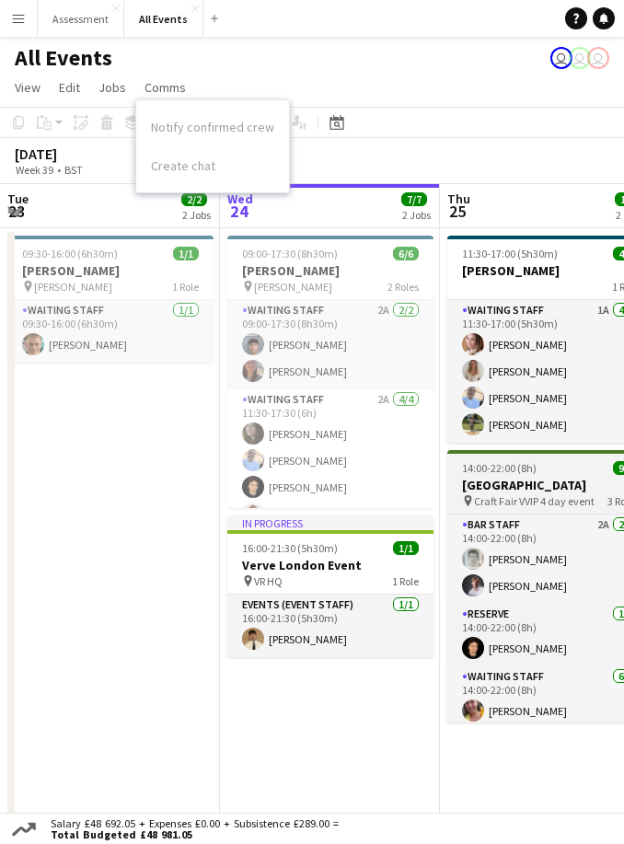
click at [558, 487] on h3 "[GEOGRAPHIC_DATA]" at bounding box center [550, 485] width 206 height 17
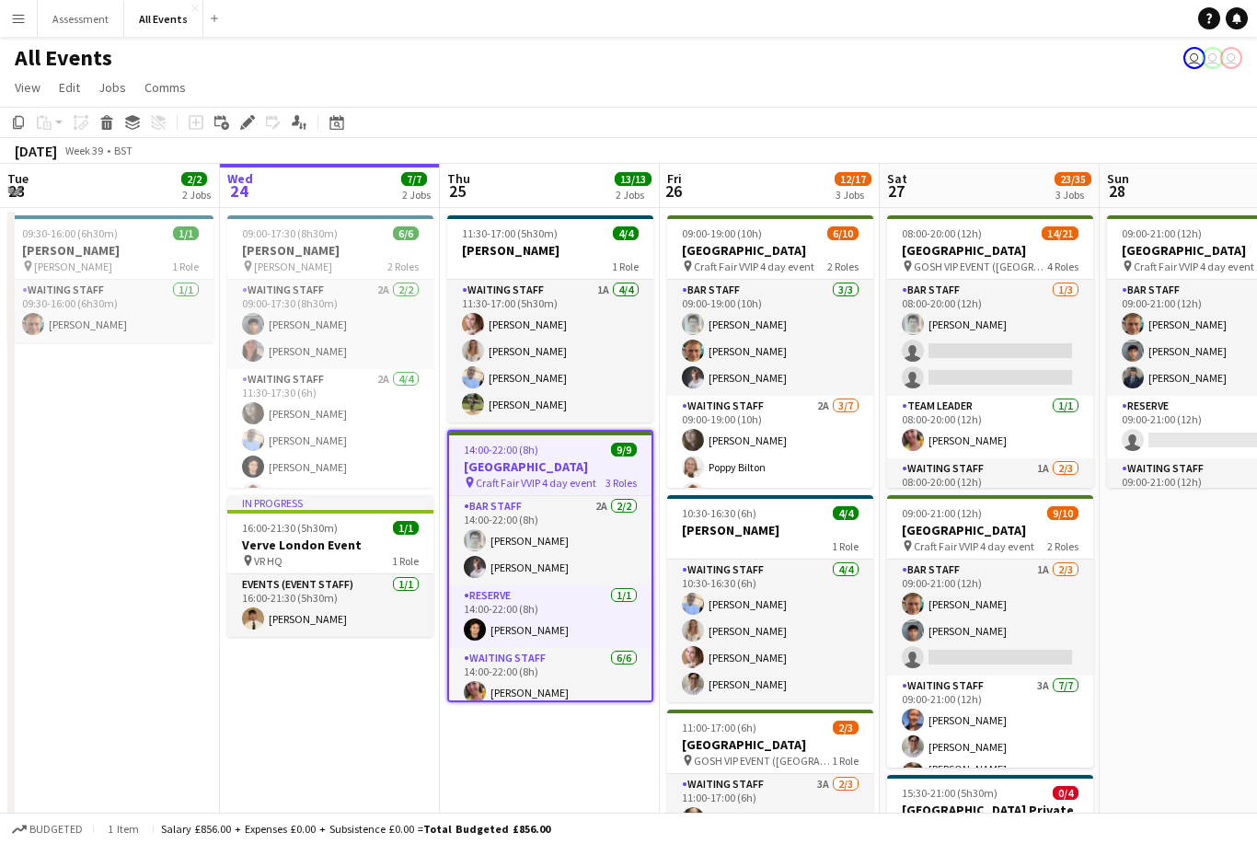
click at [566, 462] on h3 "[GEOGRAPHIC_DATA]" at bounding box center [550, 466] width 202 height 17
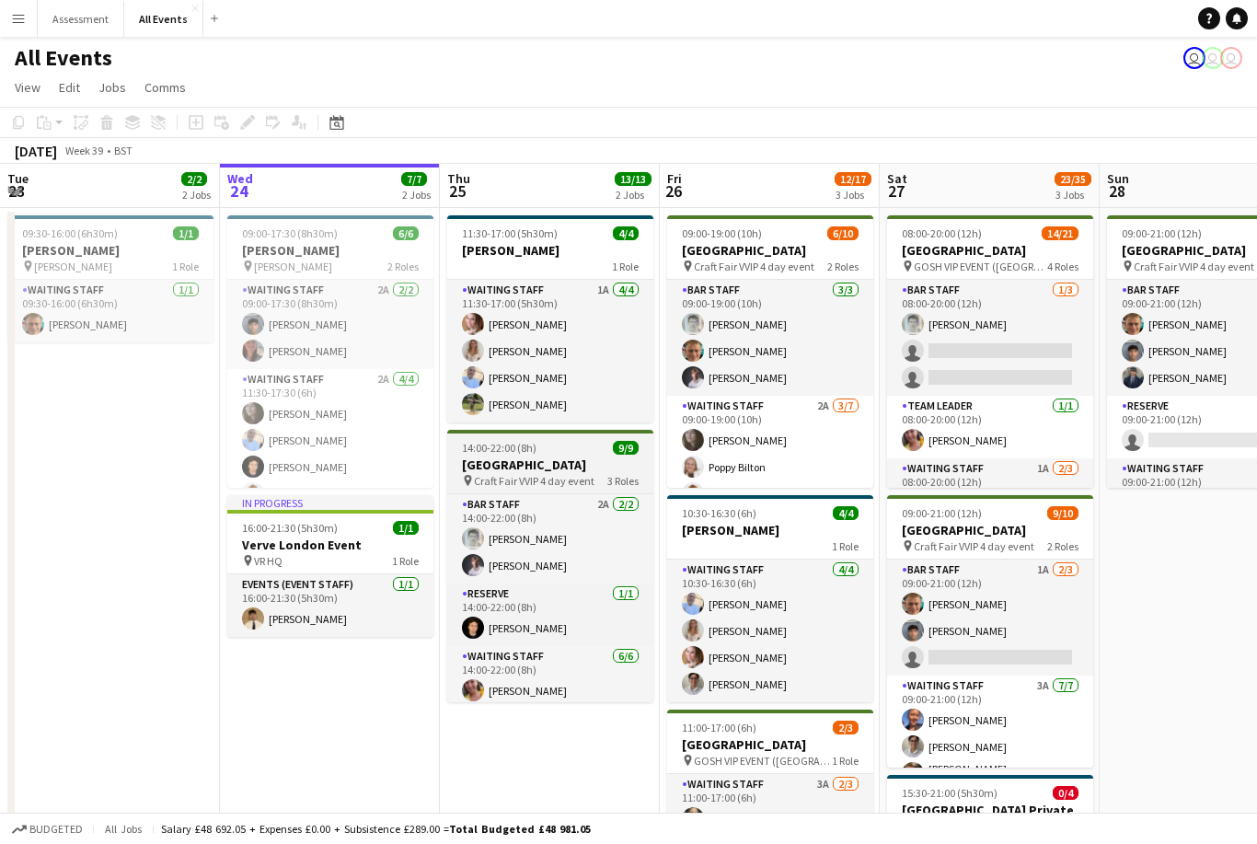
click at [596, 479] on div "pin Craft Fair VVIP 4 day event 3 Roles" at bounding box center [550, 480] width 206 height 15
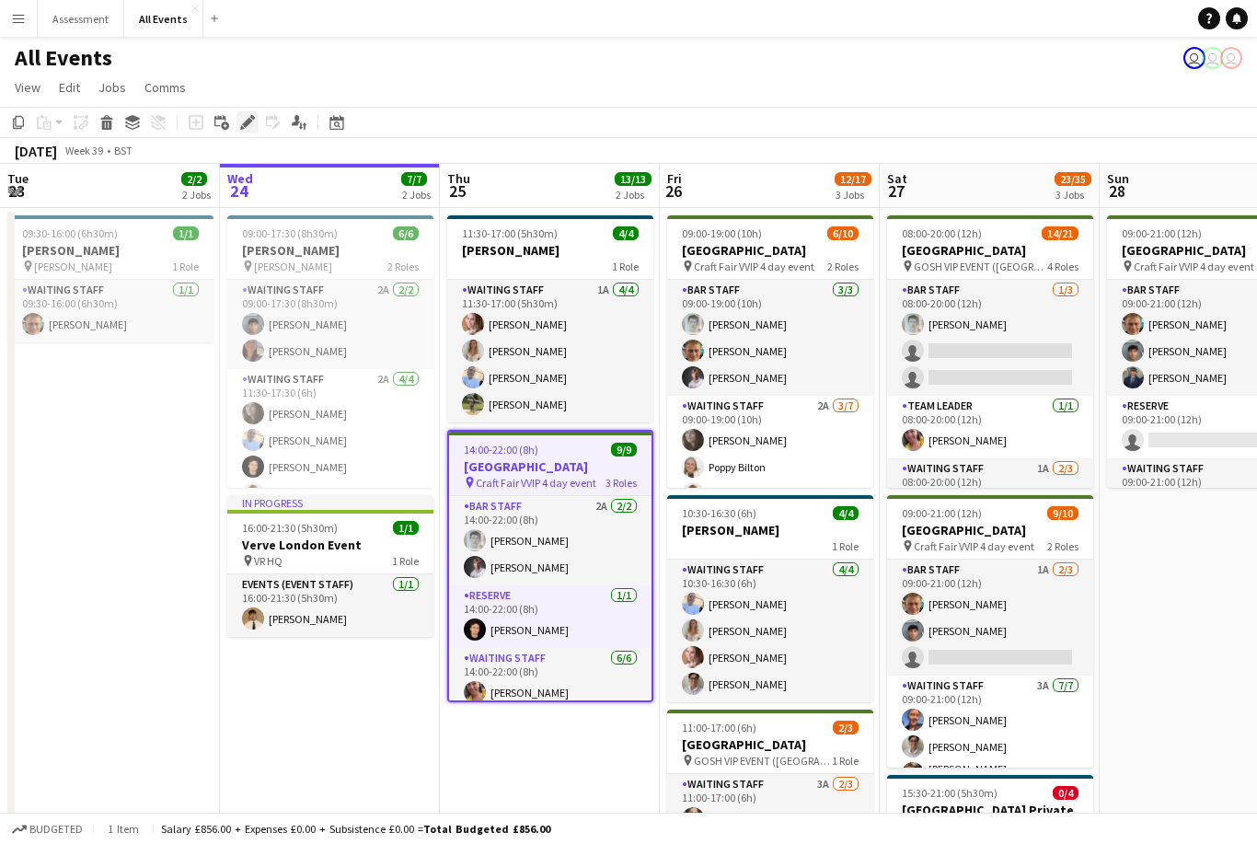
click at [248, 123] on icon at bounding box center [247, 123] width 10 height 10
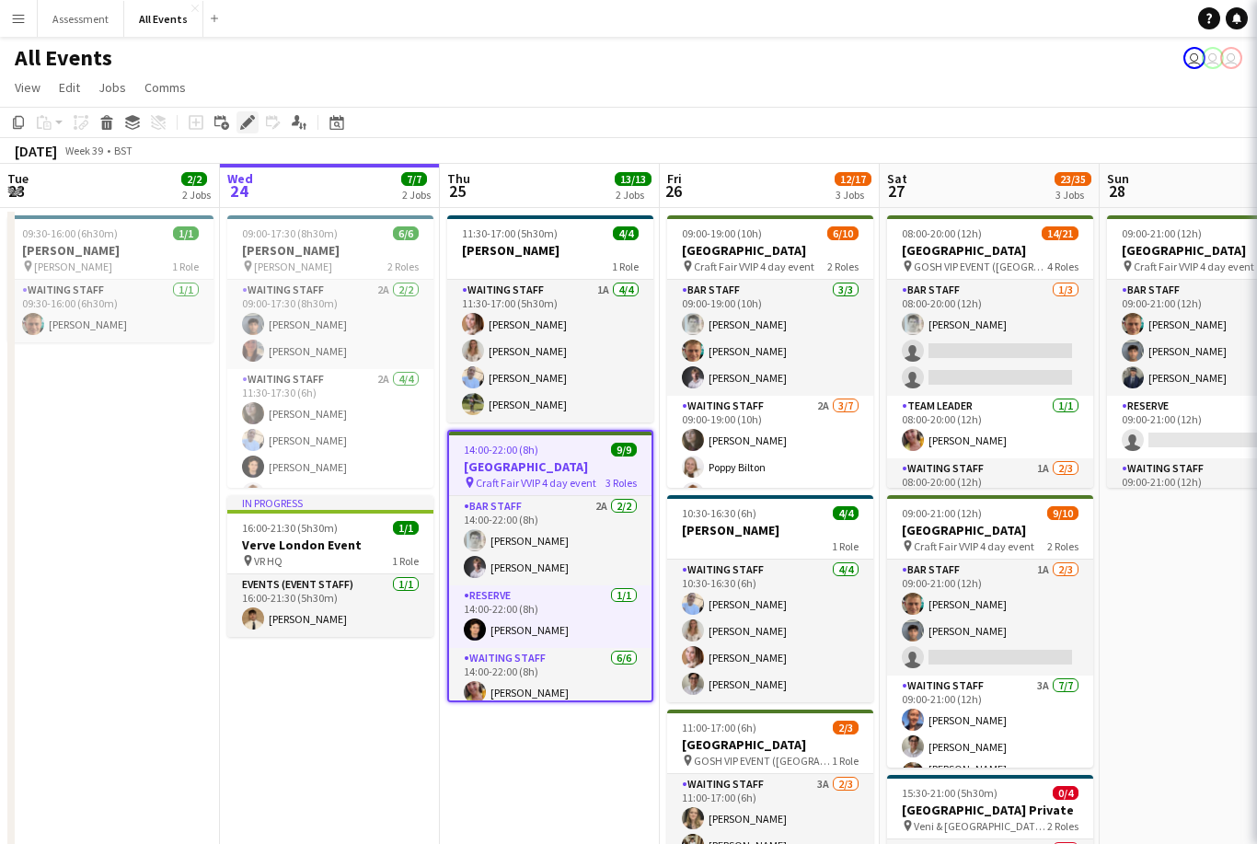
type input "**********"
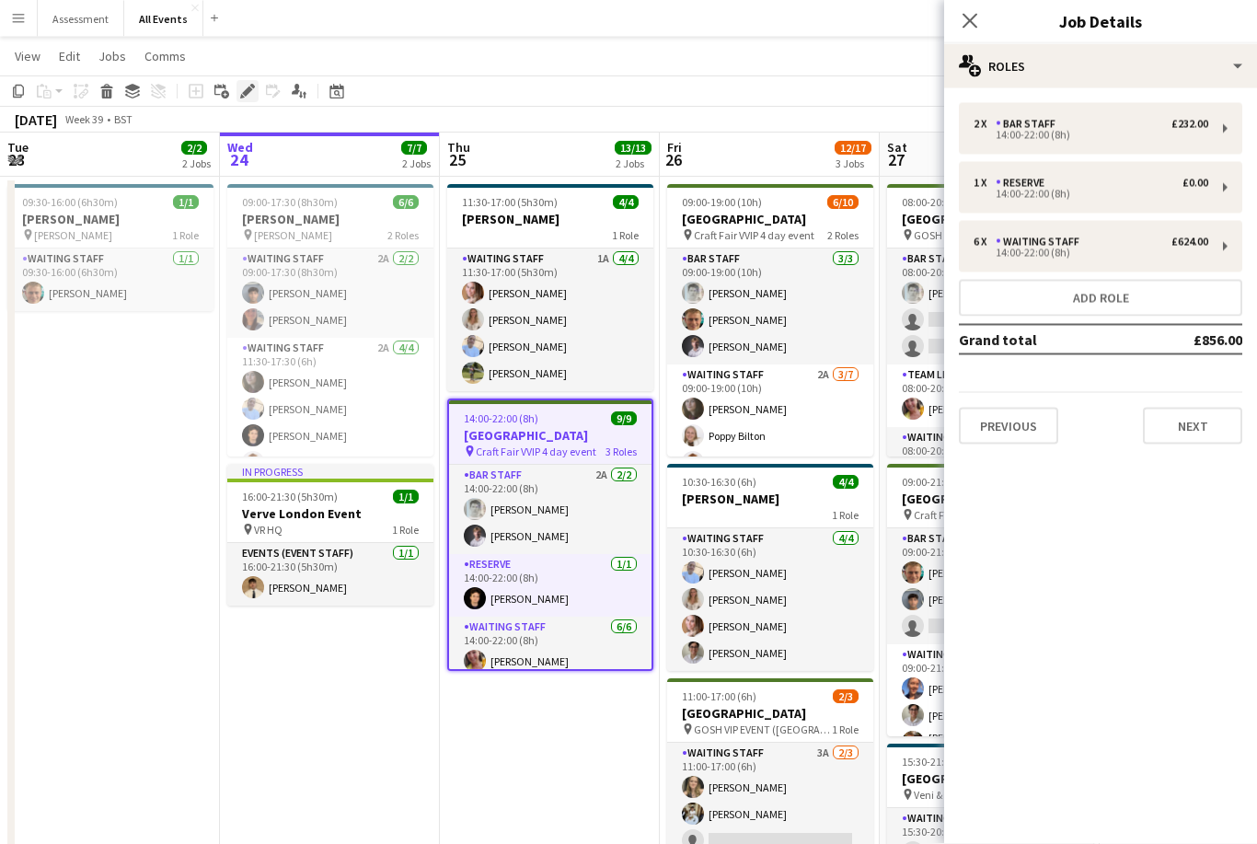
scroll to position [31, 0]
click at [902, 428] on button "Next" at bounding box center [1192, 426] width 99 height 37
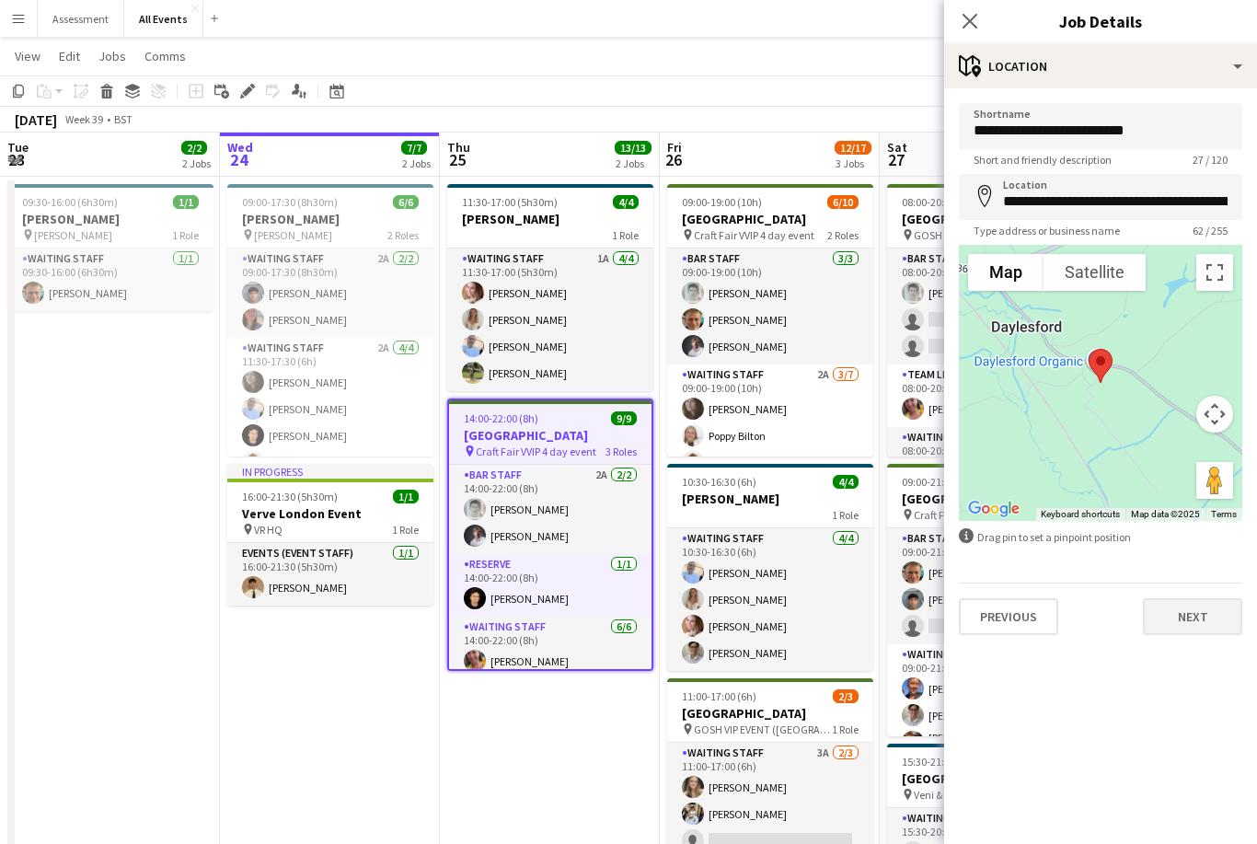
click at [902, 622] on button "Next" at bounding box center [1192, 616] width 99 height 37
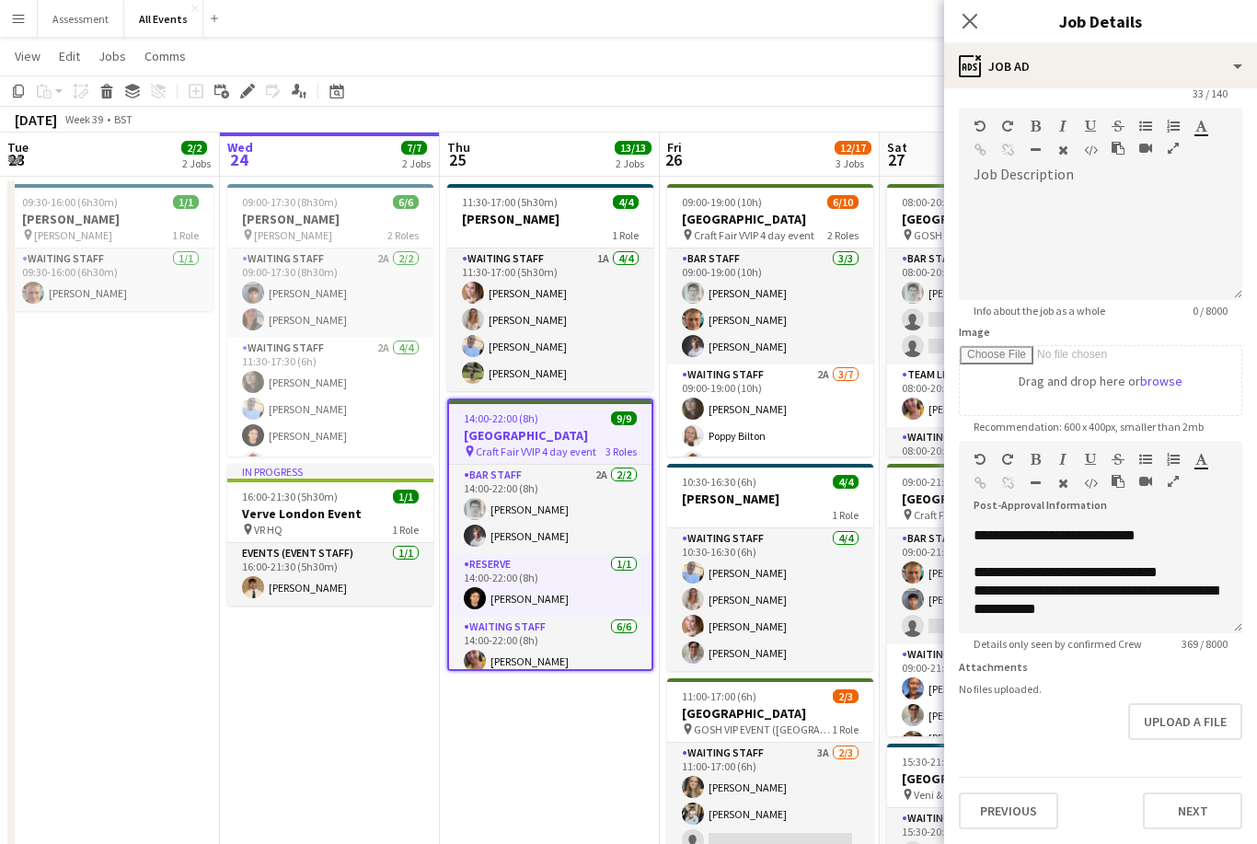
scroll to position [68, 0]
click at [902, 801] on button "Next" at bounding box center [1192, 810] width 99 height 37
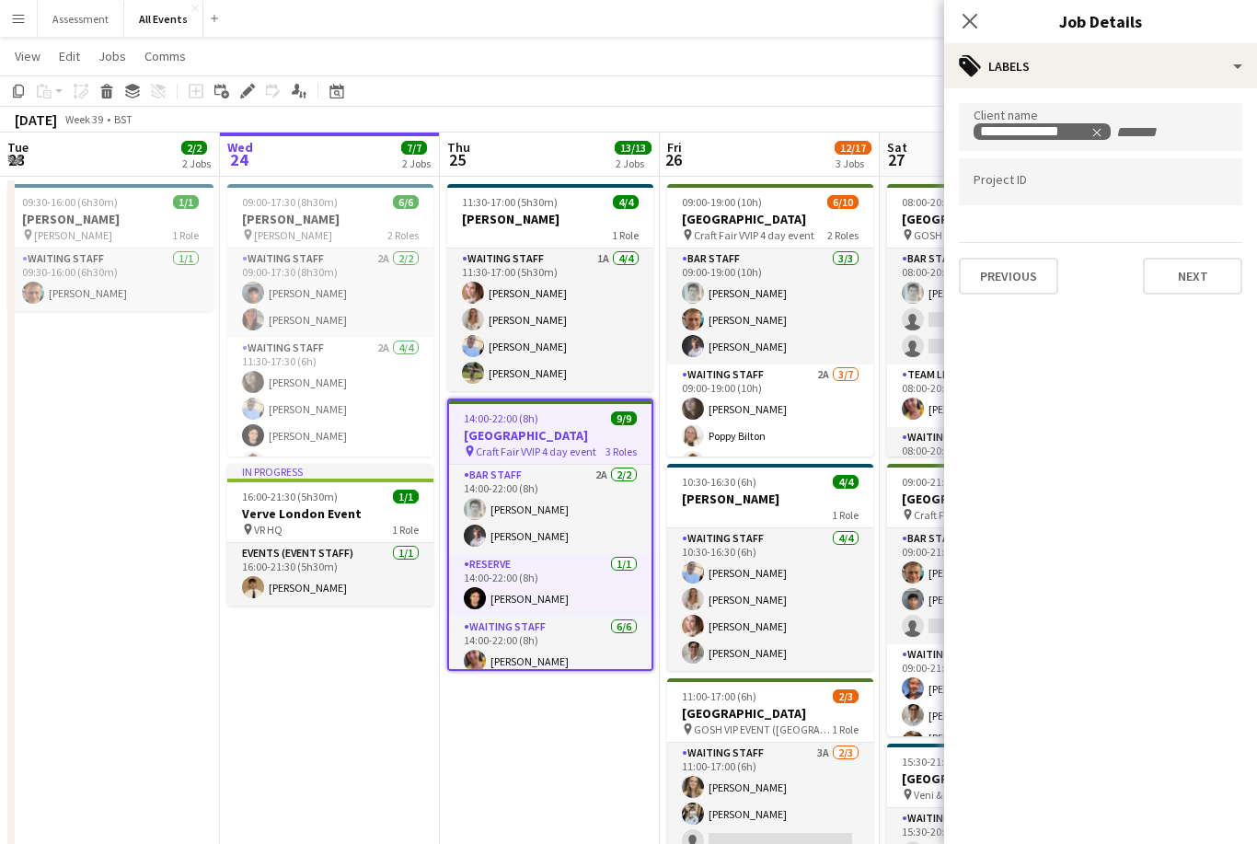
scroll to position [0, 0]
click at [902, 276] on button "Next" at bounding box center [1192, 276] width 99 height 37
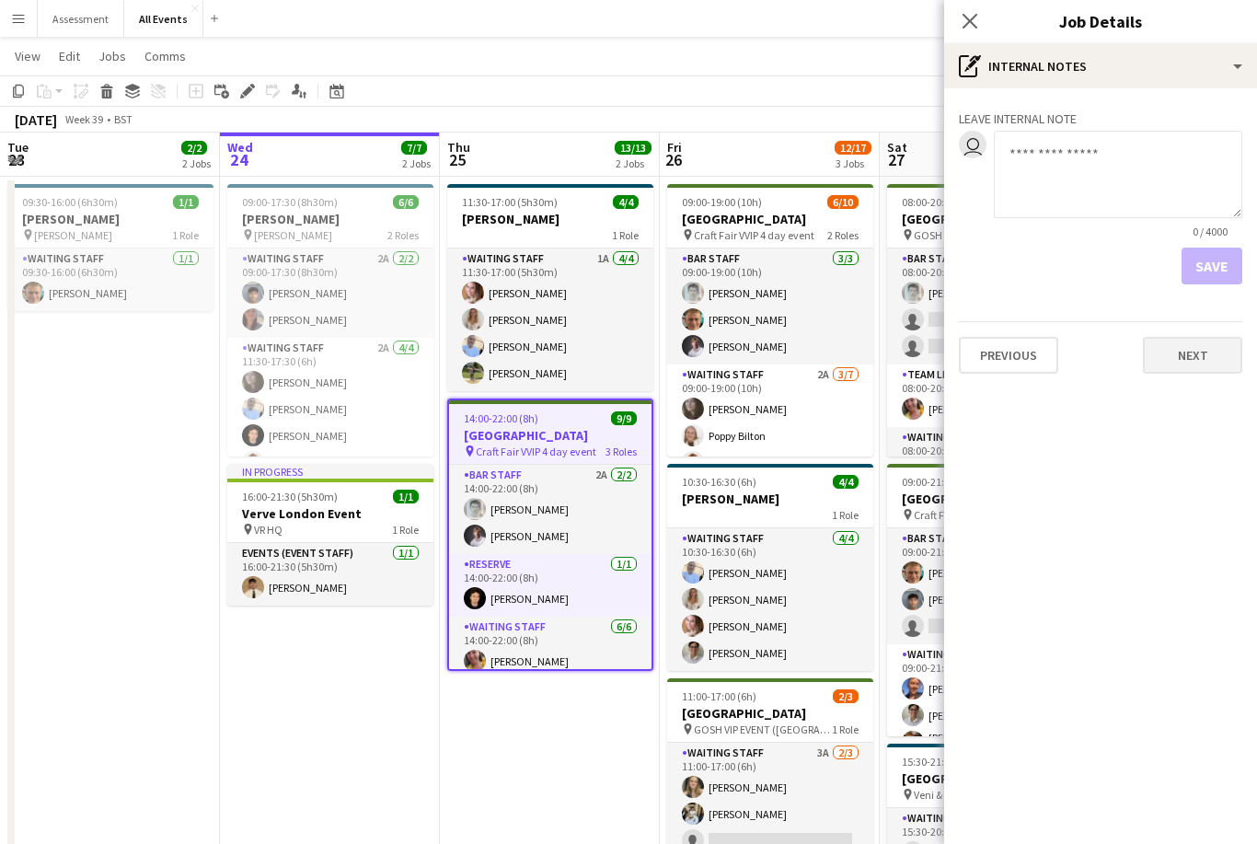
click at [902, 350] on button "Next" at bounding box center [1192, 355] width 99 height 37
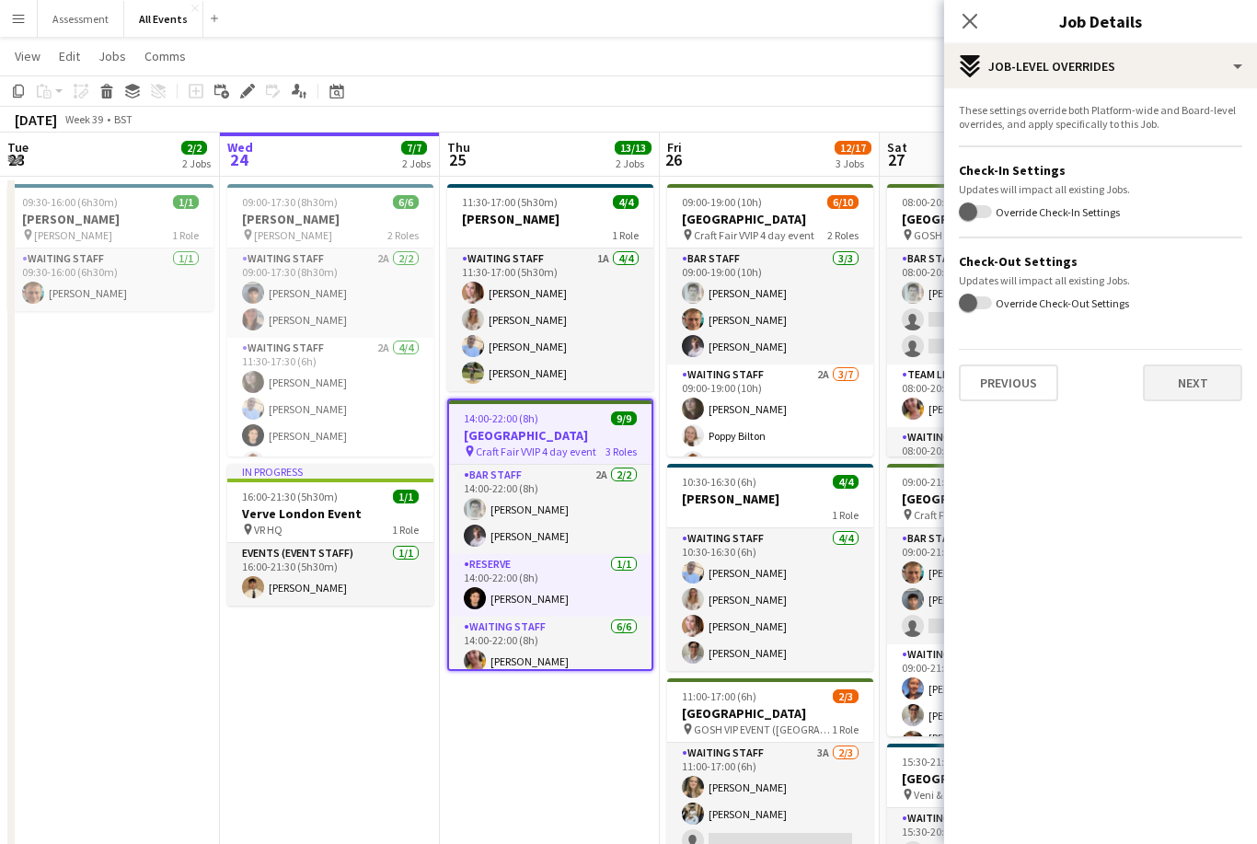
click at [902, 385] on button "Next" at bounding box center [1192, 382] width 99 height 37
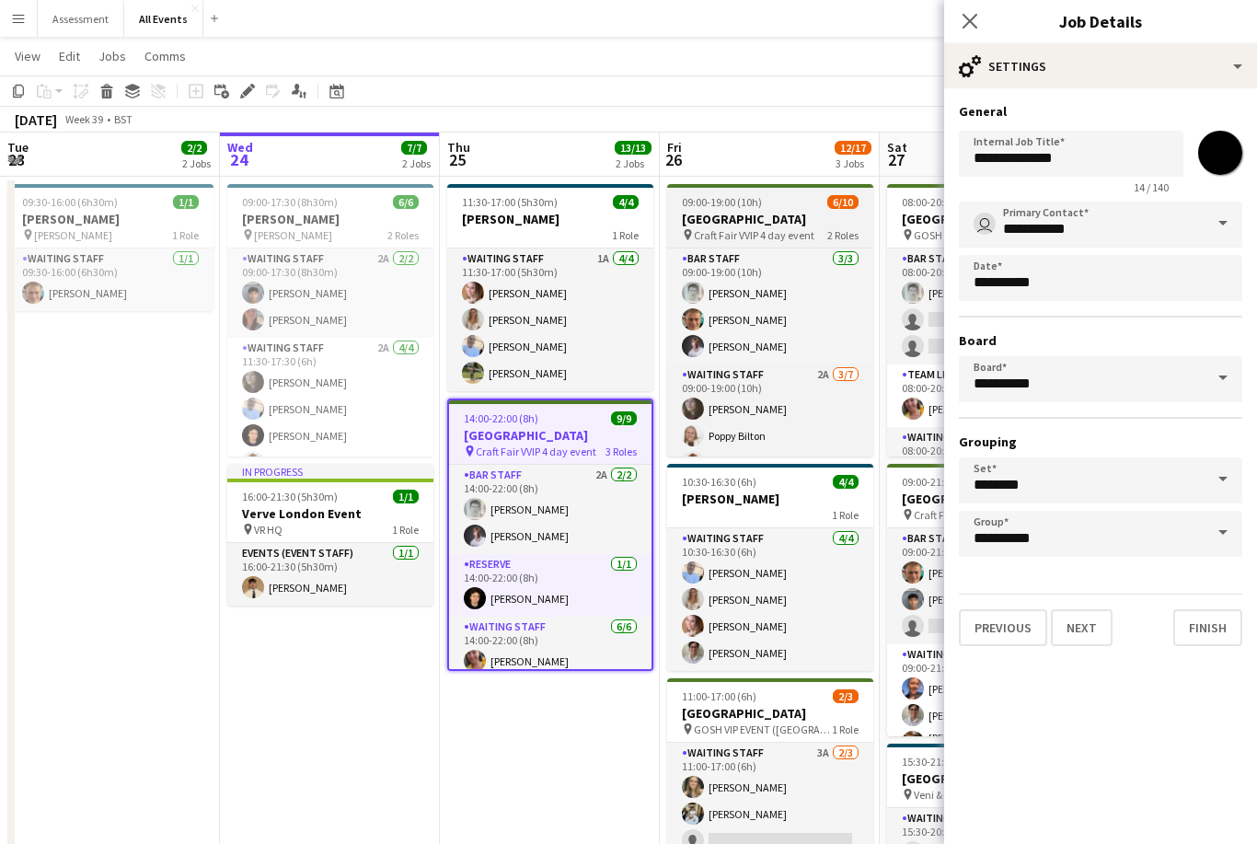
click at [809, 213] on h3 "[GEOGRAPHIC_DATA]" at bounding box center [770, 219] width 206 height 17
type input "**********"
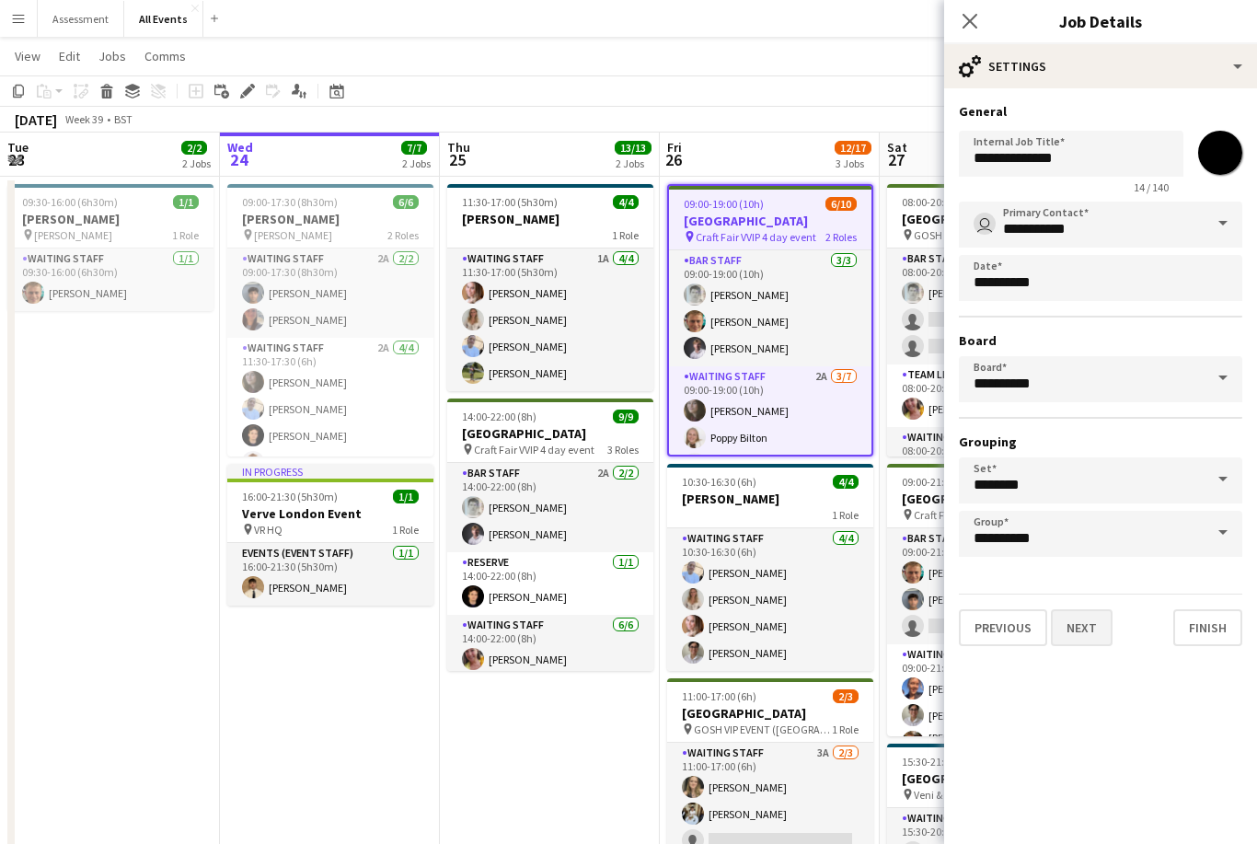
click at [902, 639] on button "Next" at bounding box center [1082, 627] width 62 height 37
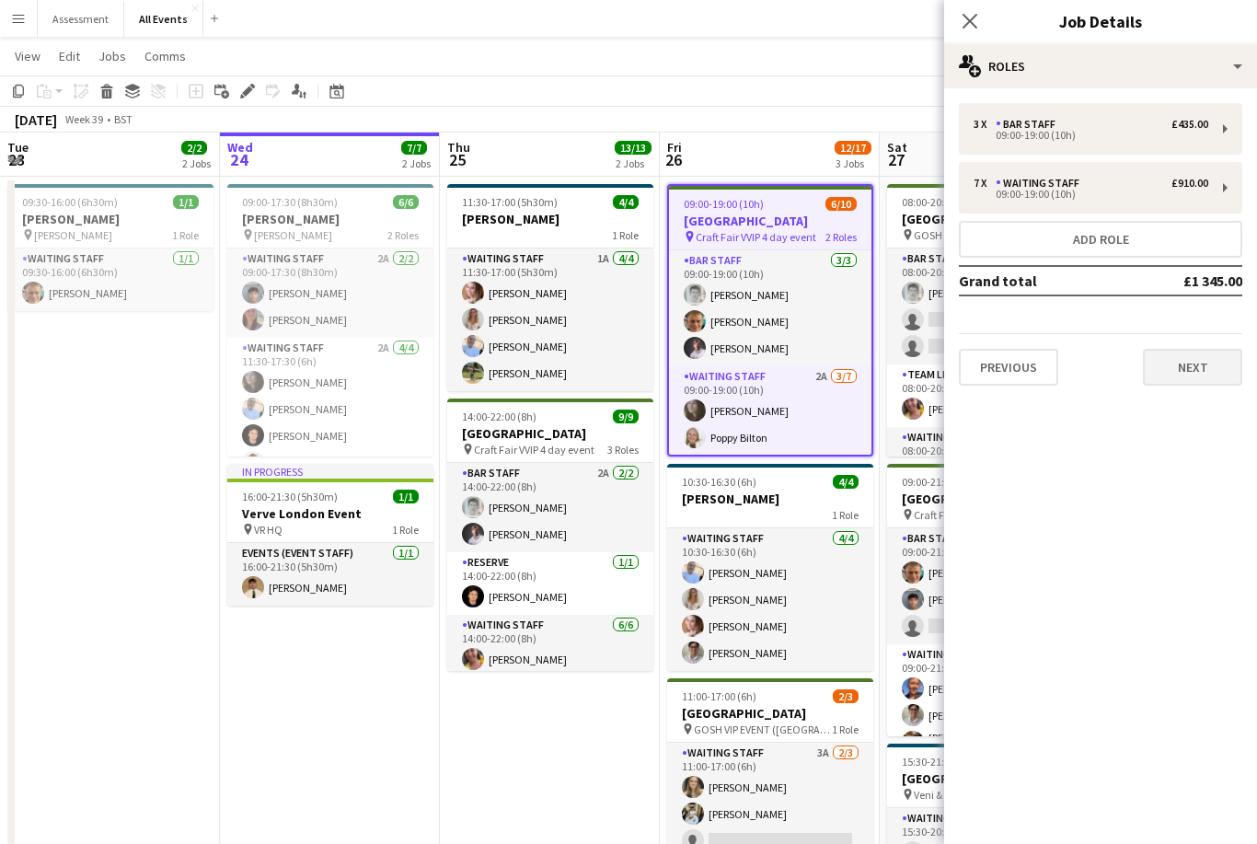
click at [902, 375] on button "Next" at bounding box center [1192, 367] width 99 height 37
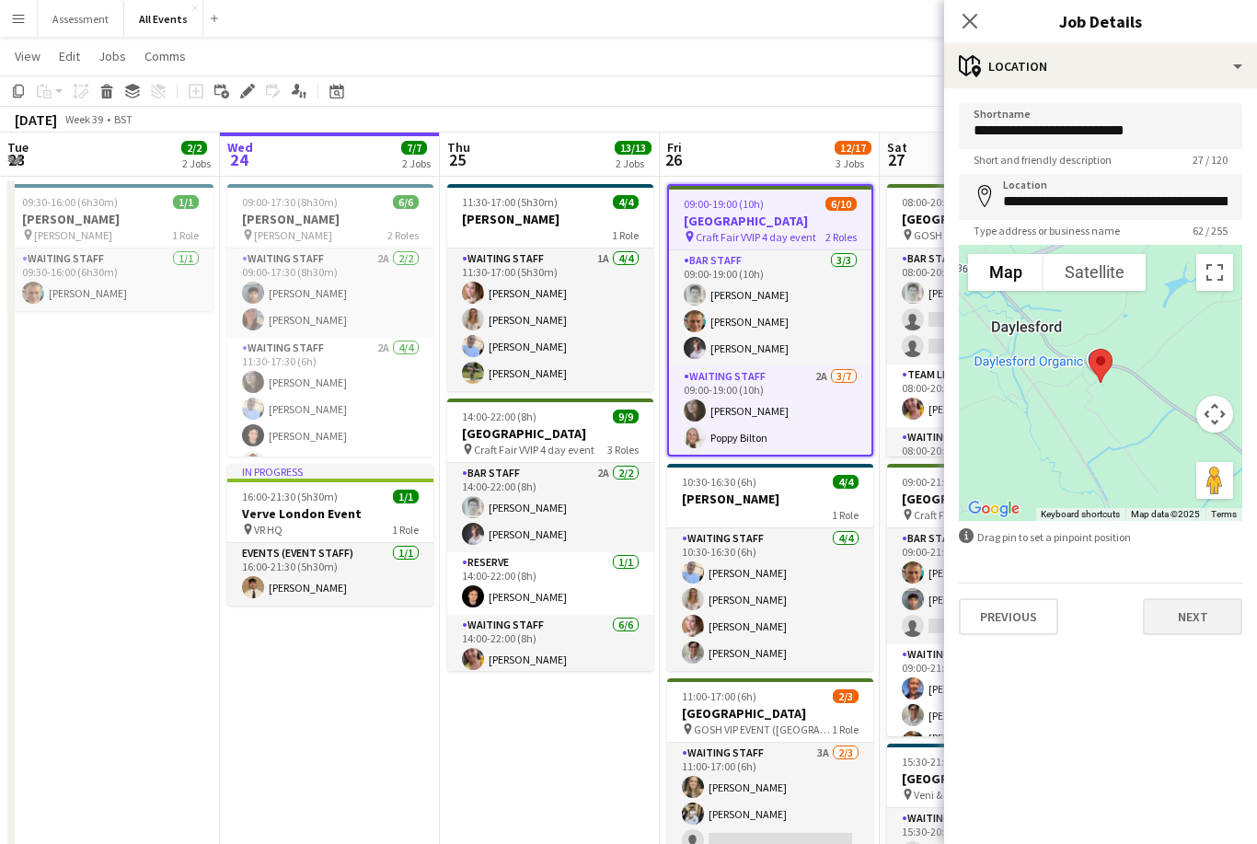
click at [902, 616] on button "Next" at bounding box center [1192, 616] width 99 height 37
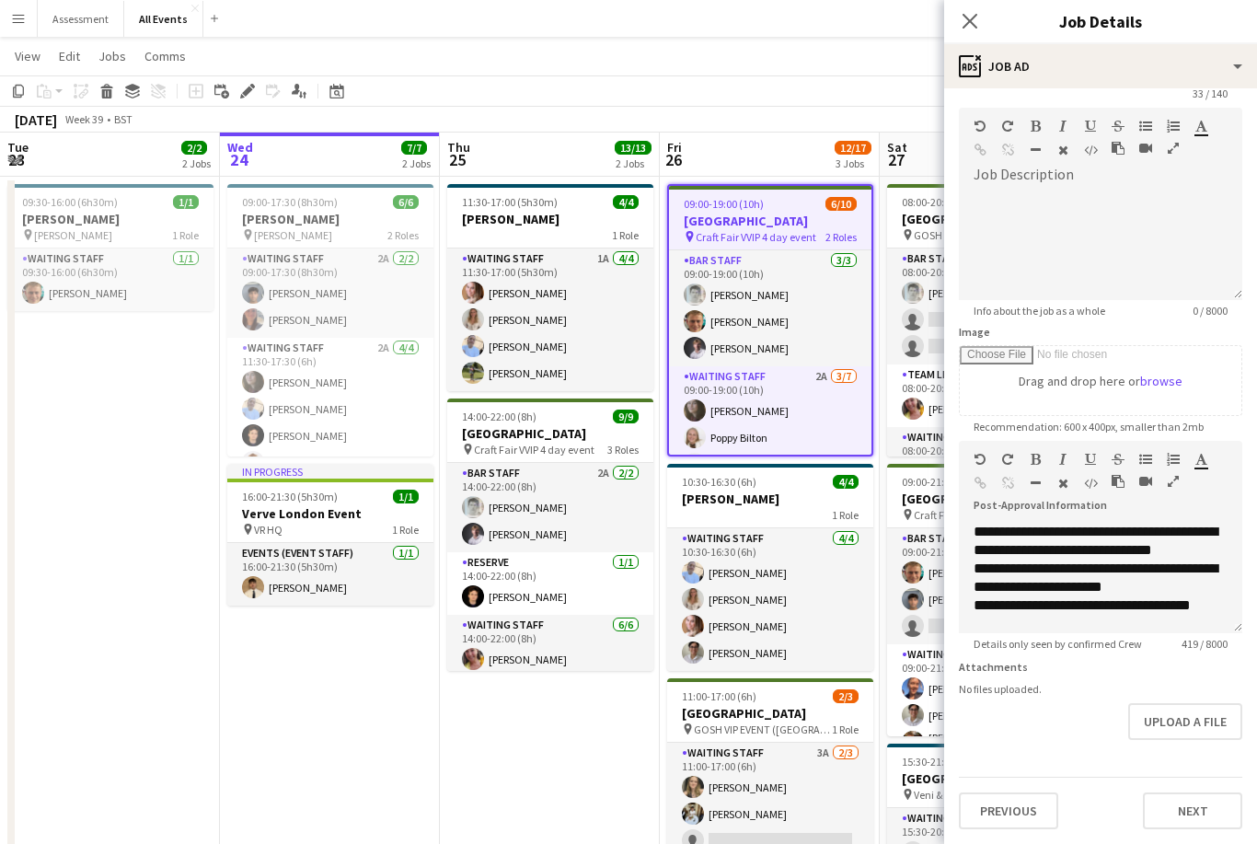
click at [611, 748] on app-date-cell "11:30-17:00 (5h30m) 4/4 E.J. Churchill 1 Role Waiting Staff 1A 4/4 11:30-17:00 …" at bounding box center [550, 609] width 220 height 865
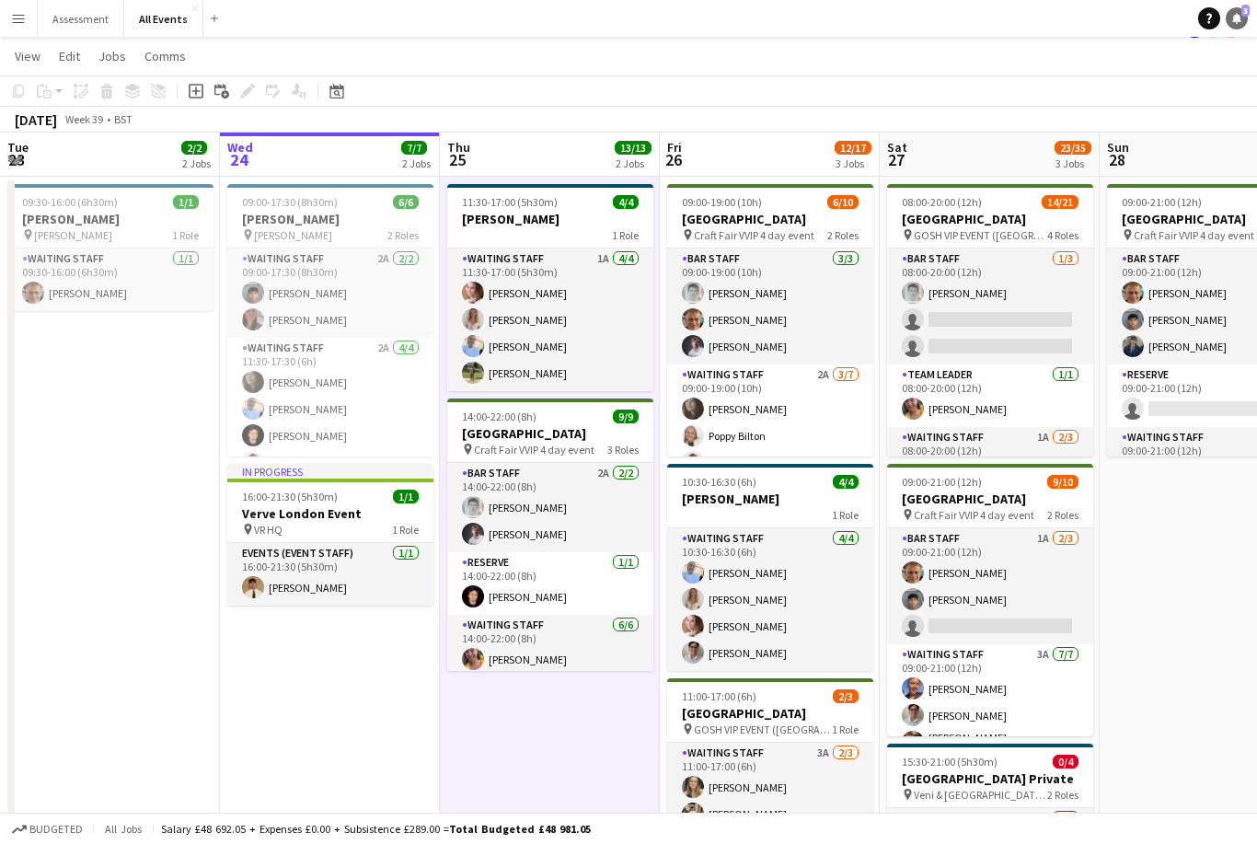
click at [902, 28] on link "Notifications 3" at bounding box center [1237, 18] width 22 height 22
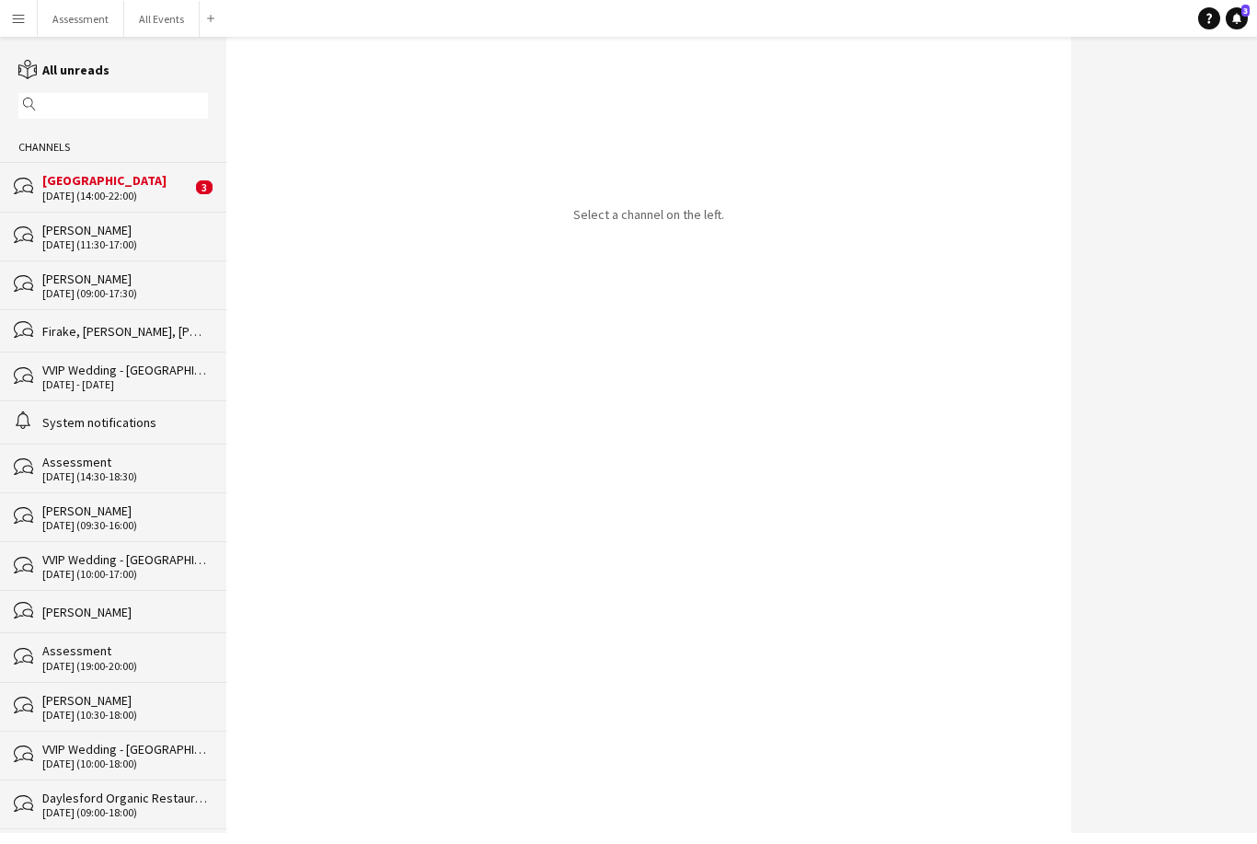
click at [75, 195] on div "[DATE] (14:00-22:00)" at bounding box center [116, 196] width 149 height 13
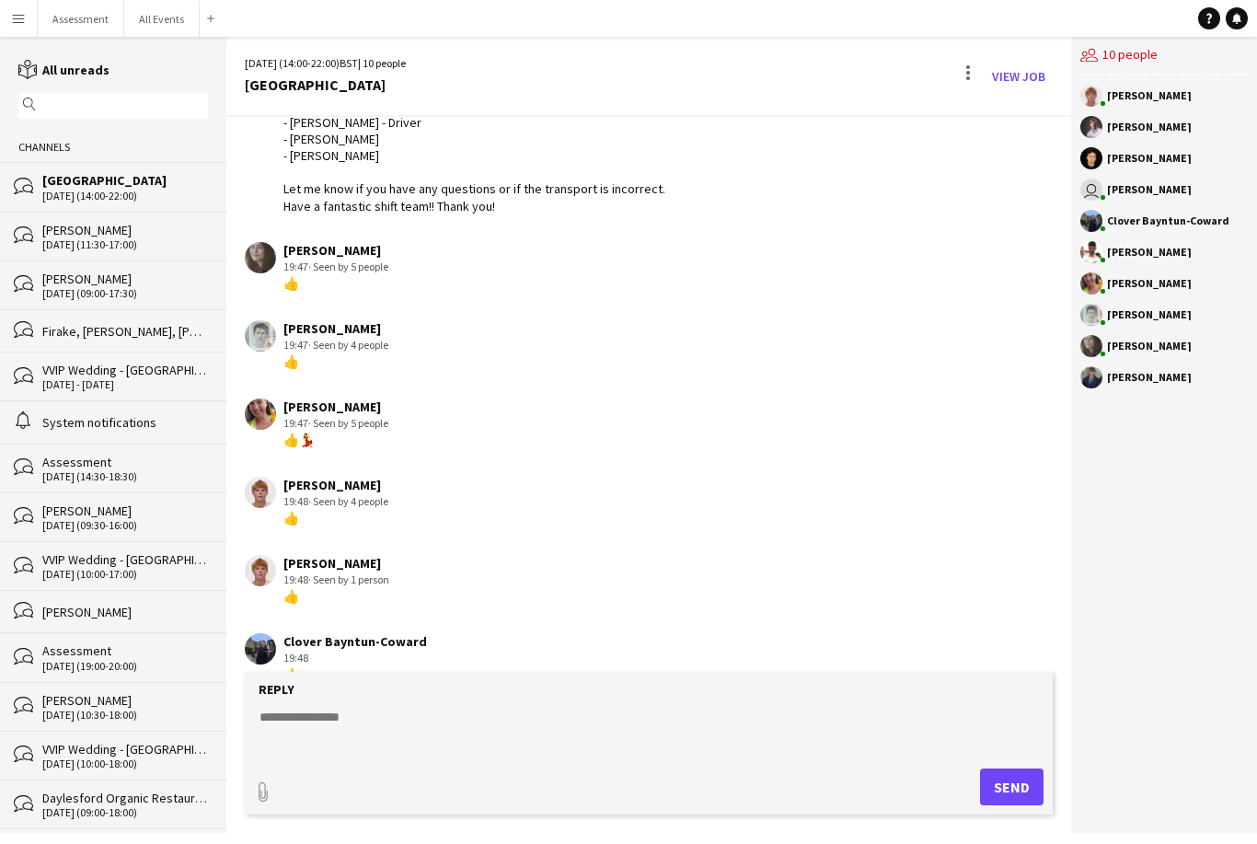
click at [71, 233] on div "[PERSON_NAME]" at bounding box center [125, 230] width 166 height 17
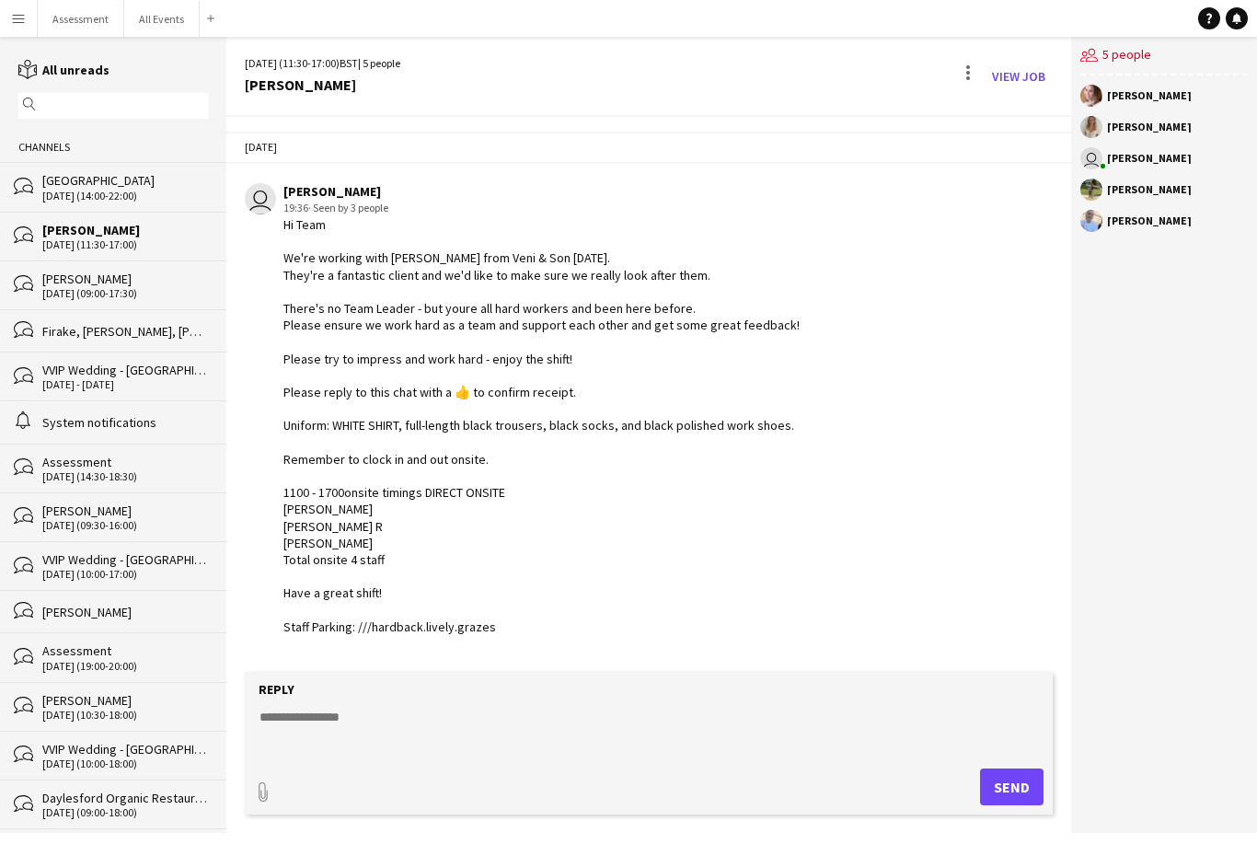
scroll to position [6, 0]
click at [63, 182] on div "[GEOGRAPHIC_DATA]" at bounding box center [125, 180] width 166 height 17
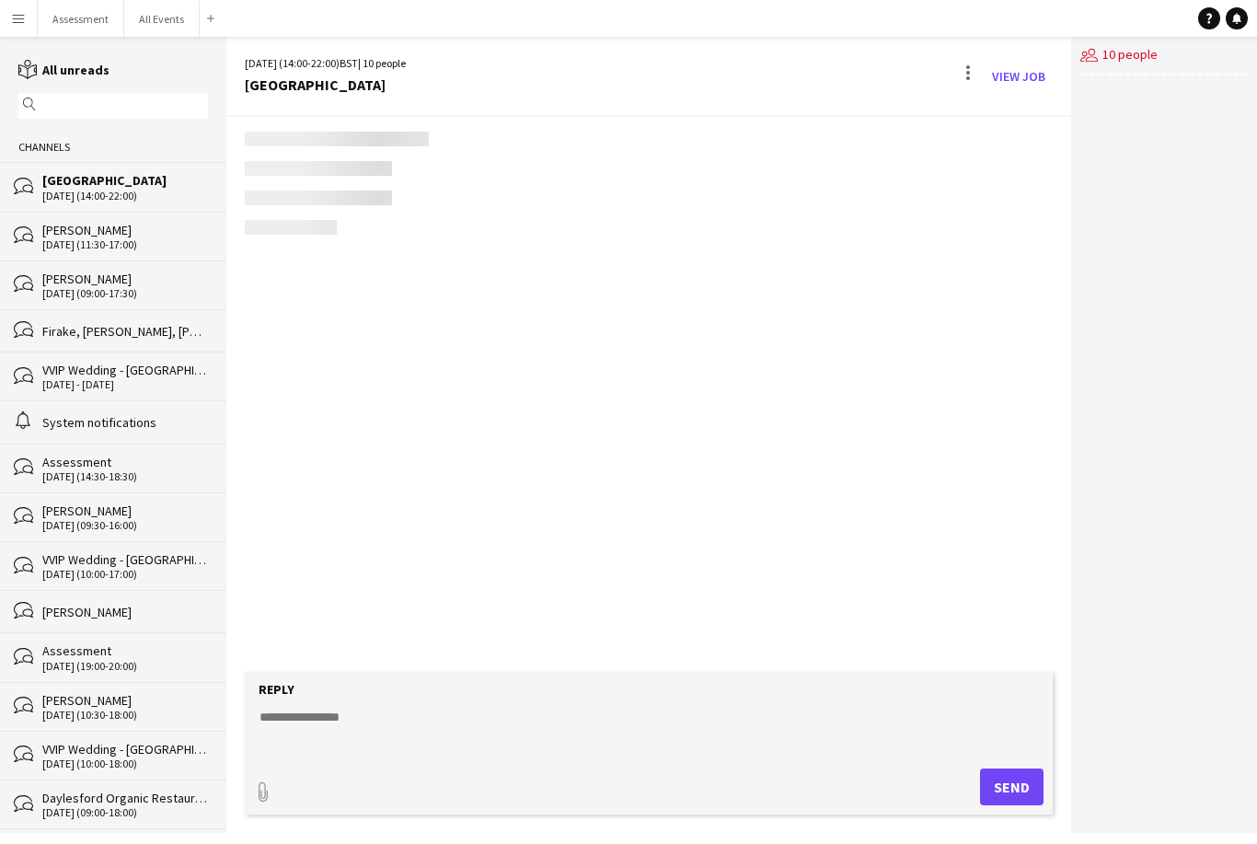
scroll to position [588, 0]
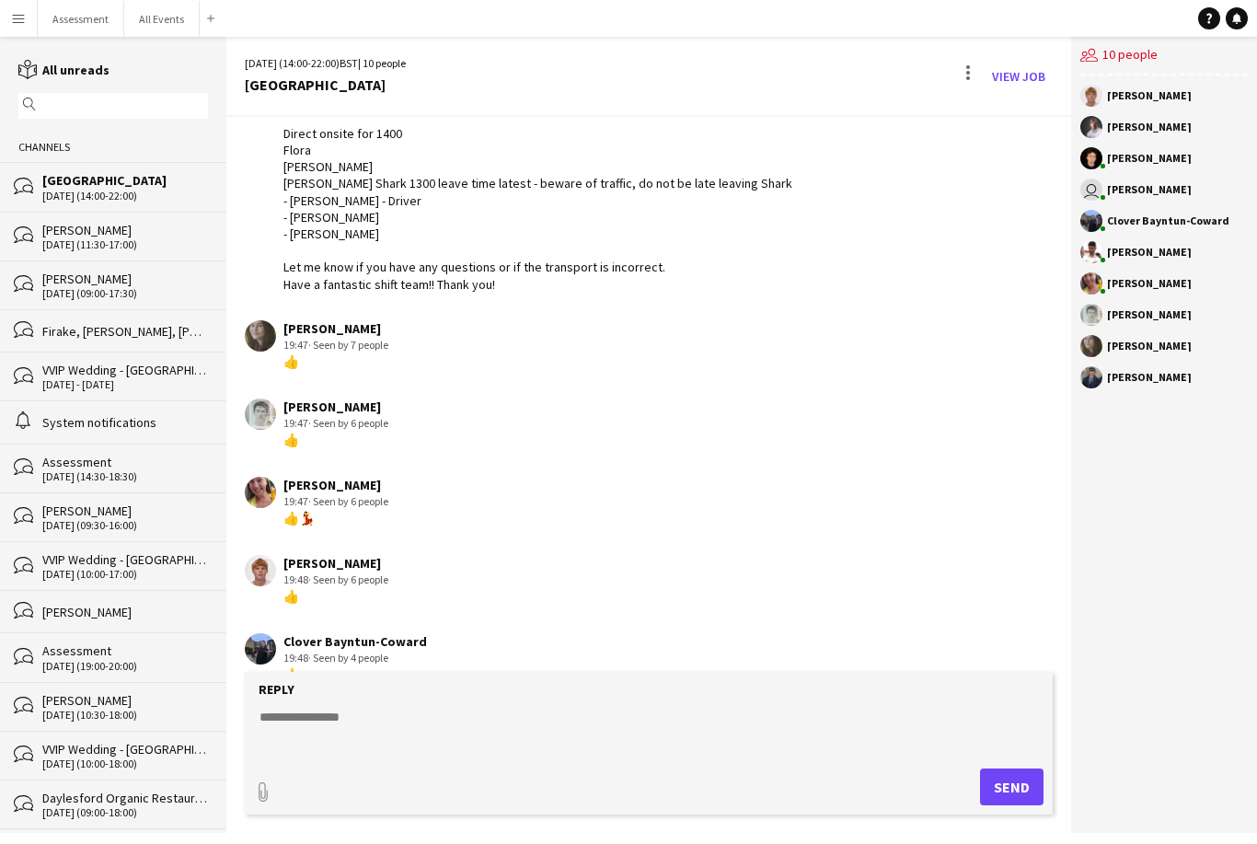
click at [49, 233] on div "[PERSON_NAME]" at bounding box center [125, 230] width 166 height 17
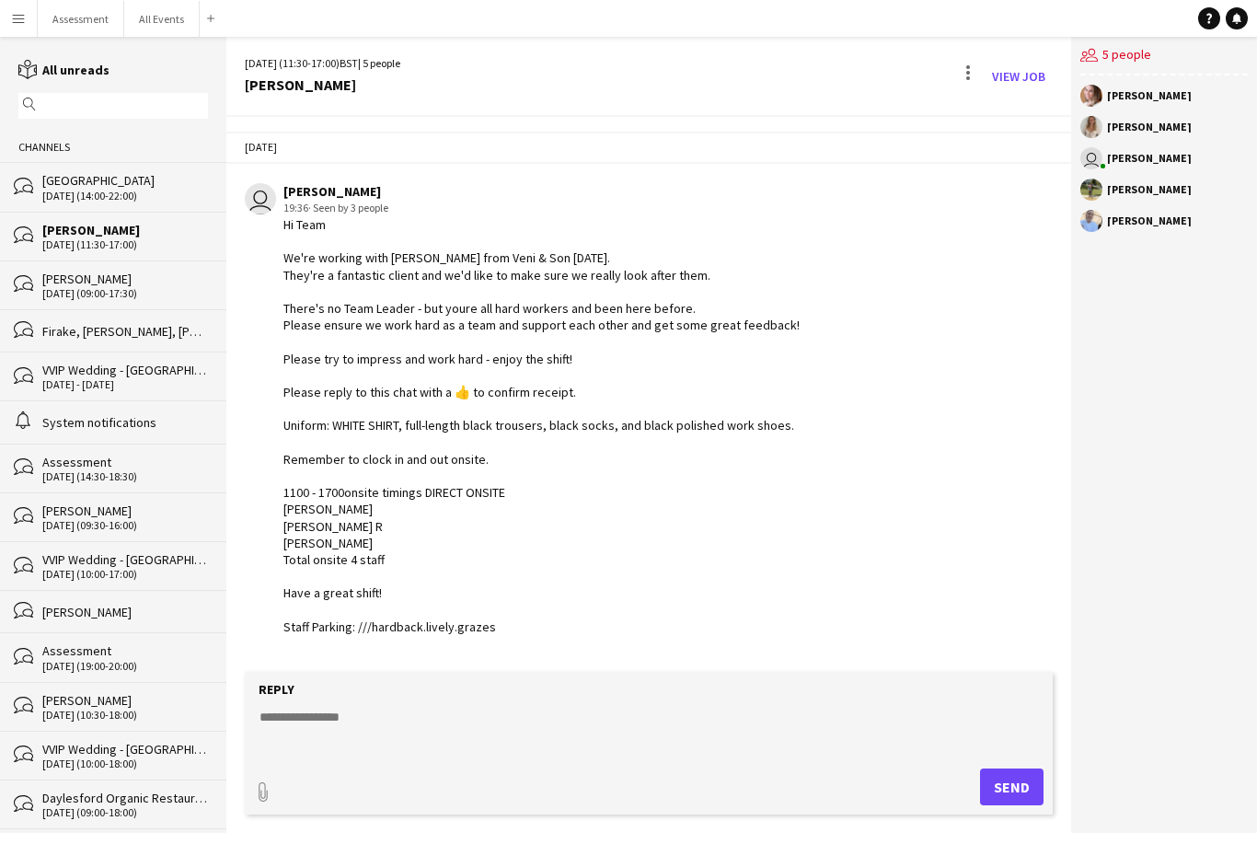
click at [53, 189] on div "[GEOGRAPHIC_DATA]" at bounding box center [125, 180] width 166 height 17
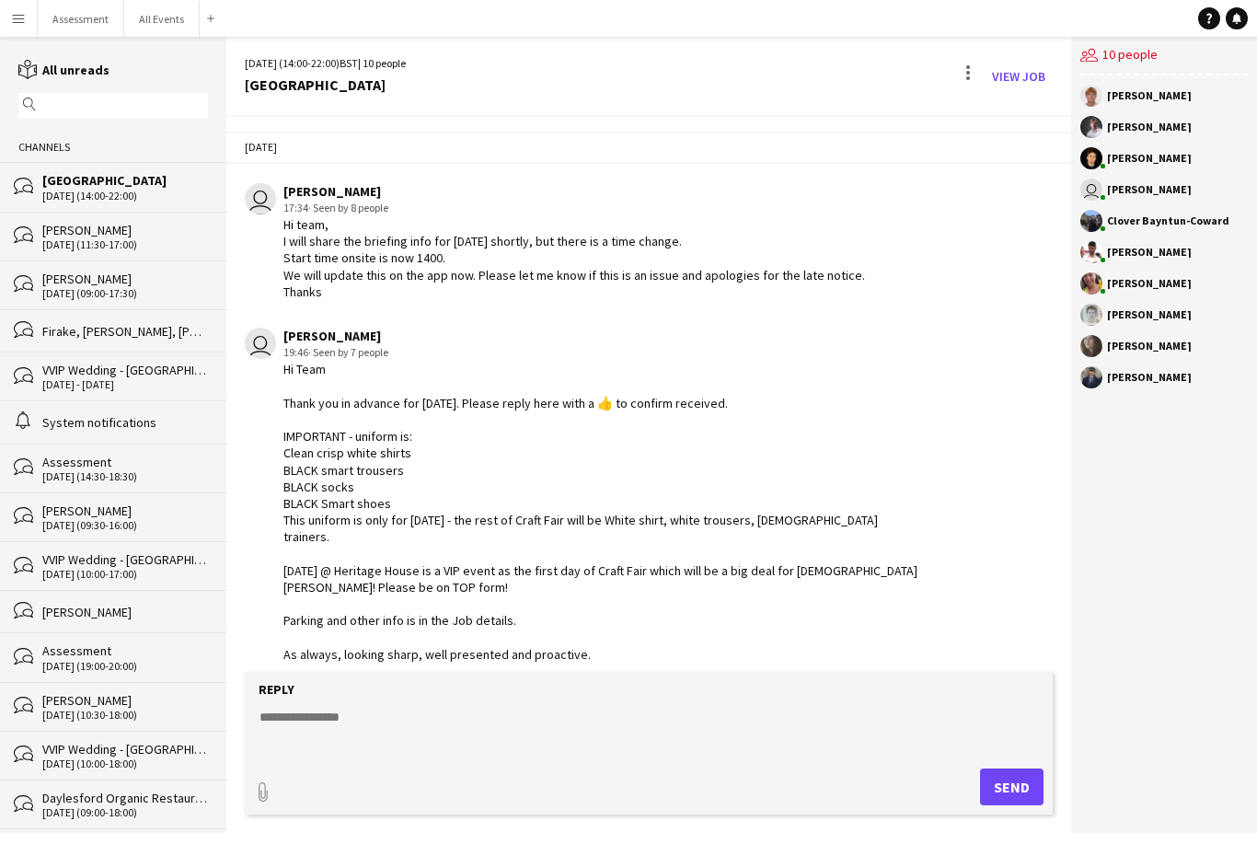
scroll to position [588, 0]
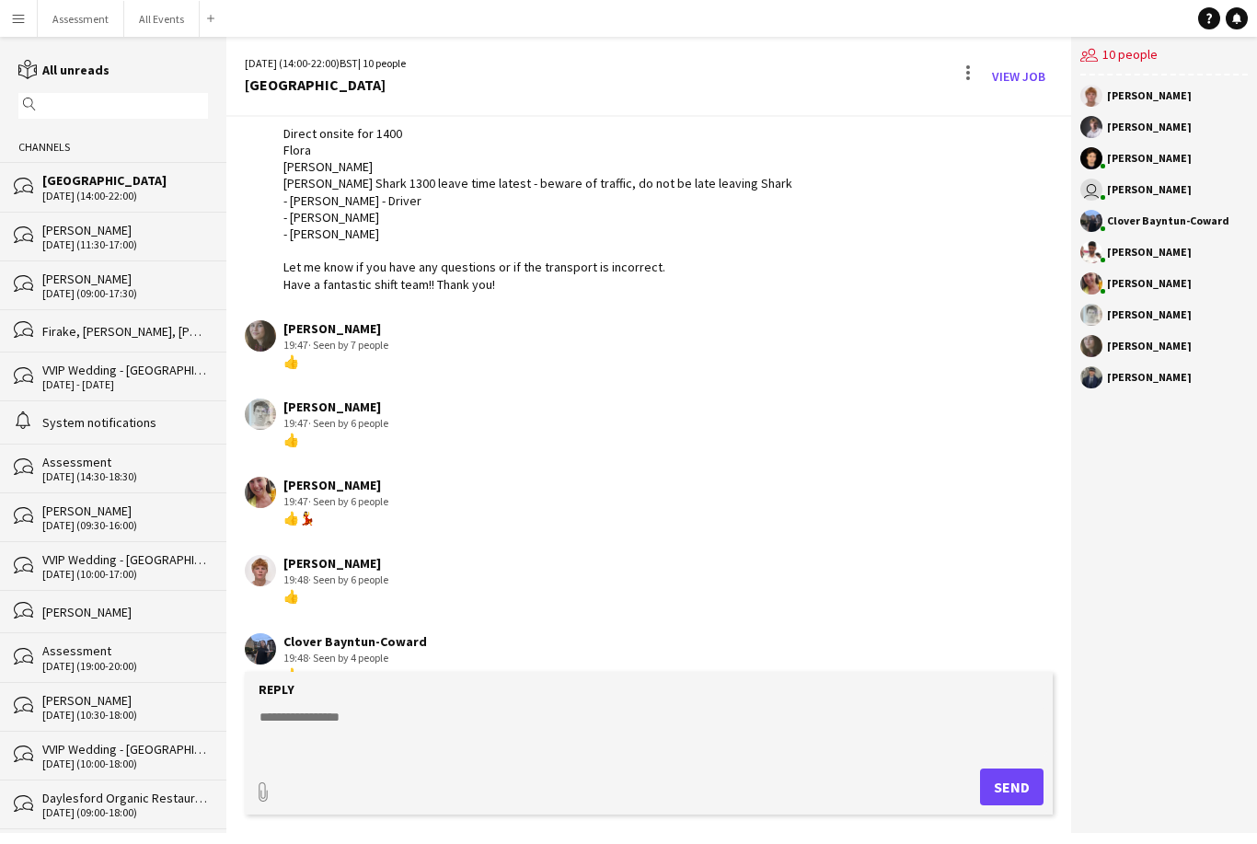
click at [52, 293] on div "[DATE] (09:00-17:30)" at bounding box center [125, 293] width 166 height 13
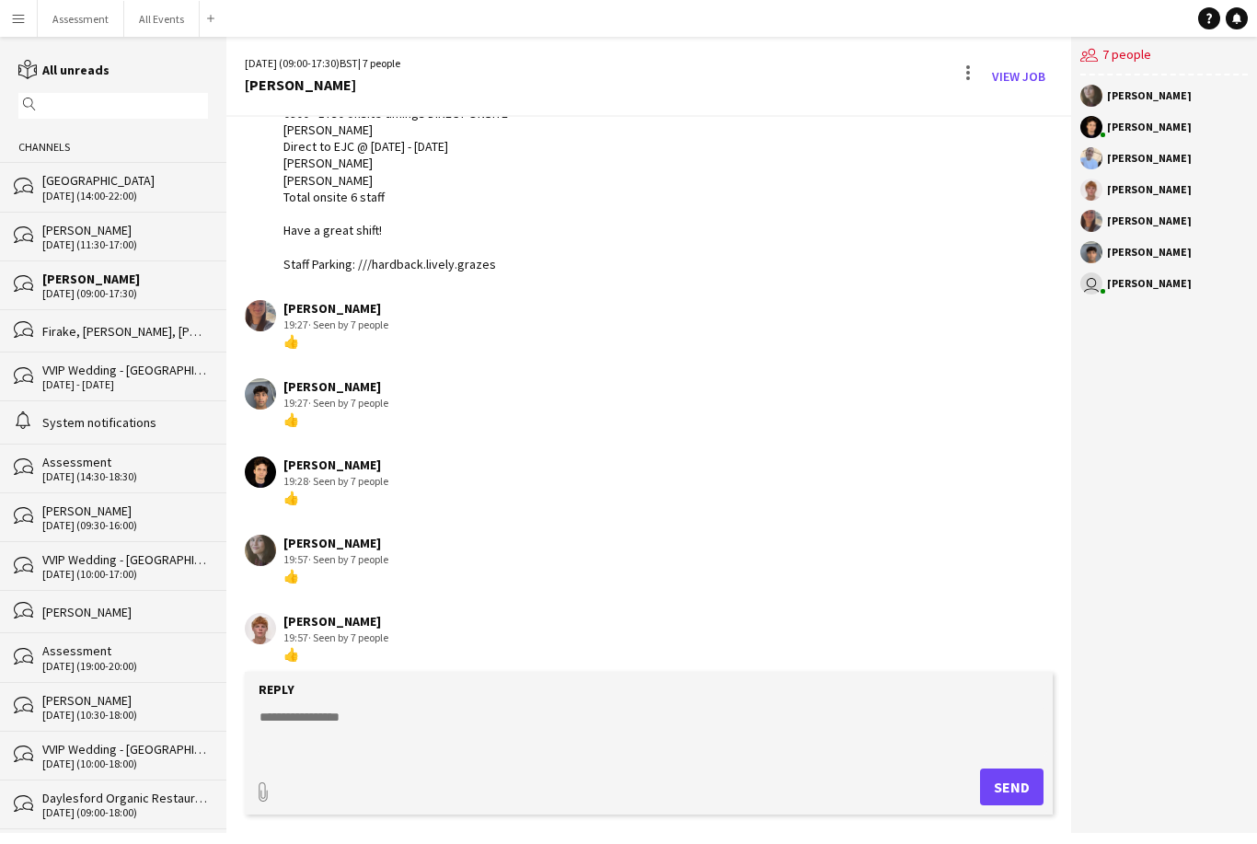
scroll to position [345, 0]
click at [64, 190] on div "[DATE] (14:00-22:00)" at bounding box center [125, 196] width 166 height 13
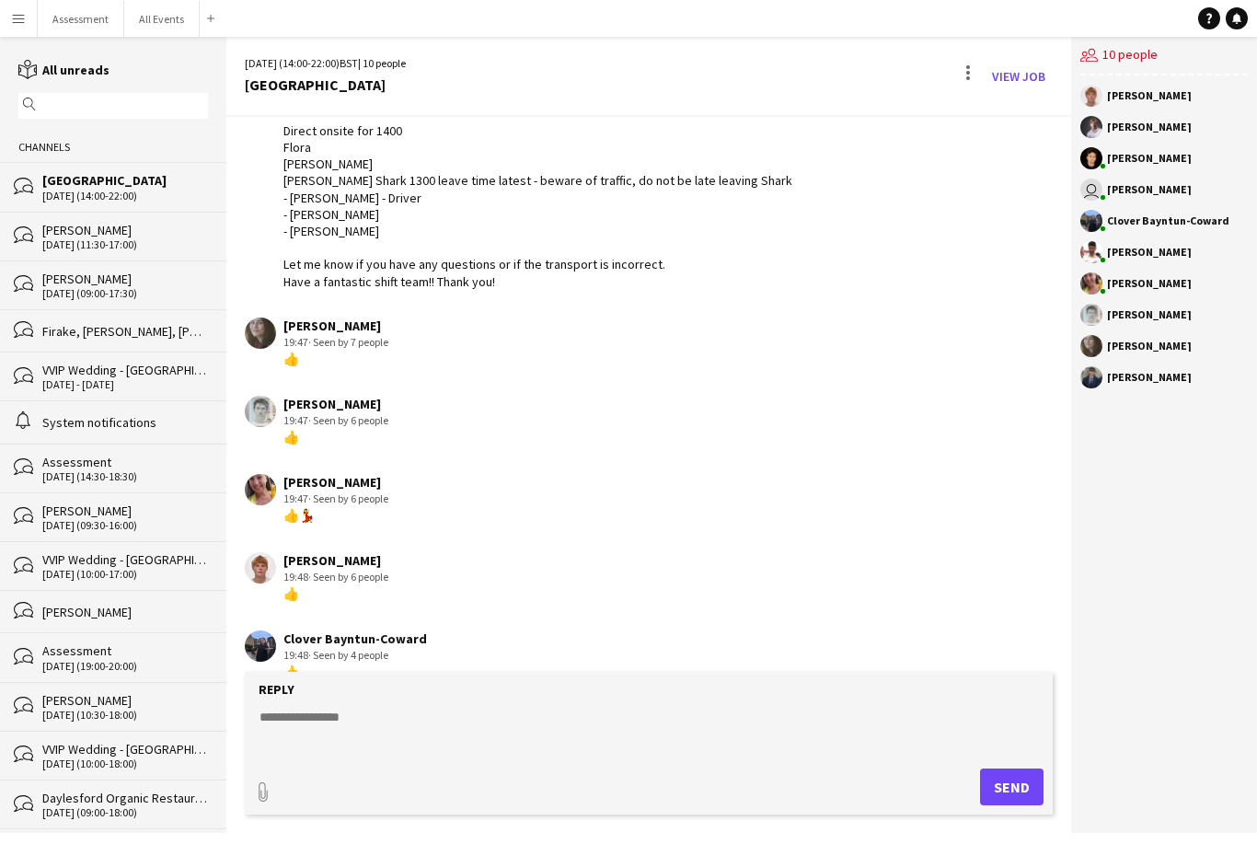
scroll to position [588, 0]
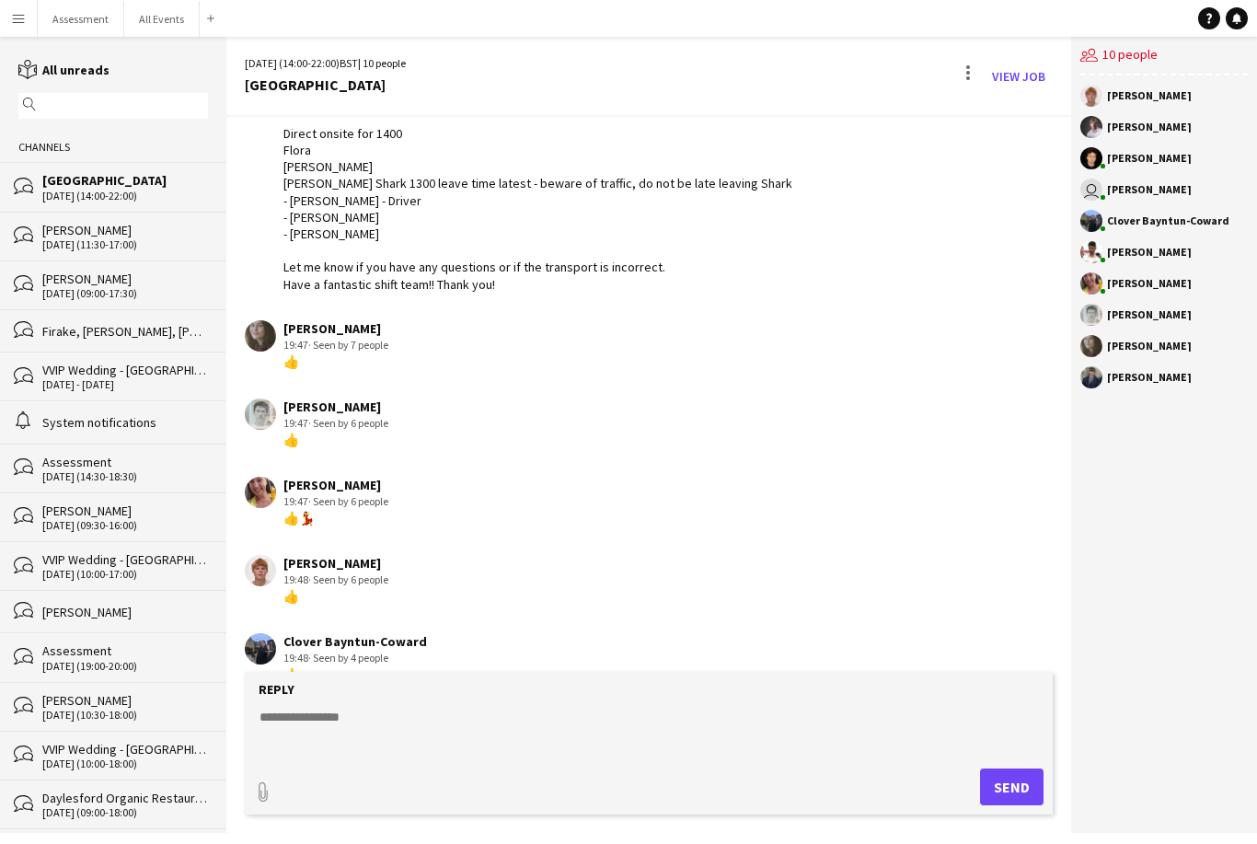
click at [151, 86] on div "reading All unreads magnifier Channels bubbles Heritage House 25-09-2025 (14:00…" at bounding box center [113, 761] width 226 height 1403
click at [155, 80] on div "reading All unreads magnifier Channels bubbles Heritage House 25-09-2025 (14:00…" at bounding box center [113, 761] width 226 height 1403
click at [154, 79] on div "reading All unreads magnifier Channels bubbles Heritage House 25-09-2025 (14:00…" at bounding box center [113, 761] width 226 height 1403
click at [158, 73] on div "reading All unreads" at bounding box center [113, 69] width 226 height 19
